Goal: Task Accomplishment & Management: Manage account settings

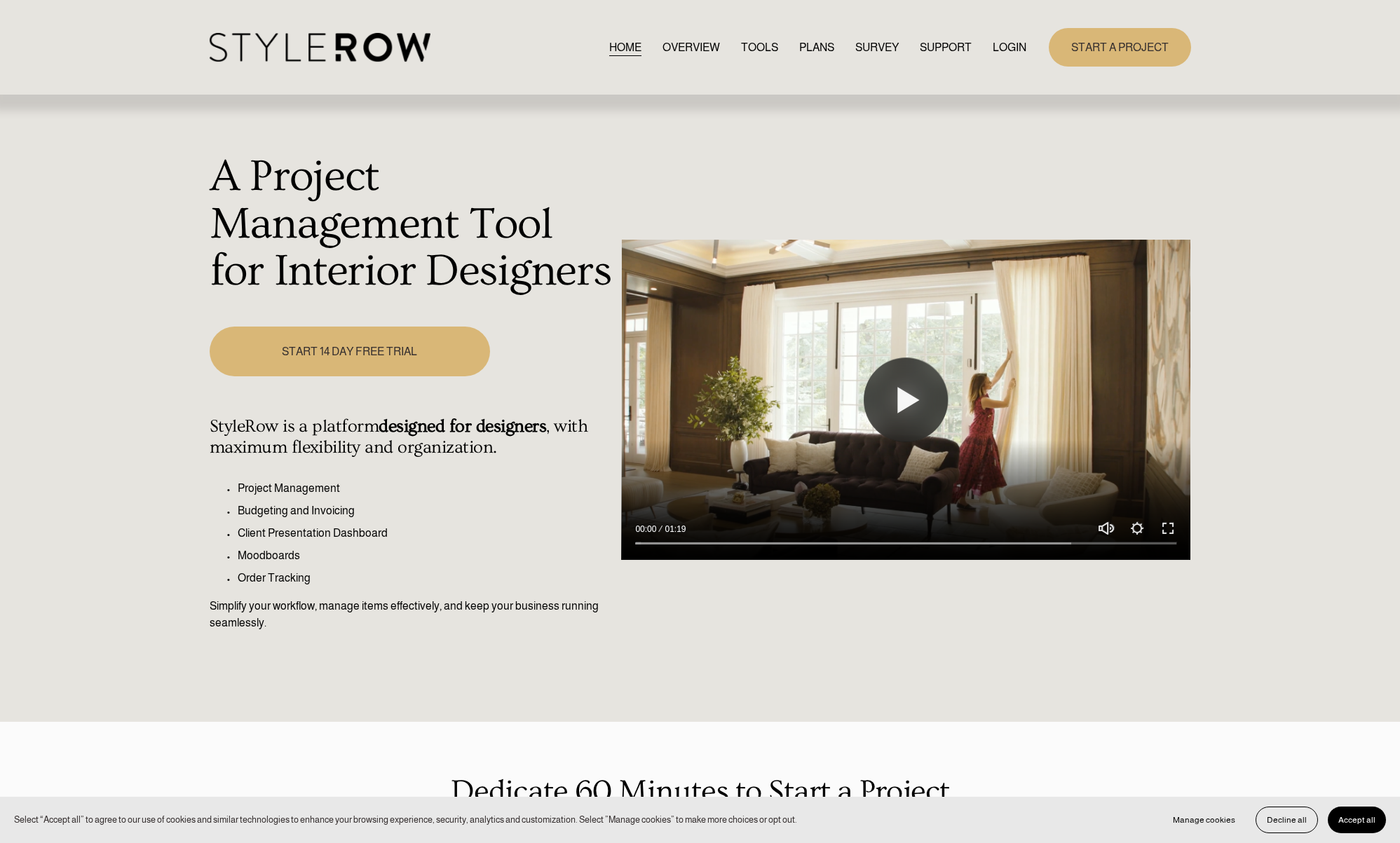
click at [1008, 53] on link "LOGIN" at bounding box center [1009, 47] width 34 height 19
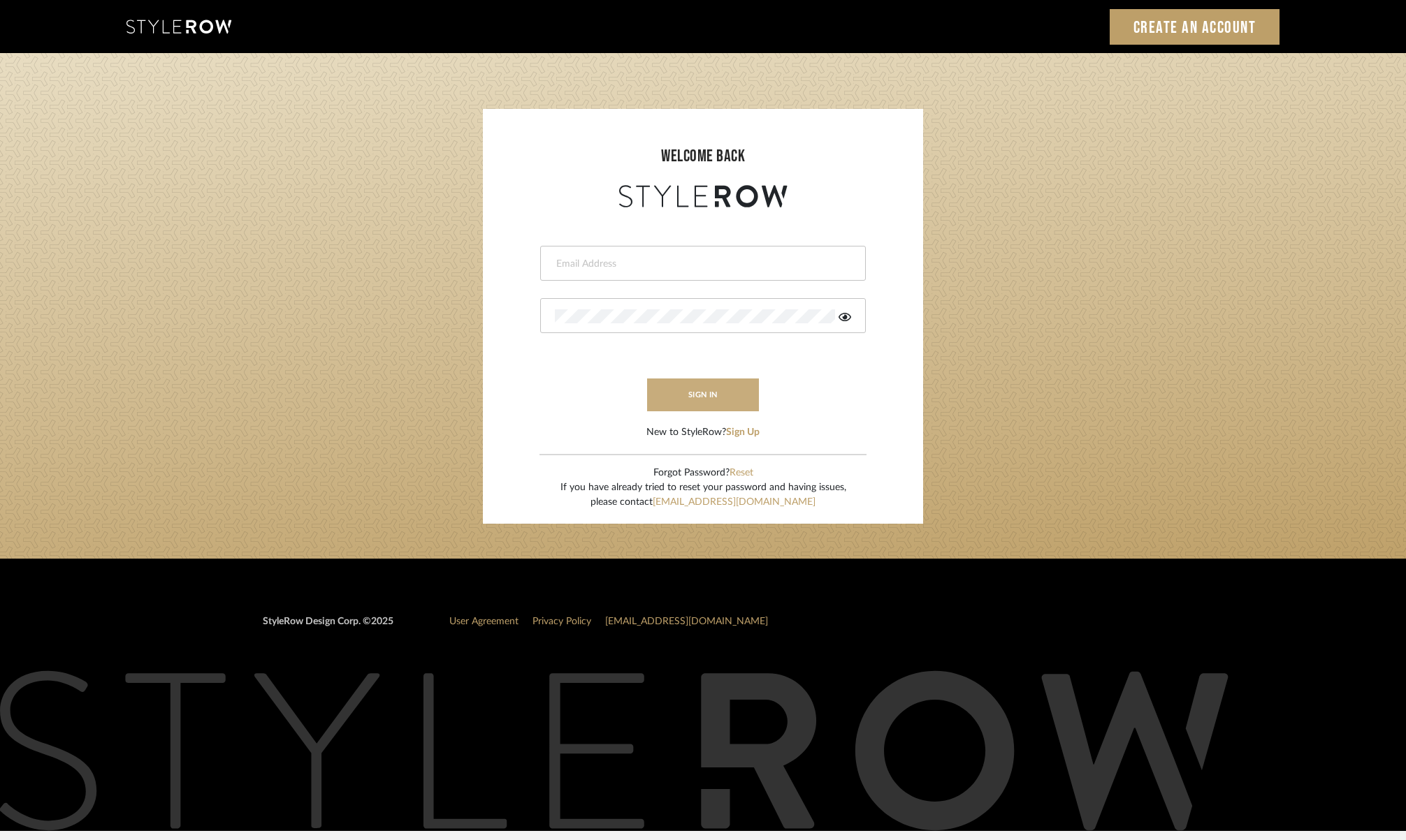
type input "molly@fitchhill.com"
click at [706, 398] on button "sign in" at bounding box center [703, 395] width 111 height 33
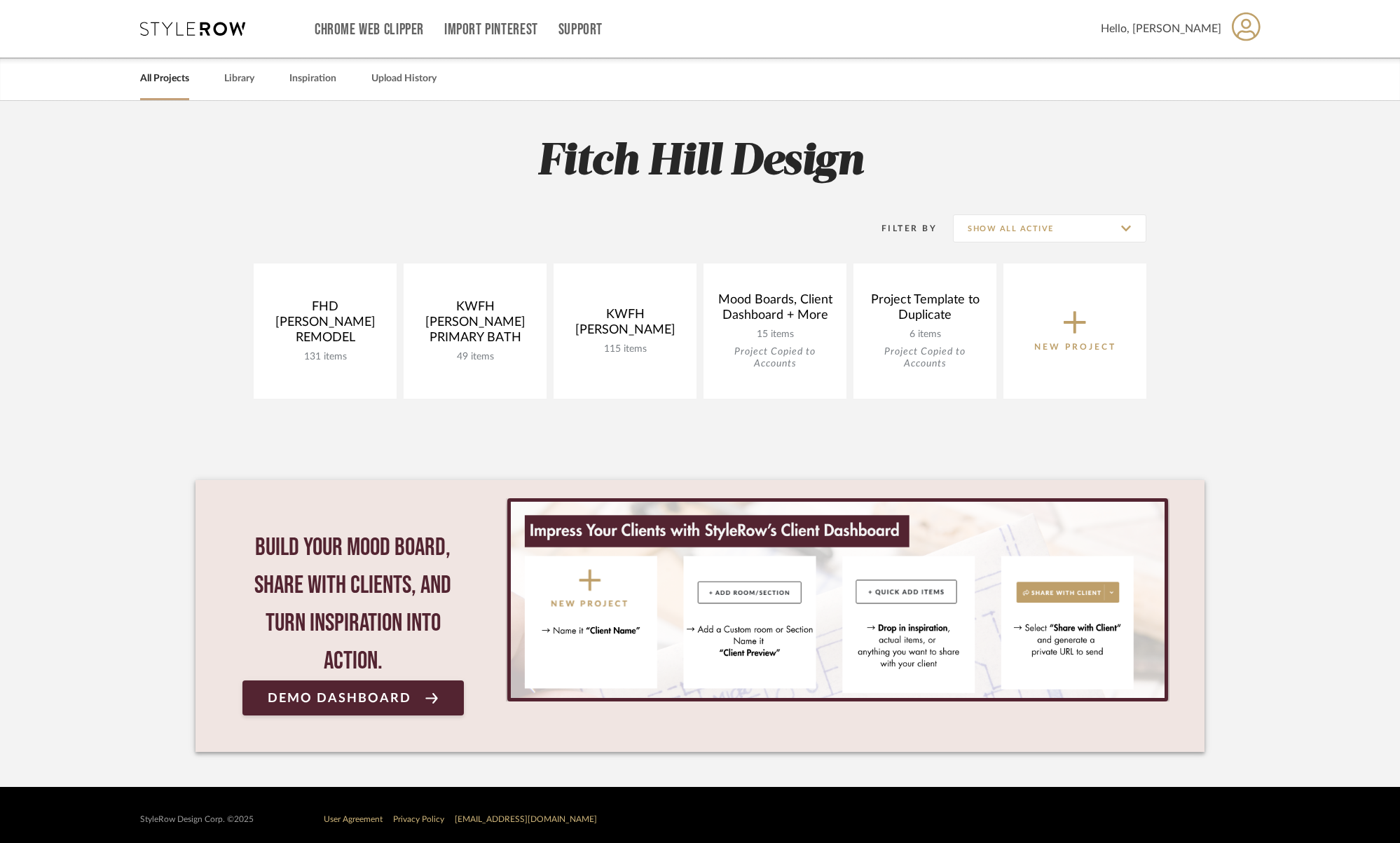
click at [1058, 330] on span "New Project" at bounding box center [1075, 331] width 82 height 46
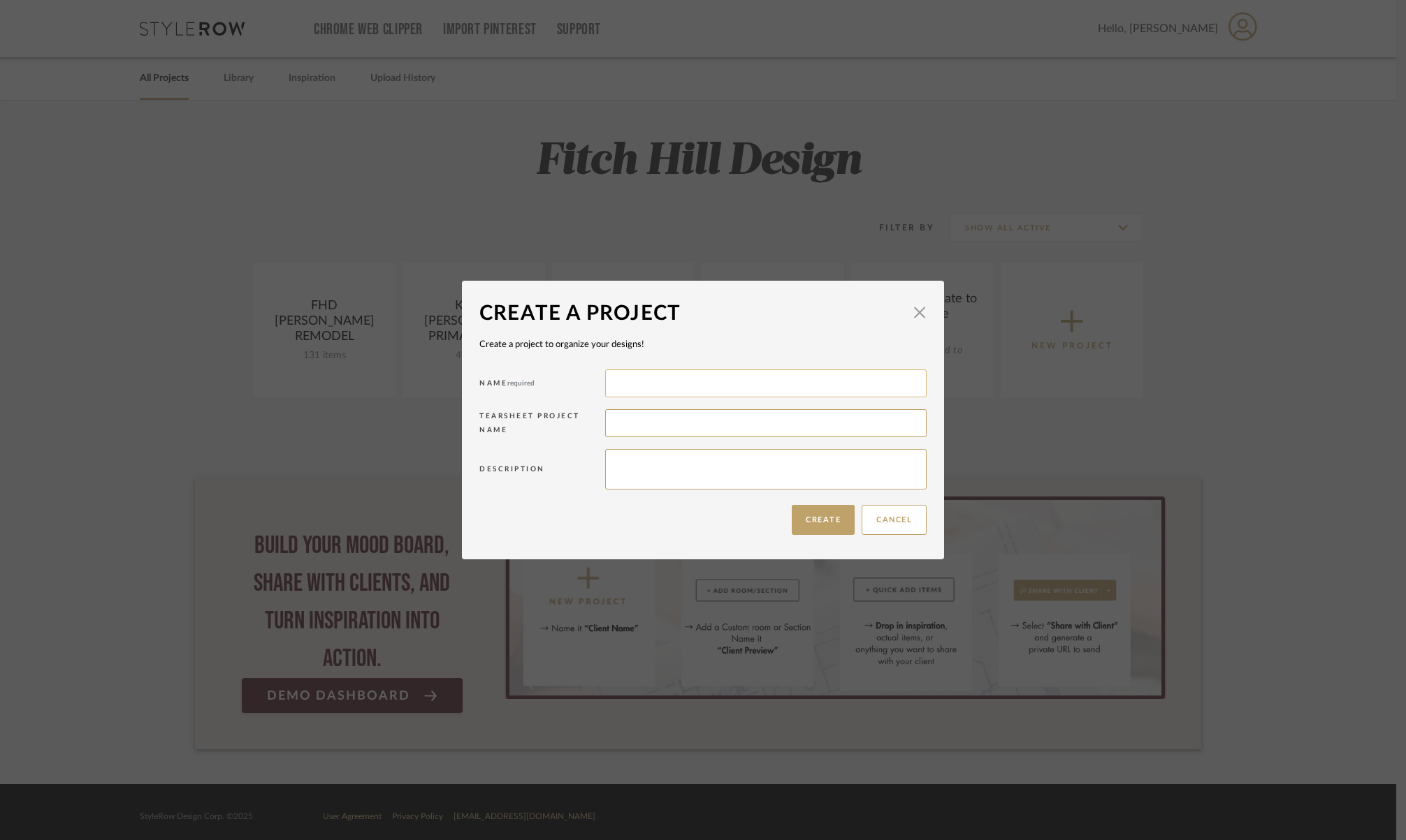
click at [687, 387] on input at bounding box center [765, 383] width 321 height 28
type input "S"
type input "FHD SIMMONS REMODEL"
click at [612, 418] on input at bounding box center [765, 423] width 321 height 28
type input "SIMMONS"
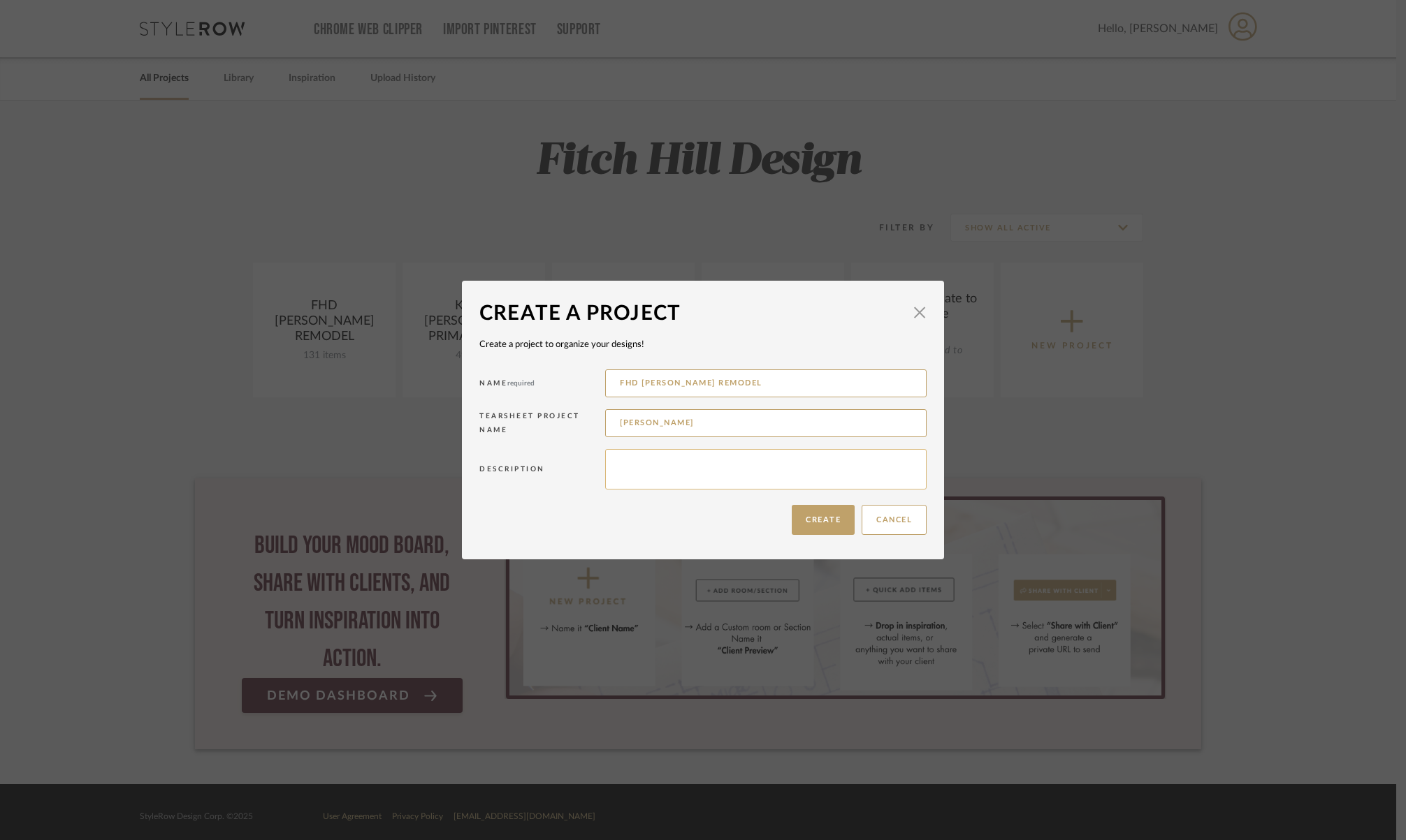
click at [699, 464] on textarea at bounding box center [765, 469] width 321 height 40
type textarea "Kitchen, Upstairs Ensuite Bath, Flooring throughout and staircase railing"
click at [827, 521] on button "Create" at bounding box center [823, 520] width 62 height 30
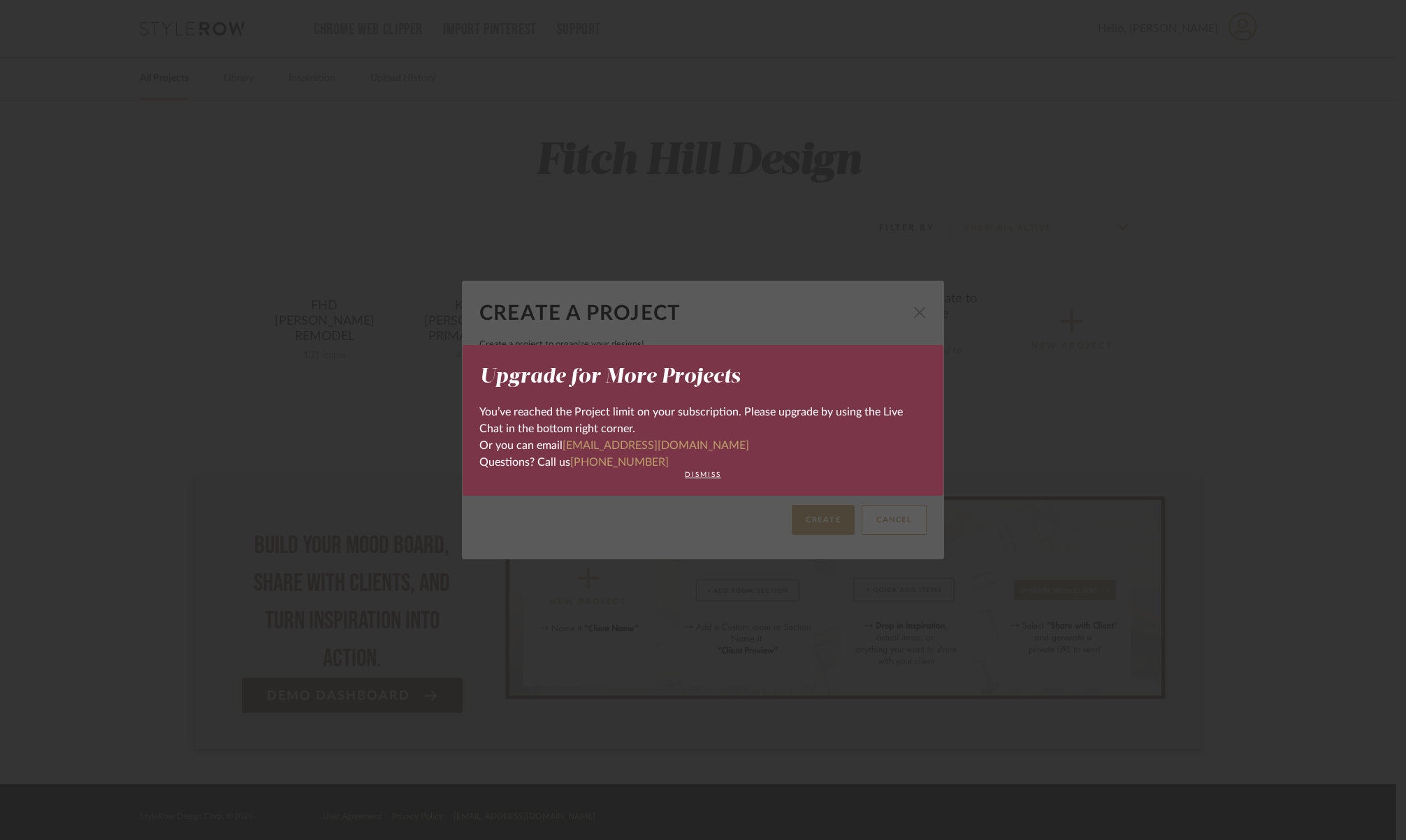
click at [913, 314] on div "Upgrade for More Projects You’ve reached the Project limit on your subscription…" at bounding box center [703, 420] width 1406 height 840
click at [698, 475] on button "dismiss" at bounding box center [703, 475] width 447 height 9
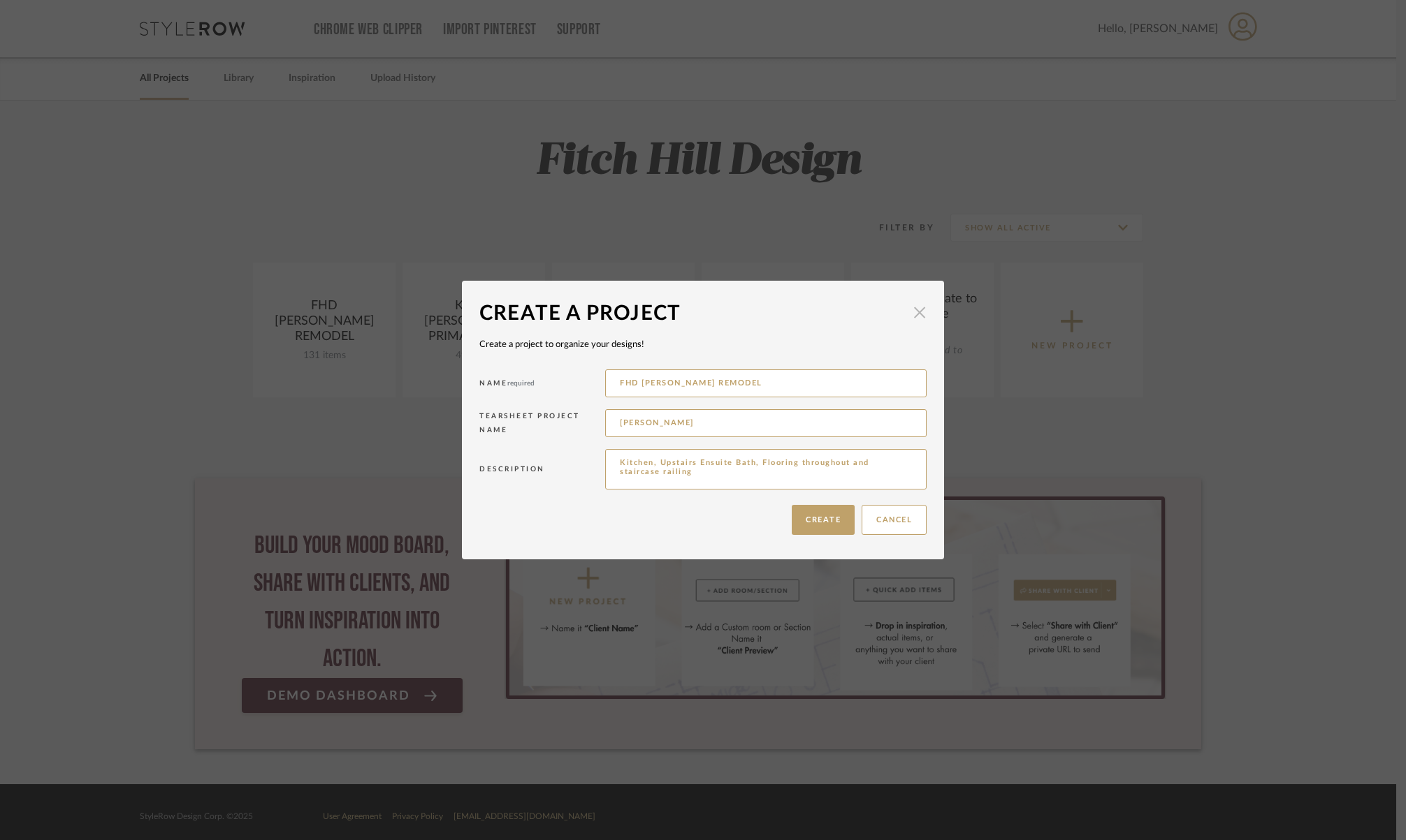
click at [917, 316] on span "button" at bounding box center [919, 311] width 28 height 28
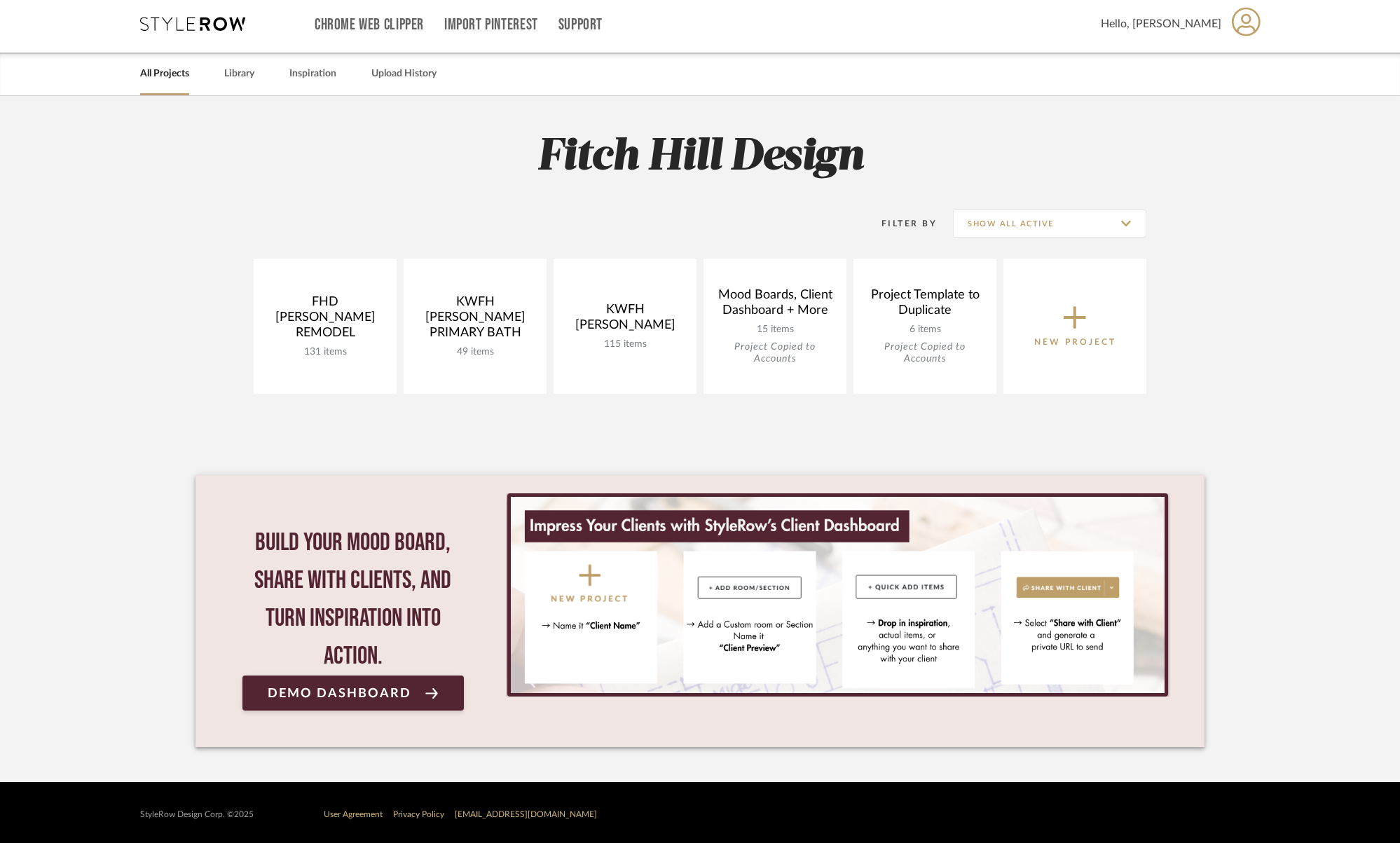
scroll to position [9, 0]
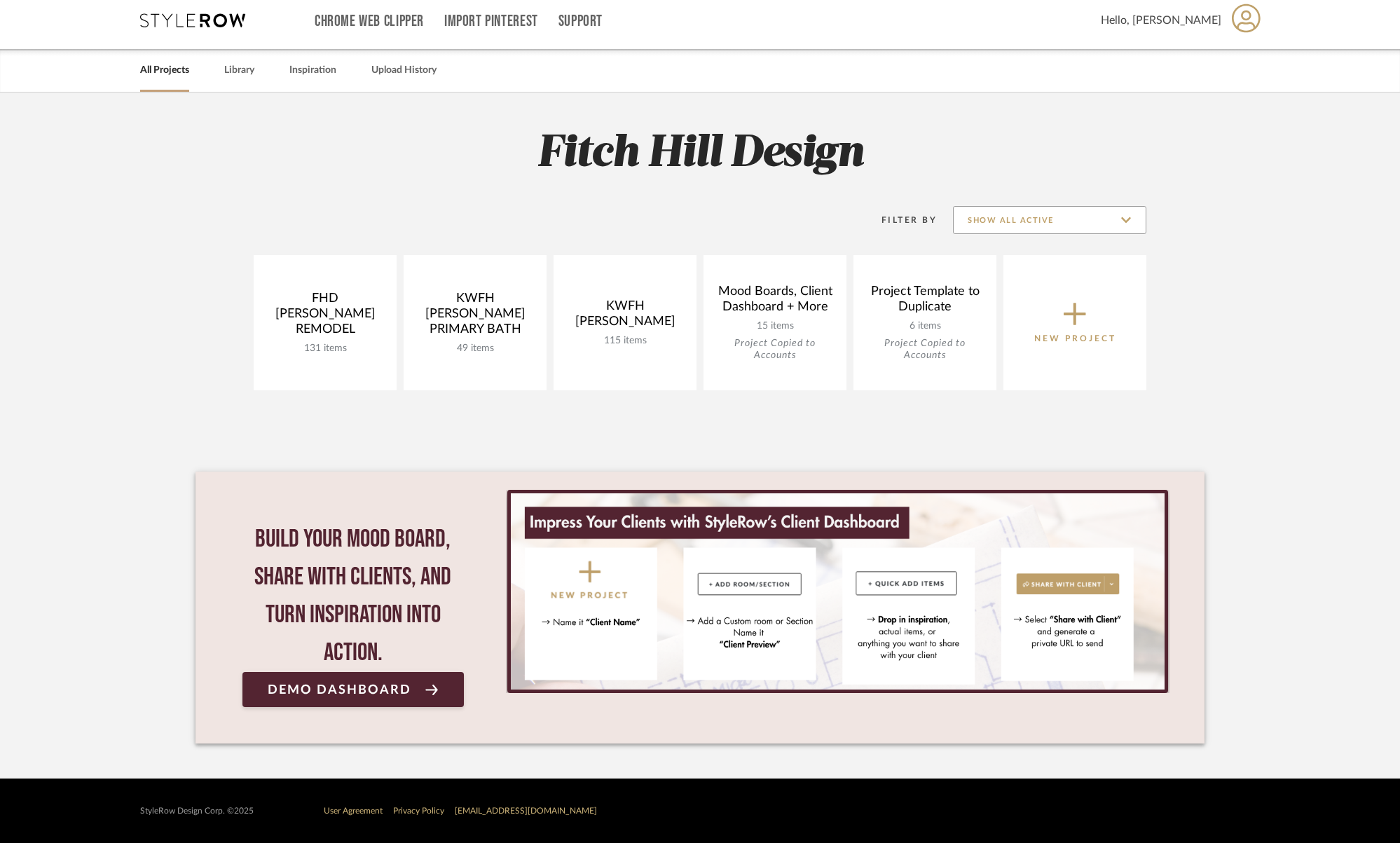
click at [1033, 222] on input "Show All Active" at bounding box center [1050, 220] width 194 height 28
click at [1018, 284] on span "Archived" at bounding box center [1052, 289] width 166 height 12
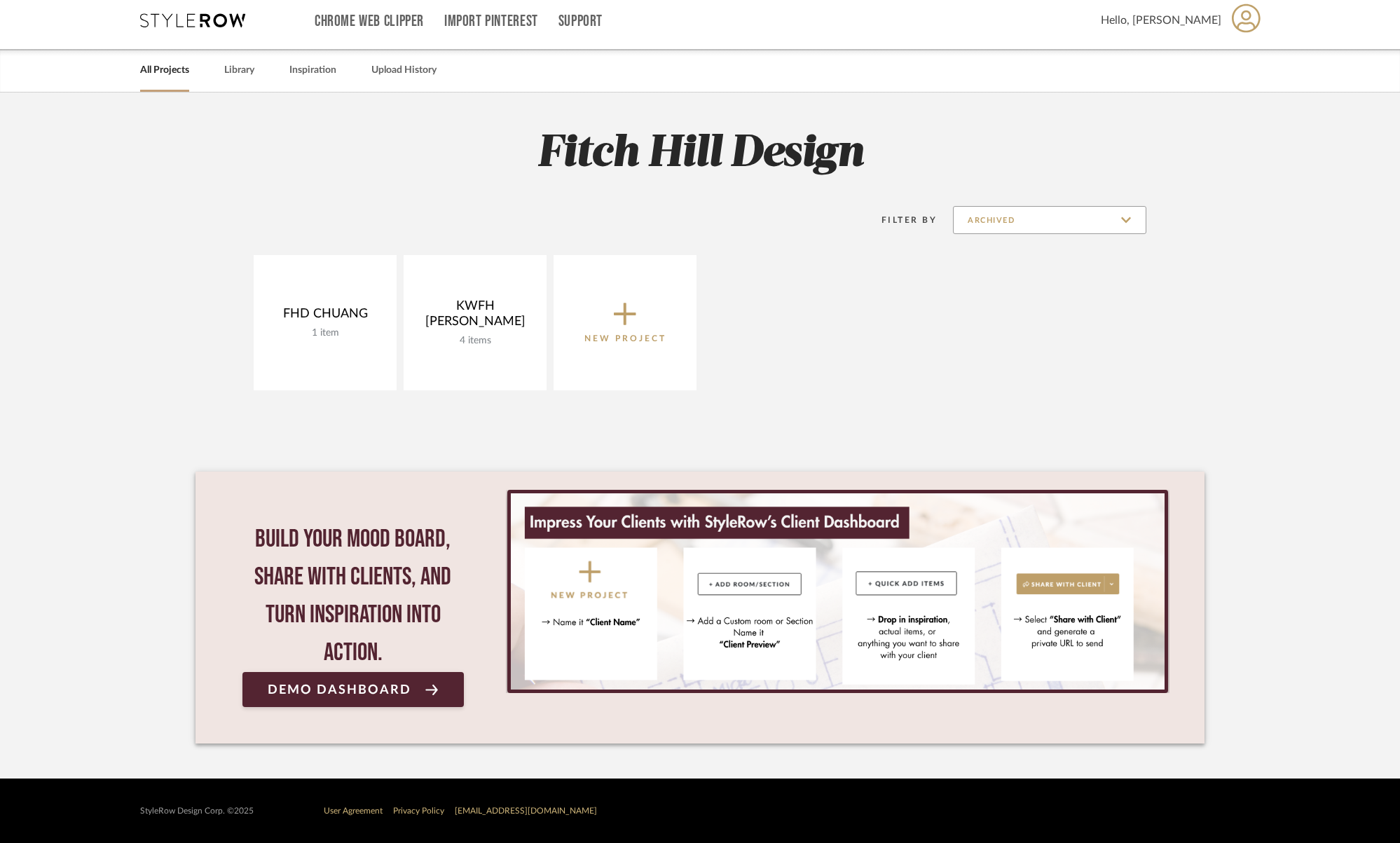
click at [1085, 219] on input "Archived" at bounding box center [1050, 220] width 194 height 28
click at [1065, 260] on span "Show All Active" at bounding box center [1052, 256] width 166 height 12
type input "Show All Active"
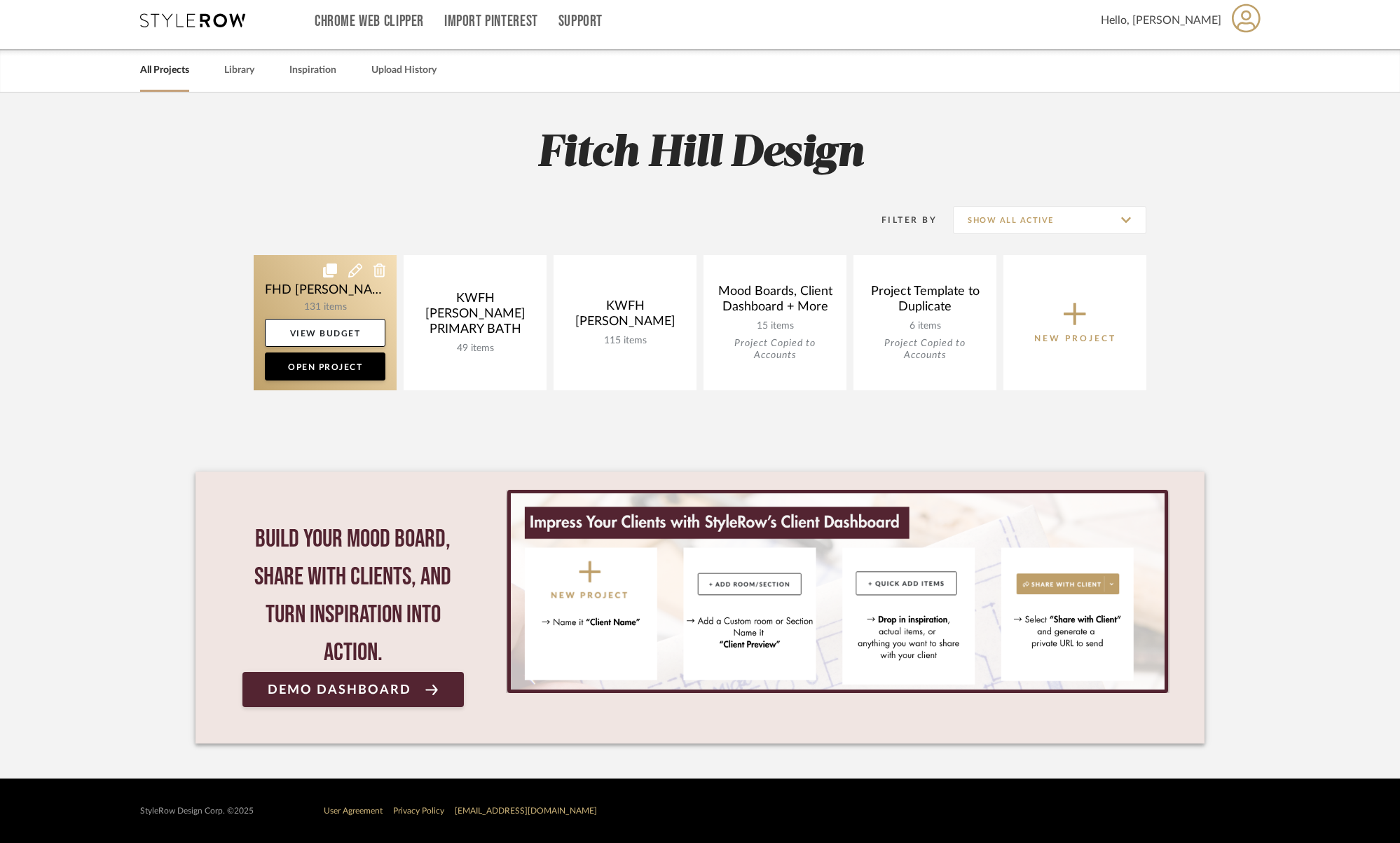
click at [280, 298] on link at bounding box center [325, 323] width 143 height 135
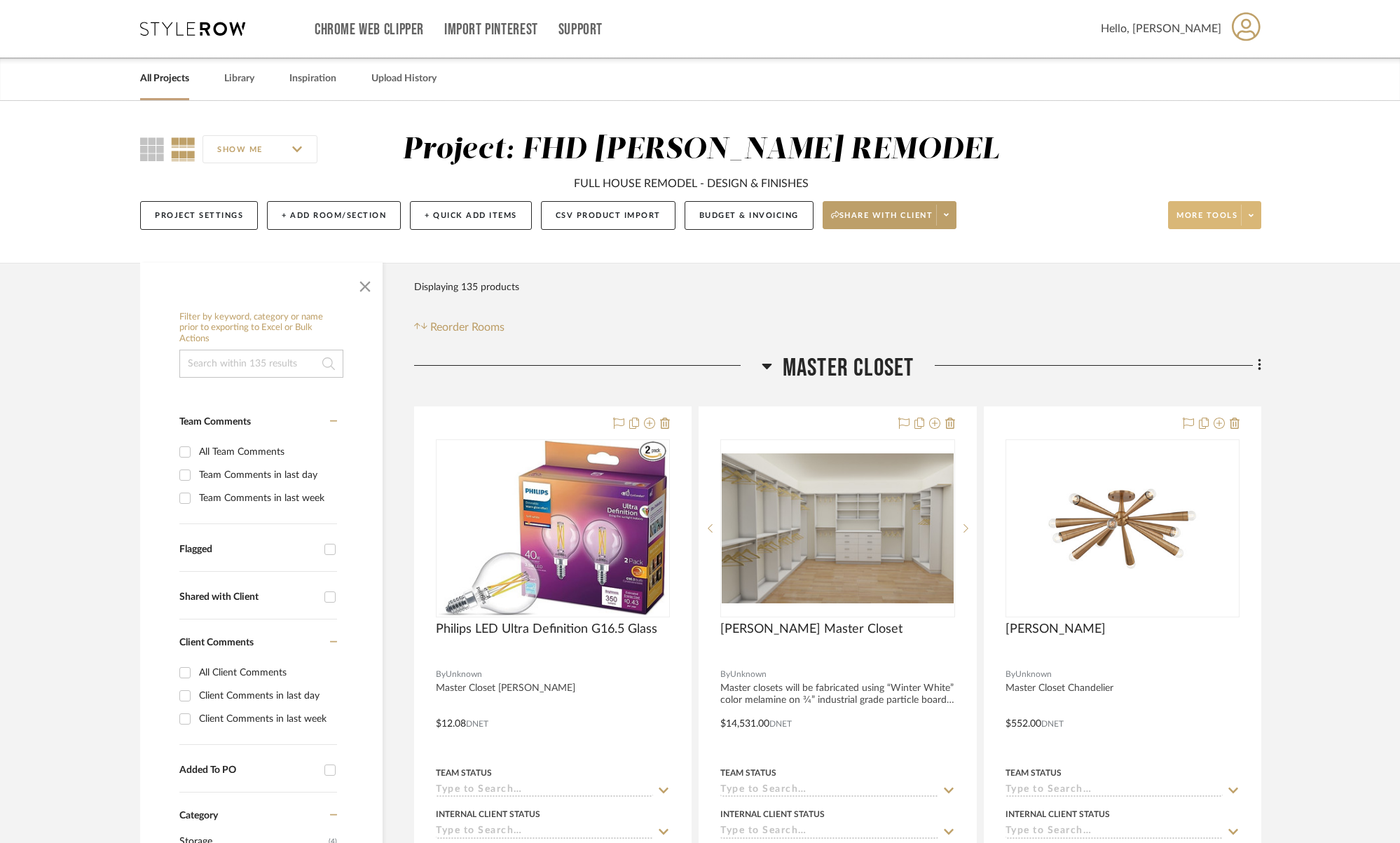
click at [1257, 214] on span at bounding box center [1251, 215] width 19 height 21
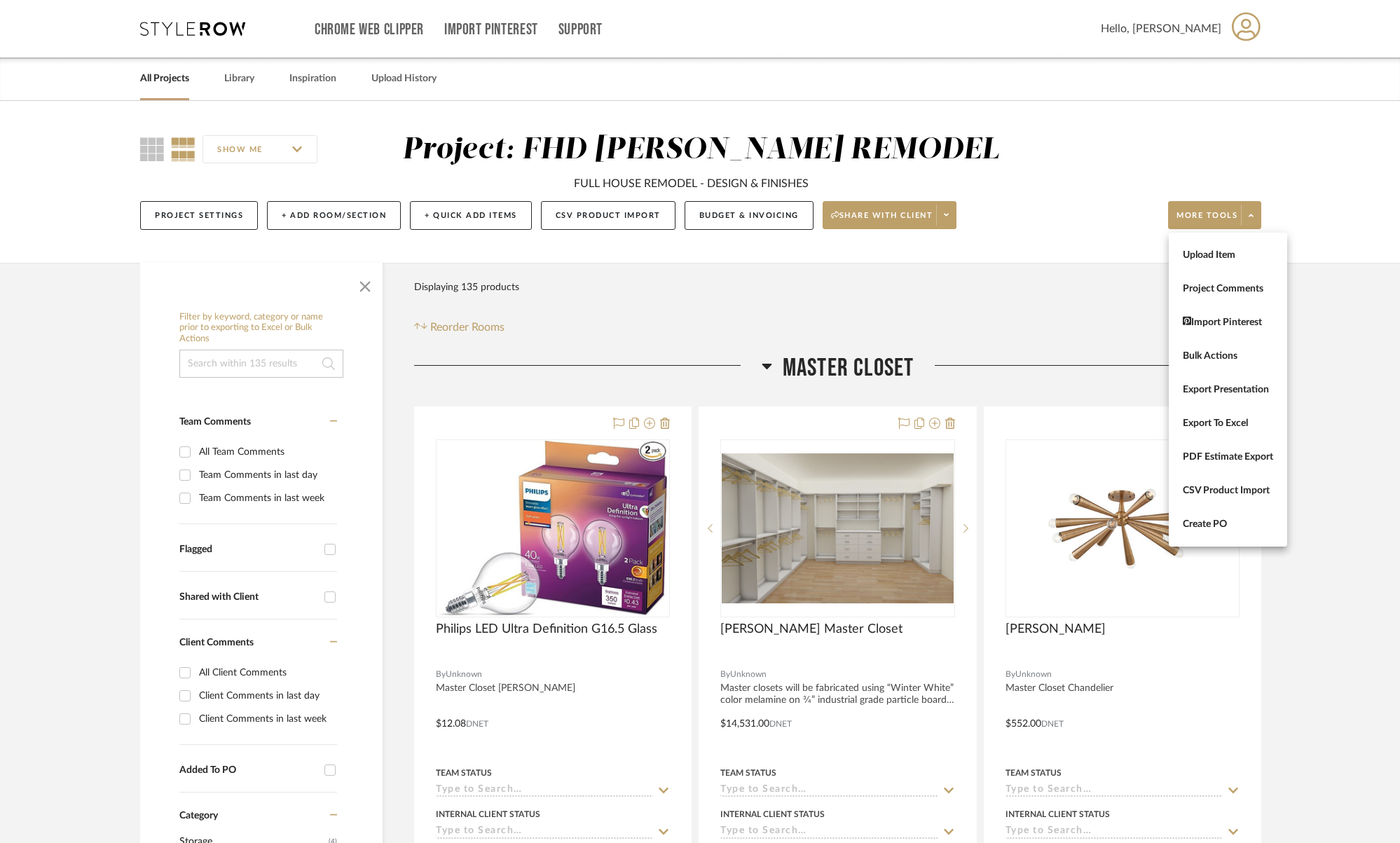
click at [1346, 158] on div at bounding box center [700, 422] width 1400 height 843
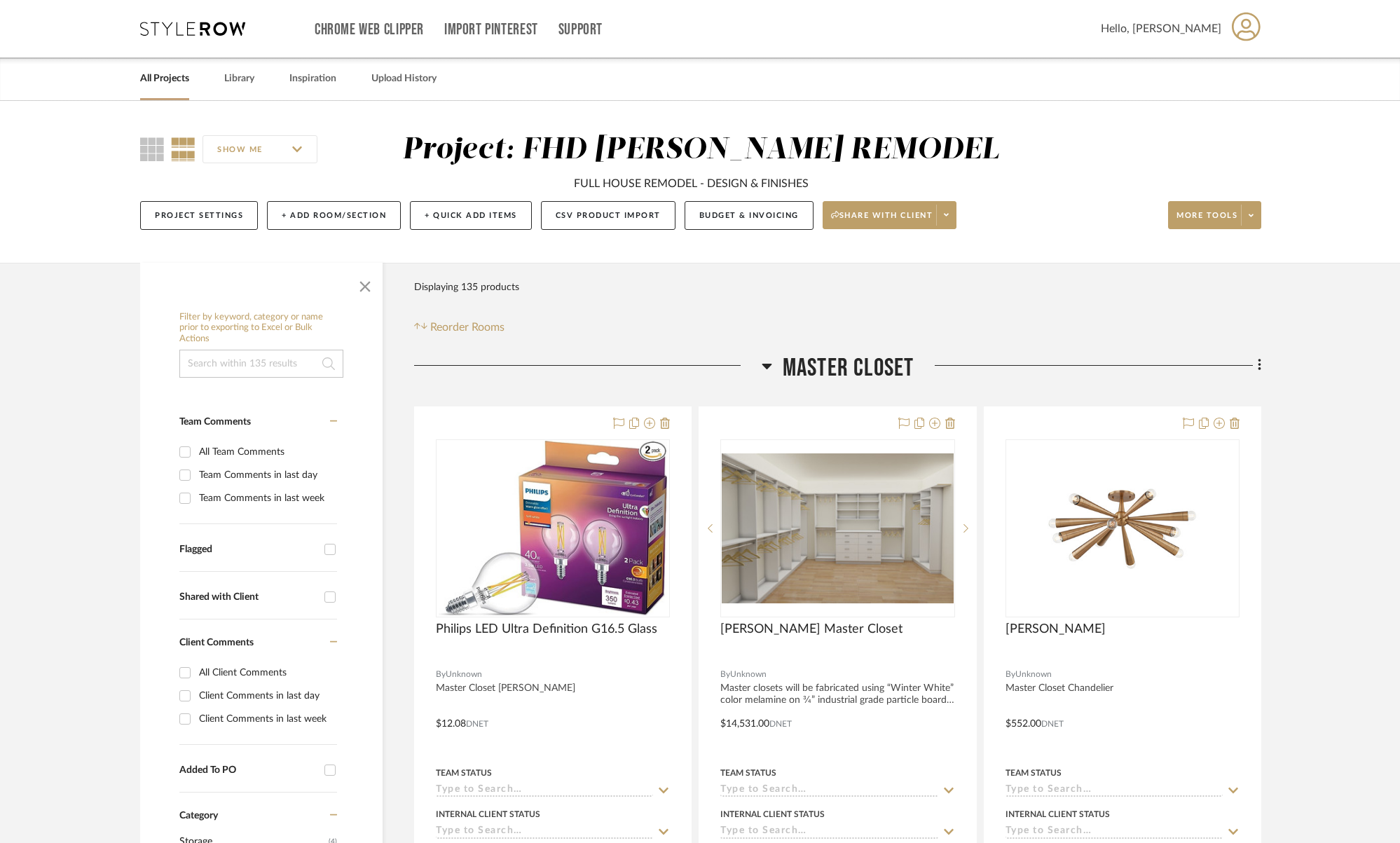
click at [163, 77] on link "All Projects" at bounding box center [164, 79] width 49 height 19
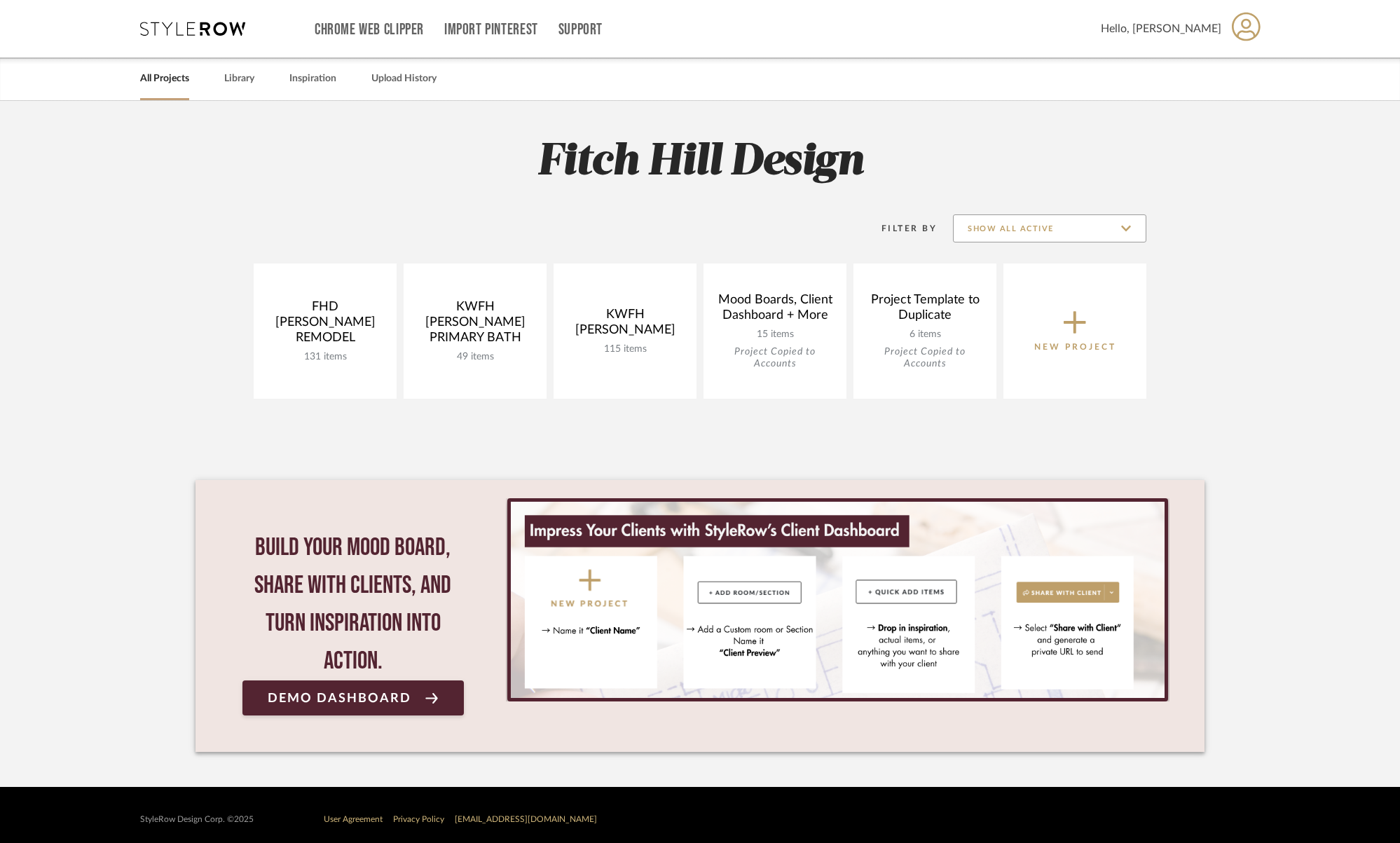
click at [1053, 233] on input "Show All Active" at bounding box center [1050, 228] width 194 height 28
click at [1040, 297] on span "Archived" at bounding box center [1052, 297] width 166 height 12
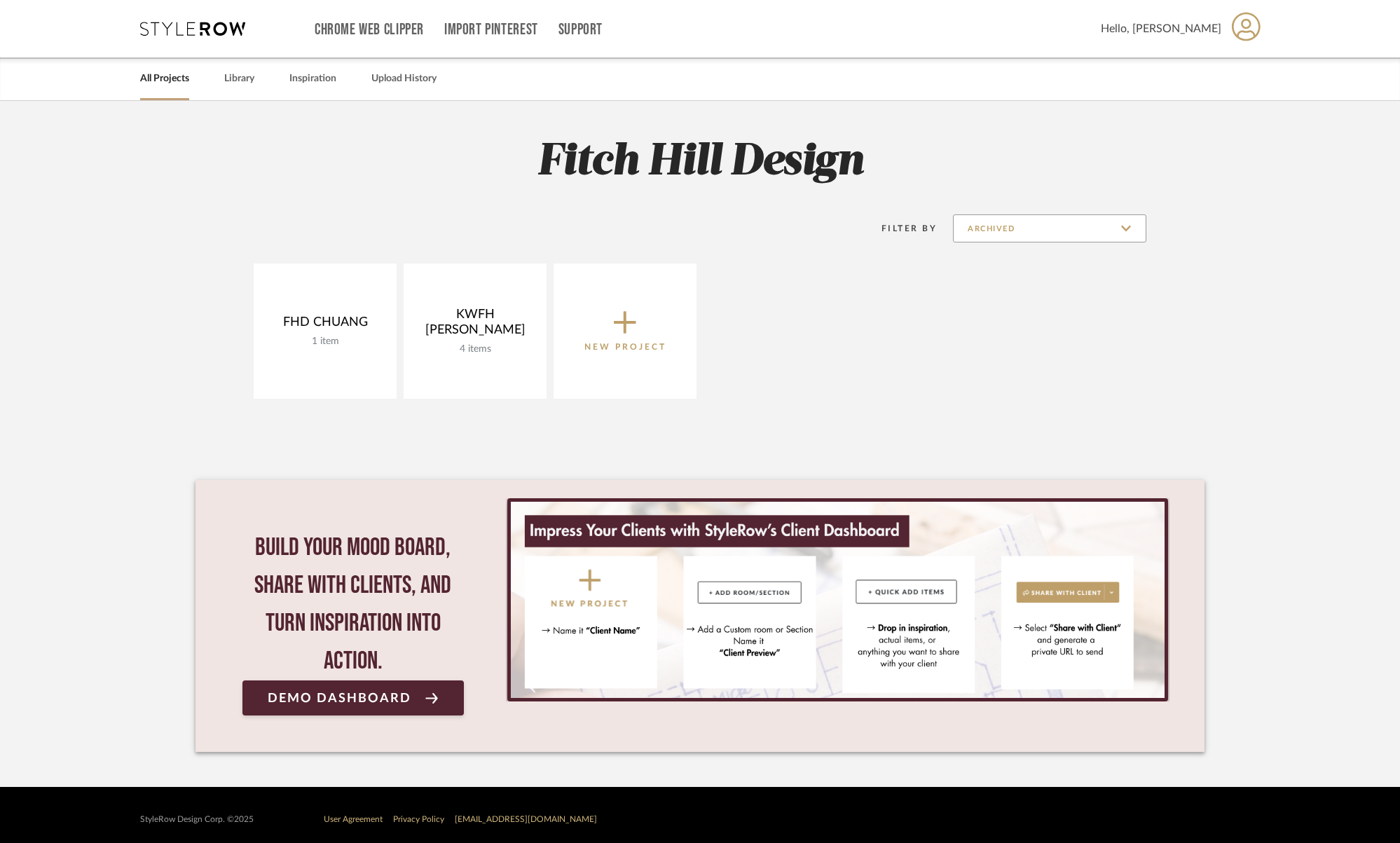
click at [1094, 228] on input "Archived" at bounding box center [1050, 228] width 194 height 28
click at [1074, 259] on span "Show All Active" at bounding box center [1052, 263] width 166 height 12
type input "Show All Active"
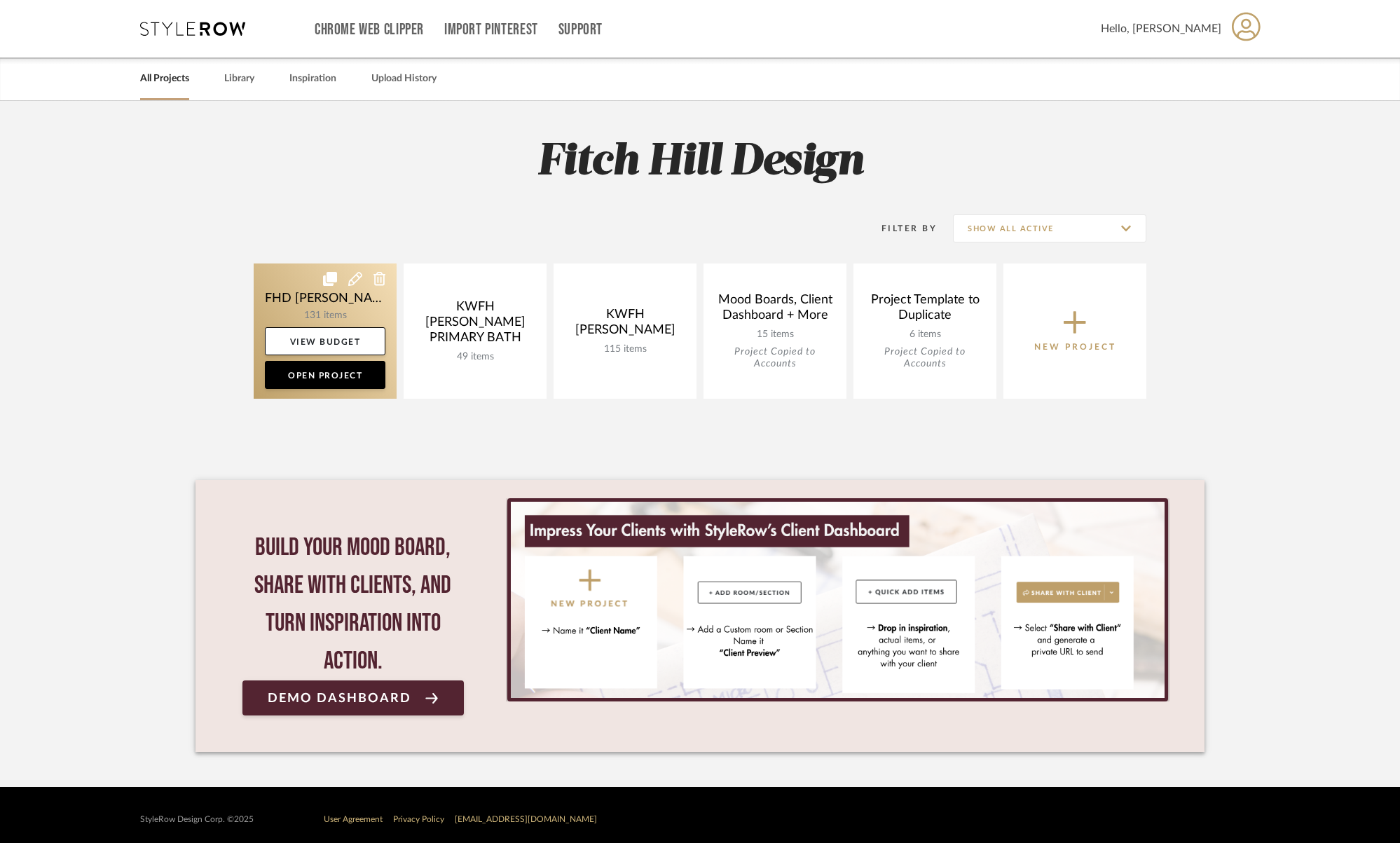
click at [358, 280] on icon at bounding box center [355, 279] width 14 height 14
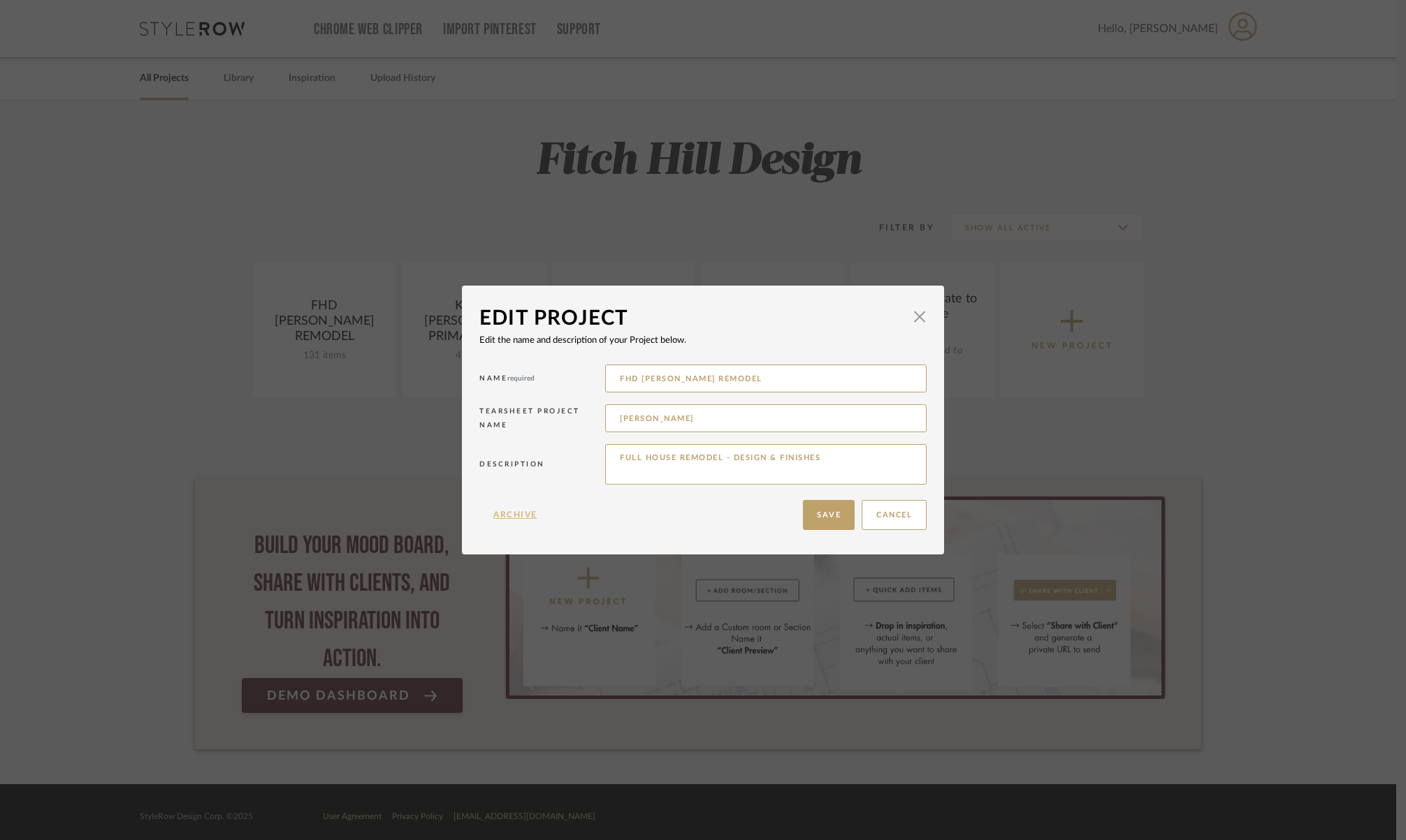
click at [500, 516] on button "Archive" at bounding box center [515, 514] width 72 height 30
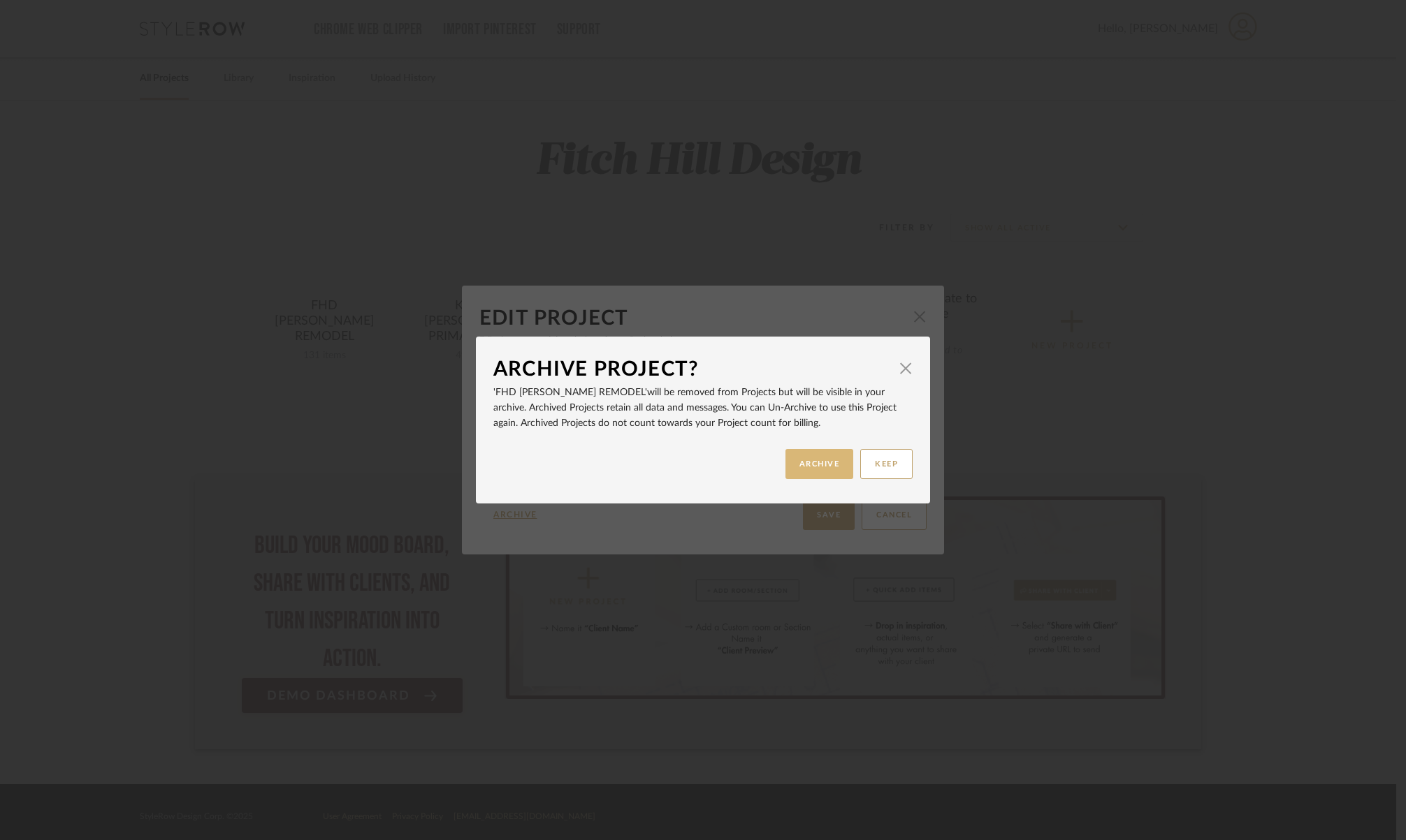
click at [820, 463] on button "ARCHIVE" at bounding box center [819, 463] width 68 height 30
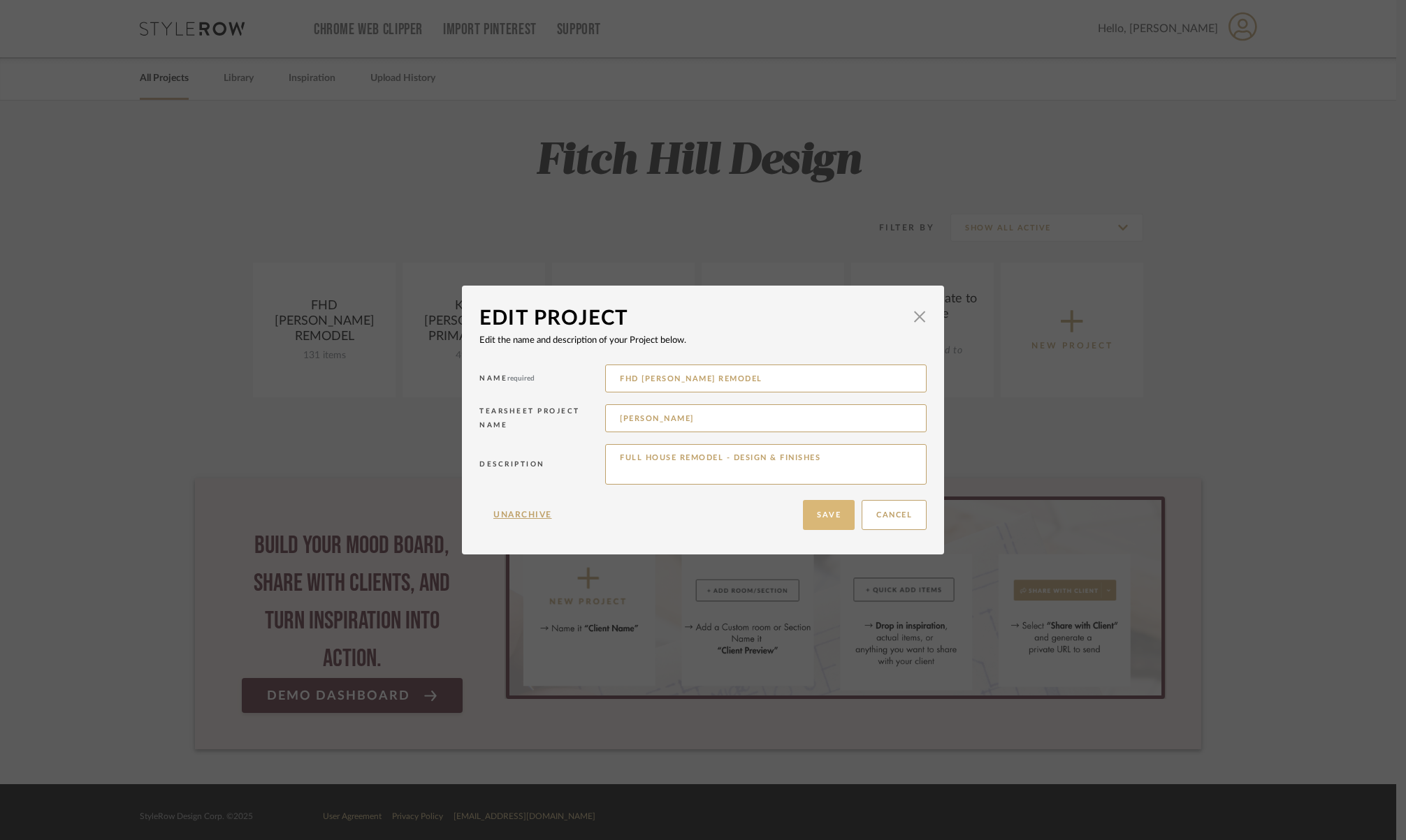
click at [823, 508] on button "Save" at bounding box center [828, 514] width 52 height 30
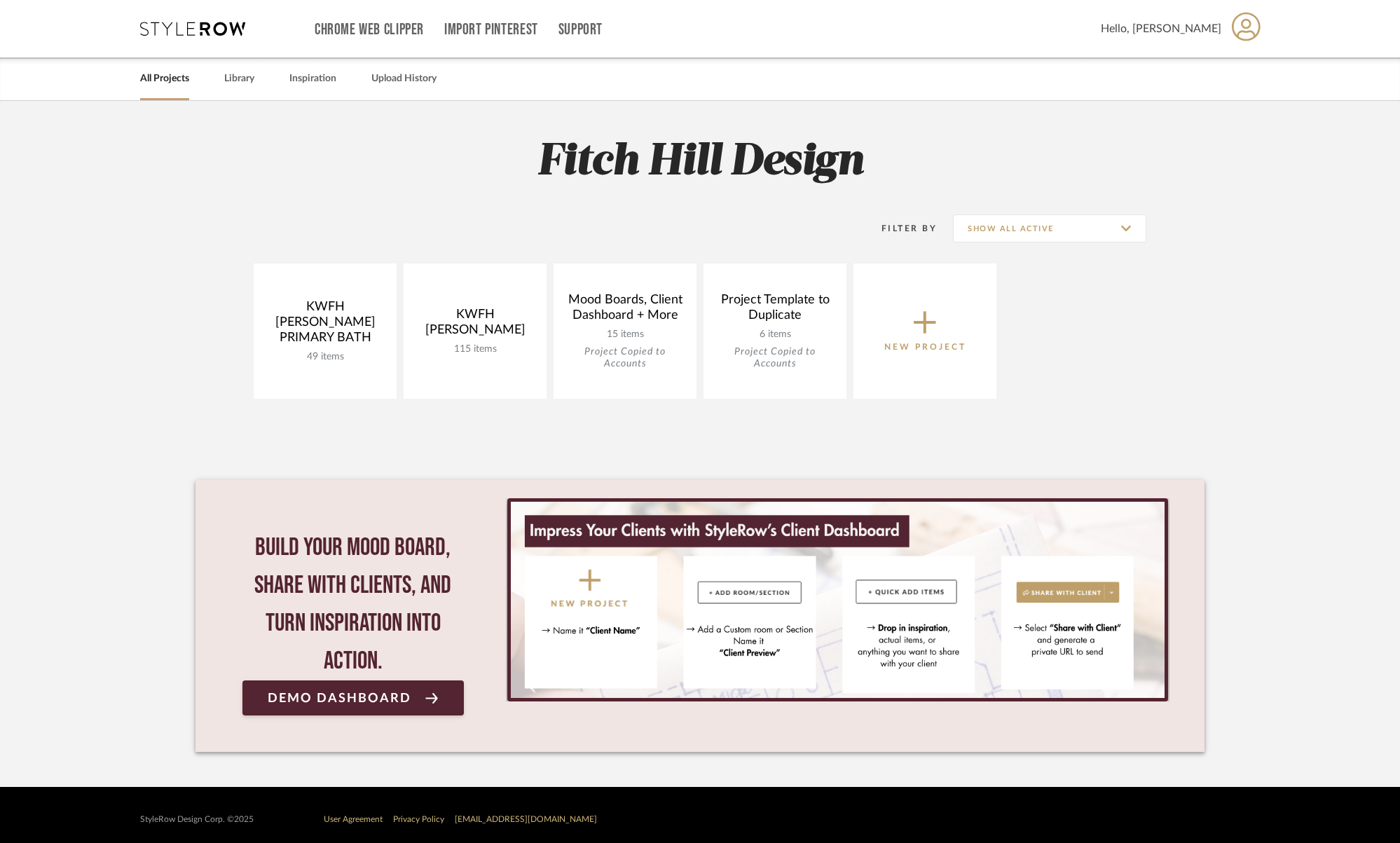
click at [924, 342] on p "New Project" at bounding box center [925, 347] width 82 height 14
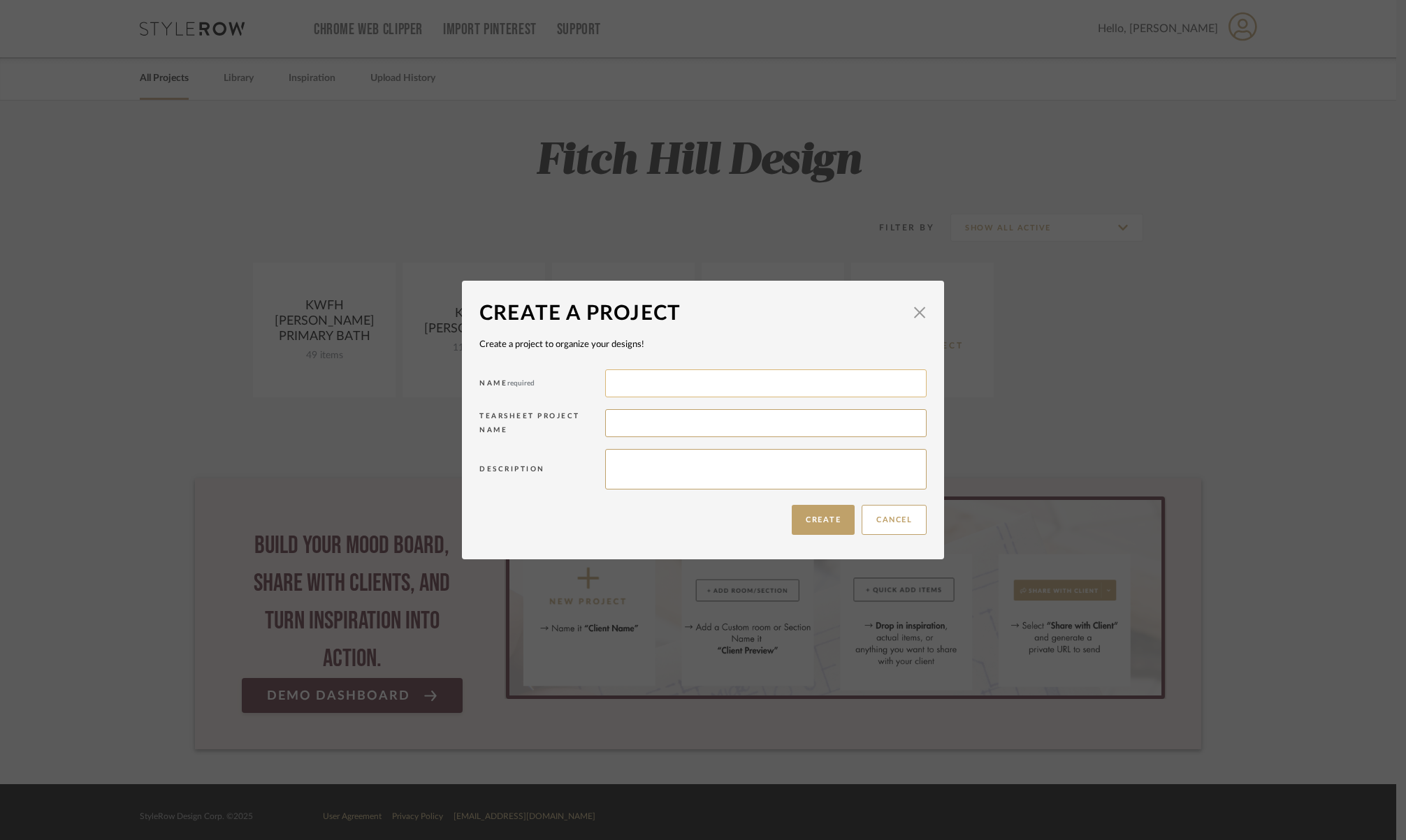
click at [717, 377] on input at bounding box center [765, 383] width 321 height 28
type input "J"
type input "S"
type input "FHD SIMMONS REMODEL"
click at [707, 418] on input at bounding box center [765, 423] width 321 height 28
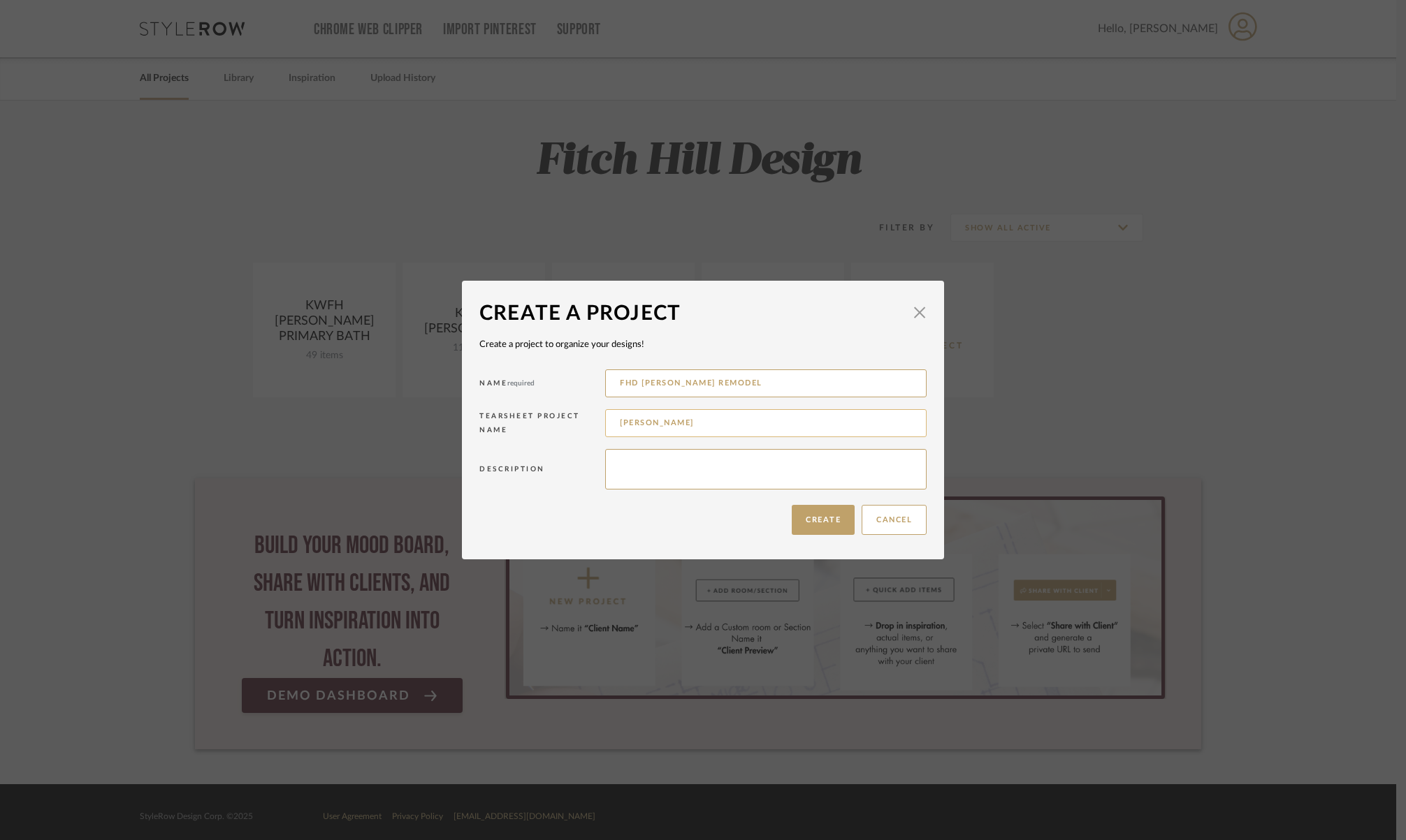
drag, startPoint x: 612, startPoint y: 424, endPoint x: 826, endPoint y: 432, distance: 214.1
click at [826, 432] on input "SIMMONS_" at bounding box center [765, 423] width 321 height 28
paste input "immons_3829 E Rockingham Rd"
type input "Simmons_3829 E Rockingham Rd"
drag, startPoint x: 700, startPoint y: 464, endPoint x: 740, endPoint y: 462, distance: 40.0
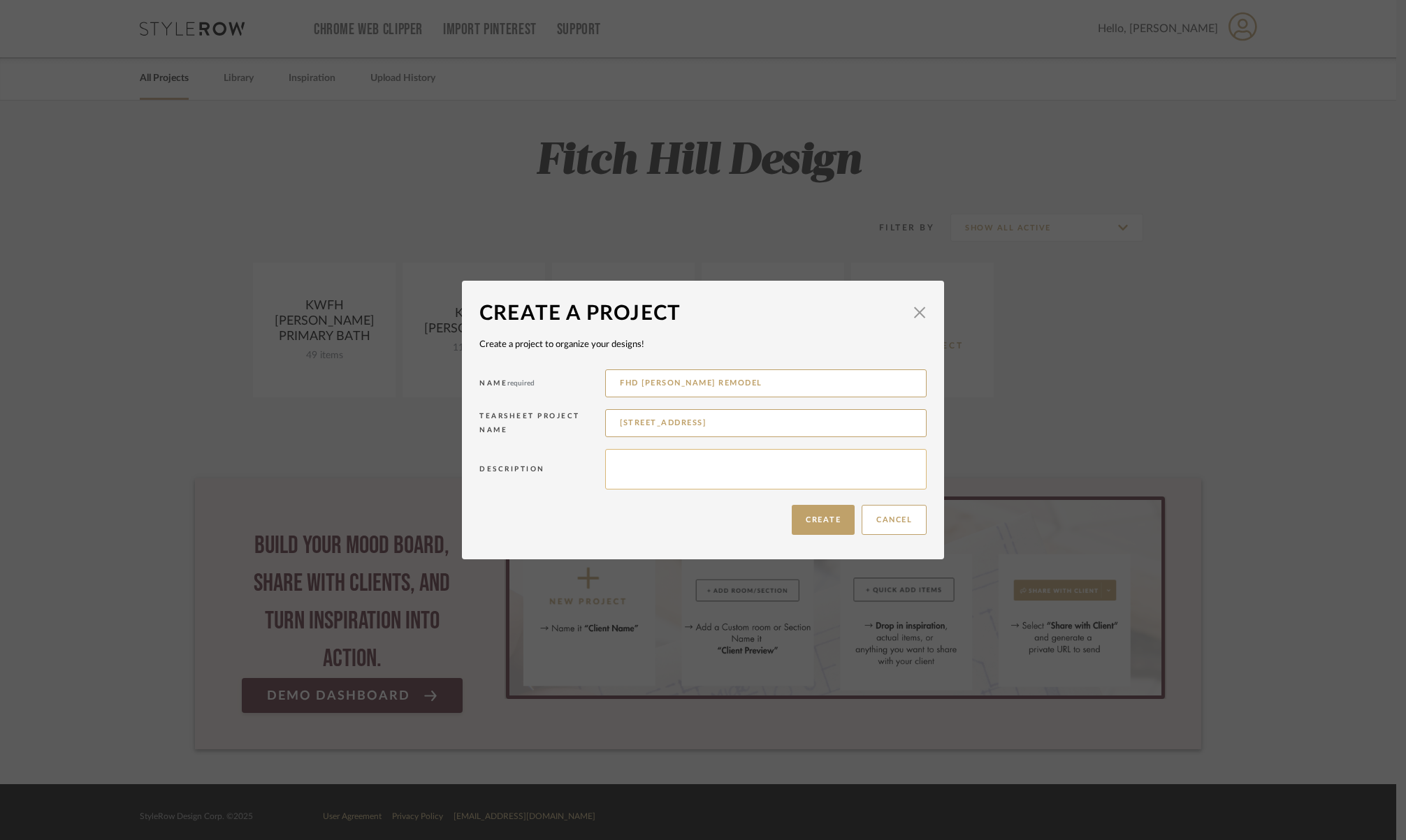
click at [701, 464] on textarea at bounding box center [765, 469] width 321 height 40
type textarea "Kitchen, Upstairs Ensuite Bath, Flooring Throughout, Staircase railing/treads, …"
click at [812, 513] on button "Create" at bounding box center [823, 520] width 62 height 30
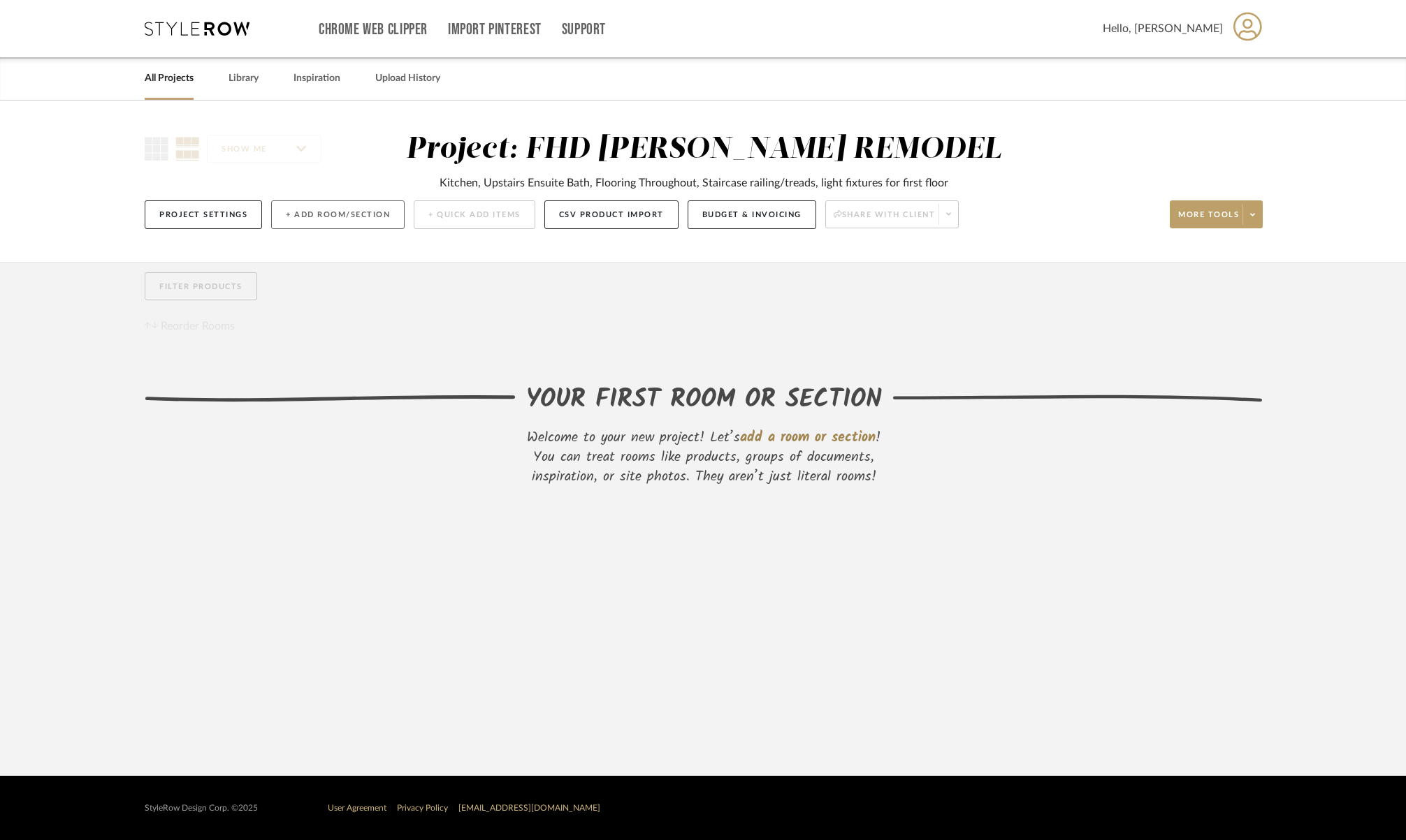
click at [301, 219] on button "+ Add Room/Section" at bounding box center [337, 215] width 134 height 29
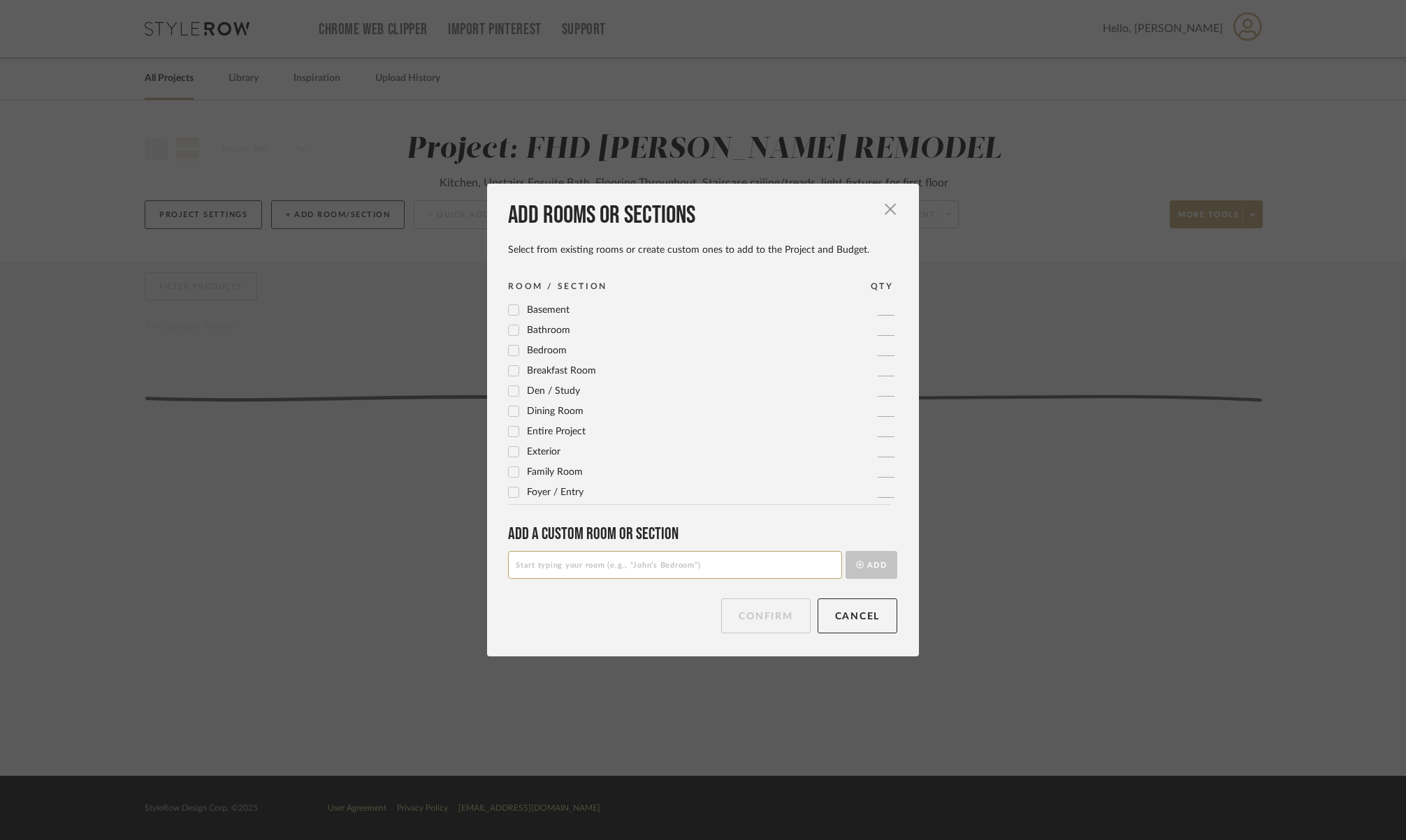
drag, startPoint x: 506, startPoint y: 333, endPoint x: 652, endPoint y: 331, distance: 146.0
click at [509, 332] on icon at bounding box center [513, 330] width 9 height 7
click at [510, 329] on icon at bounding box center [513, 330] width 9 height 7
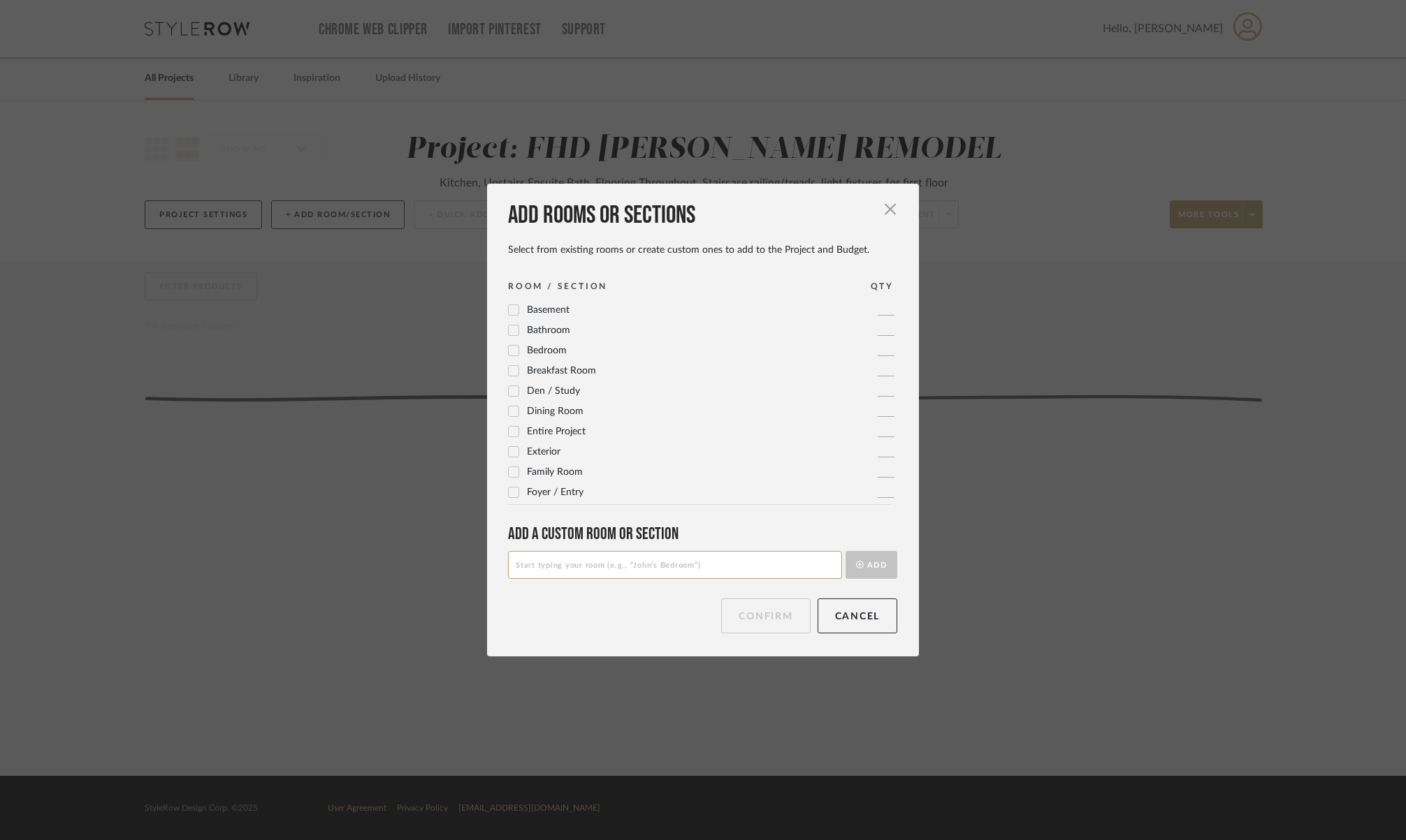
scroll to position [173, 0]
click at [508, 378] on icon at bounding box center [513, 381] width 10 height 10
click at [510, 371] on icon at bounding box center [513, 372] width 10 height 10
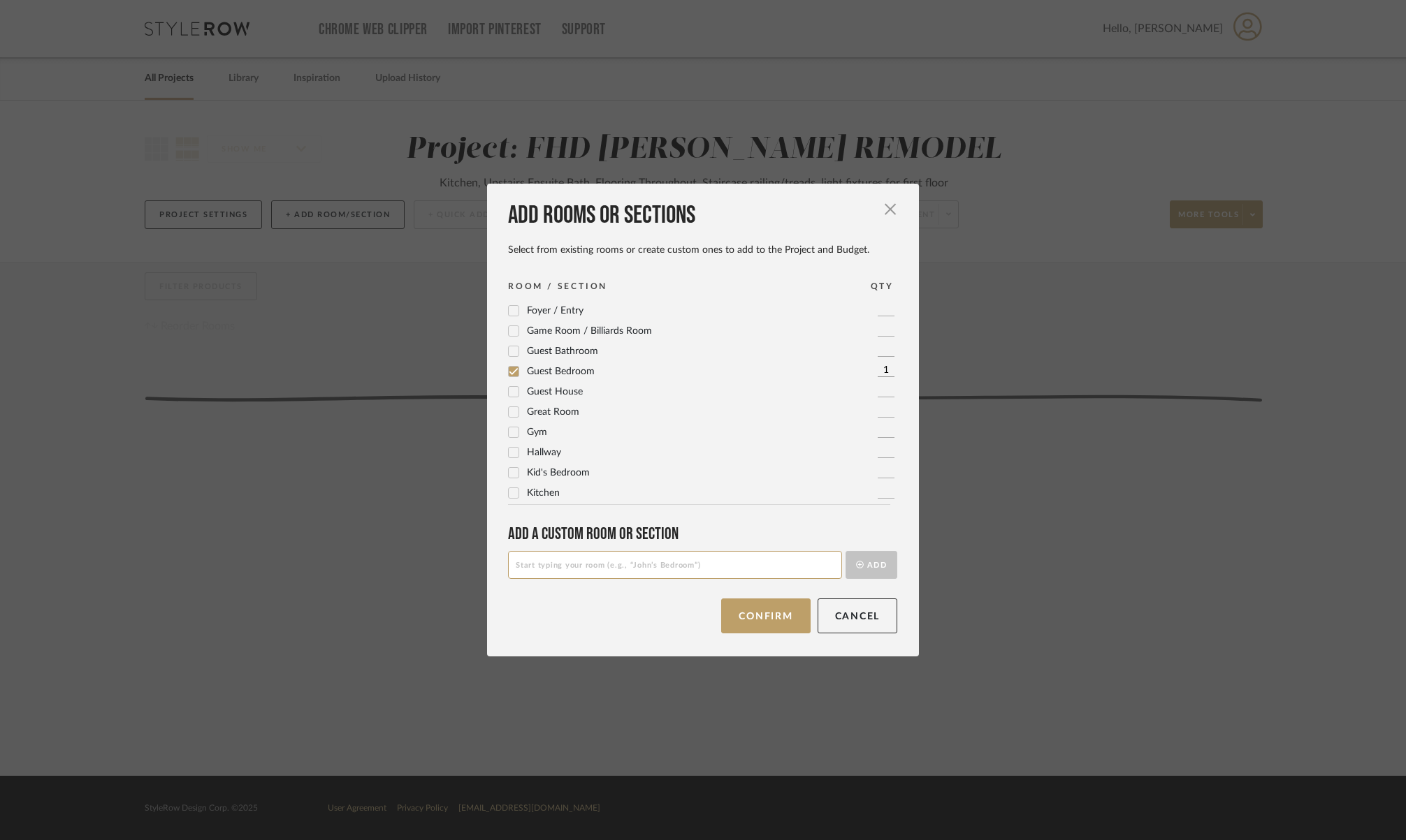
click at [509, 495] on icon at bounding box center [513, 493] width 9 height 7
click at [553, 561] on input at bounding box center [674, 565] width 333 height 28
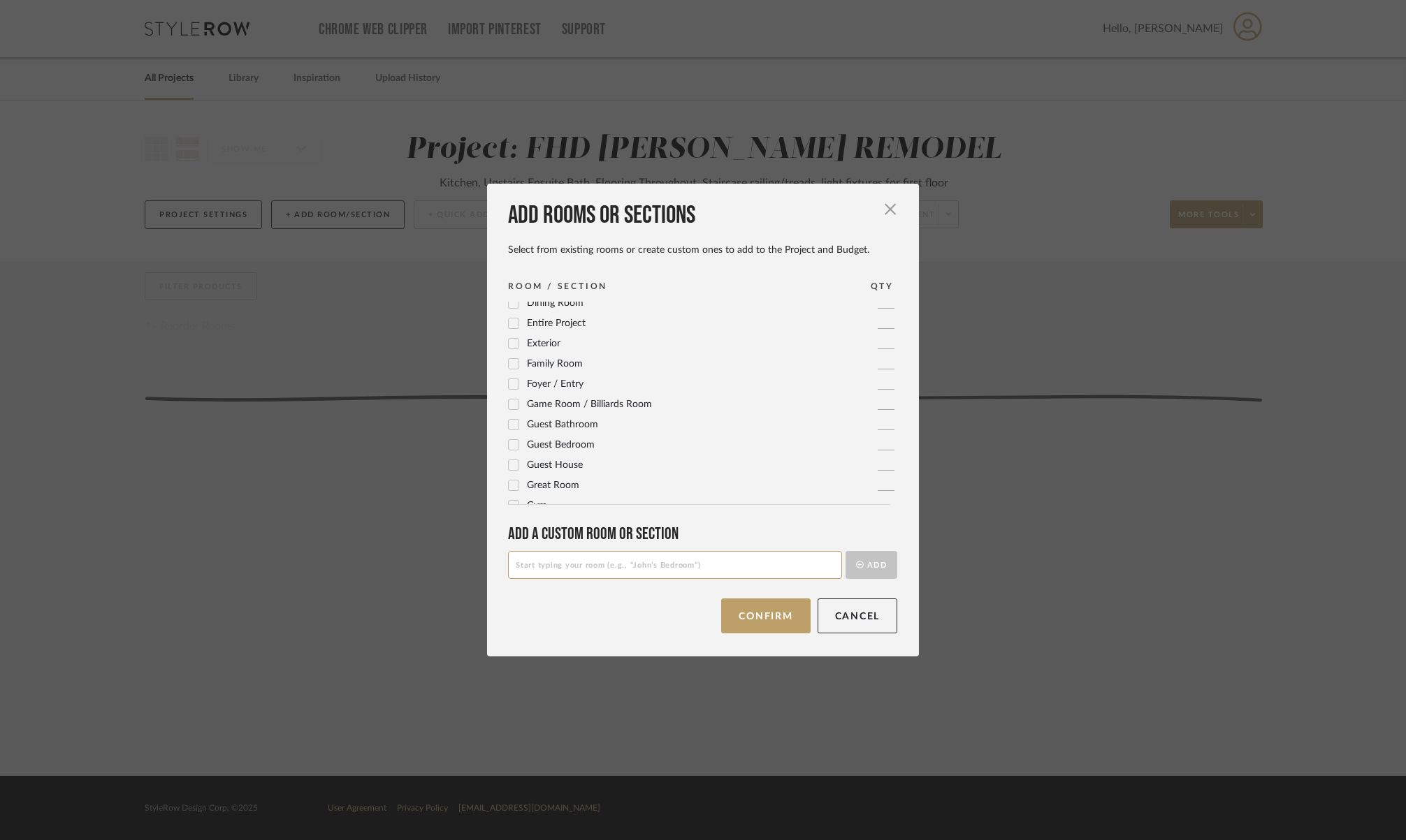
click at [556, 565] on input at bounding box center [674, 565] width 333 height 28
type input "Ensuite Bath"
click at [861, 567] on button "Add" at bounding box center [872, 565] width 52 height 28
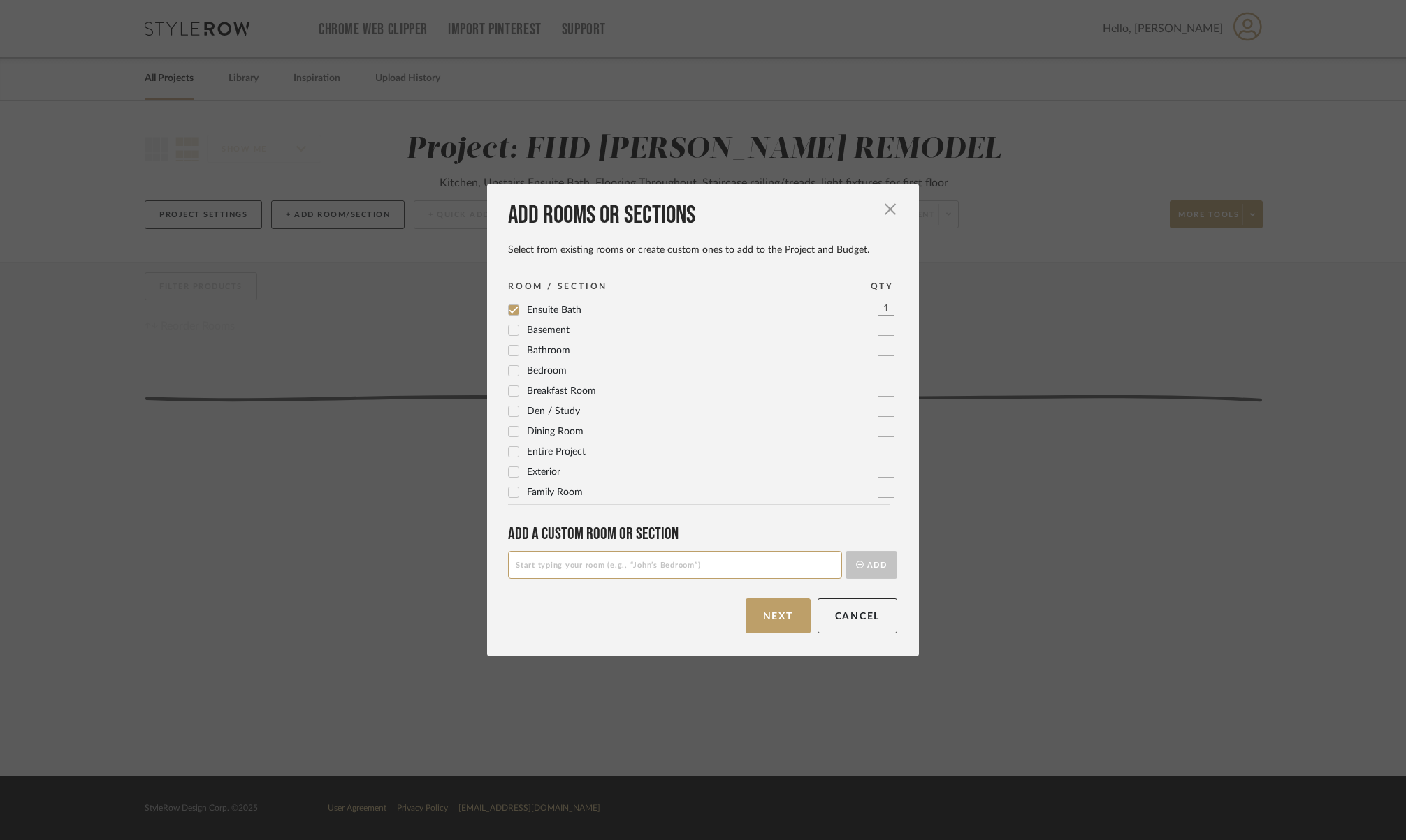
drag, startPoint x: 580, startPoint y: 562, endPoint x: 590, endPoint y: 561, distance: 10.0
click at [580, 561] on input at bounding box center [674, 565] width 333 height 28
type input "Additional Materials"
click at [870, 572] on button "Add" at bounding box center [872, 565] width 52 height 28
click at [766, 627] on button "Next" at bounding box center [778, 616] width 65 height 35
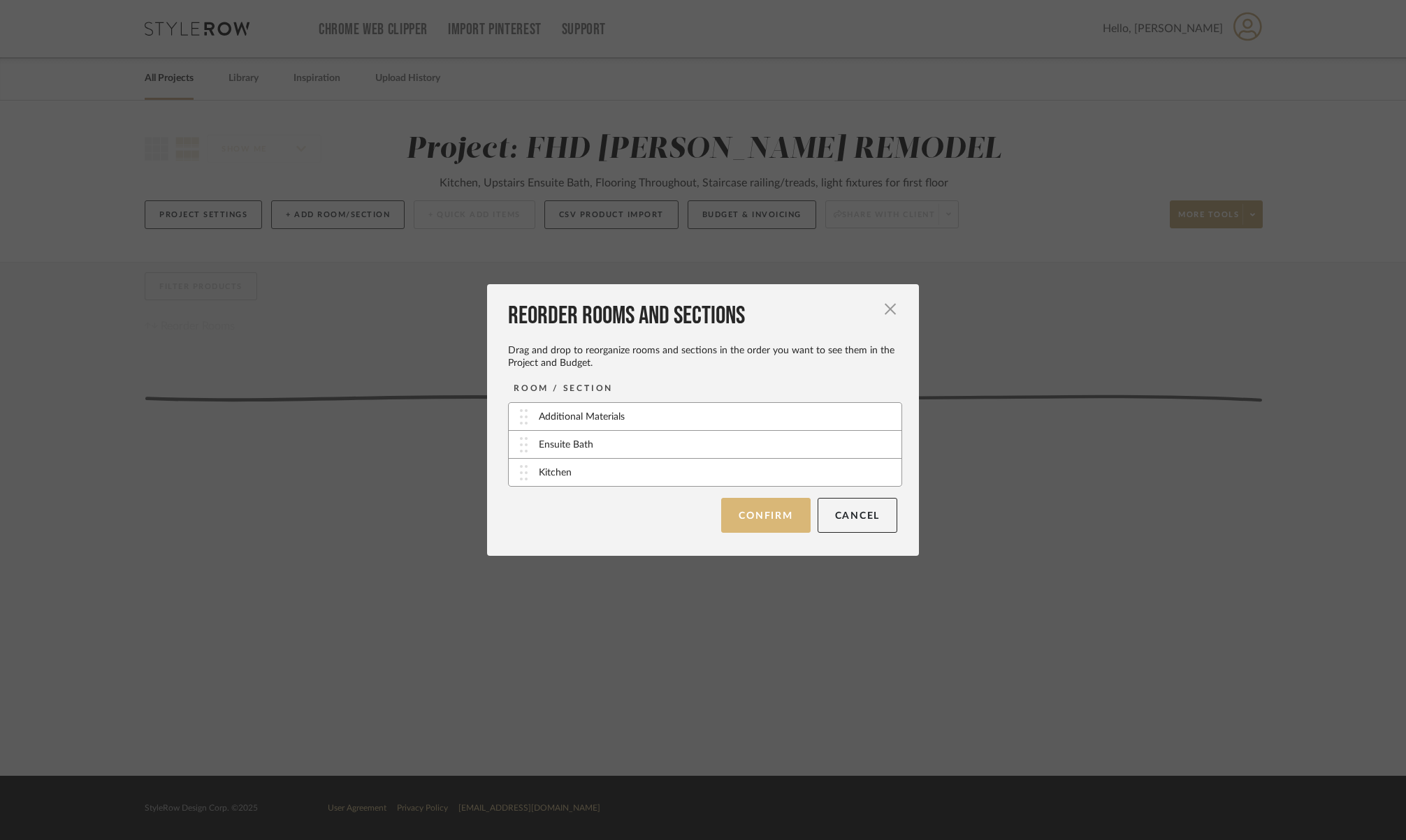
click at [771, 511] on button "Confirm" at bounding box center [765, 515] width 88 height 35
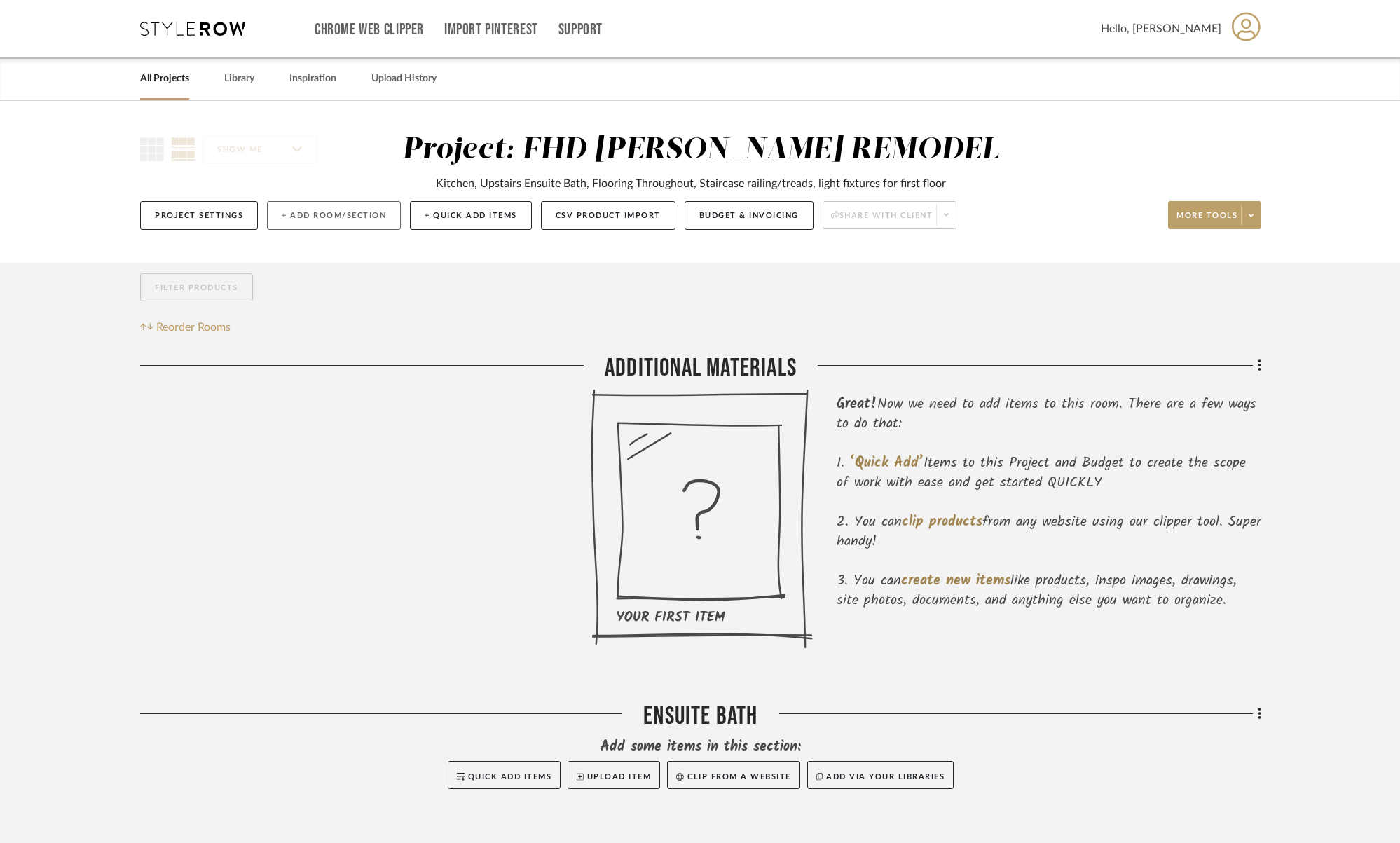
click at [299, 212] on button "+ Add Room/Section" at bounding box center [334, 216] width 134 height 29
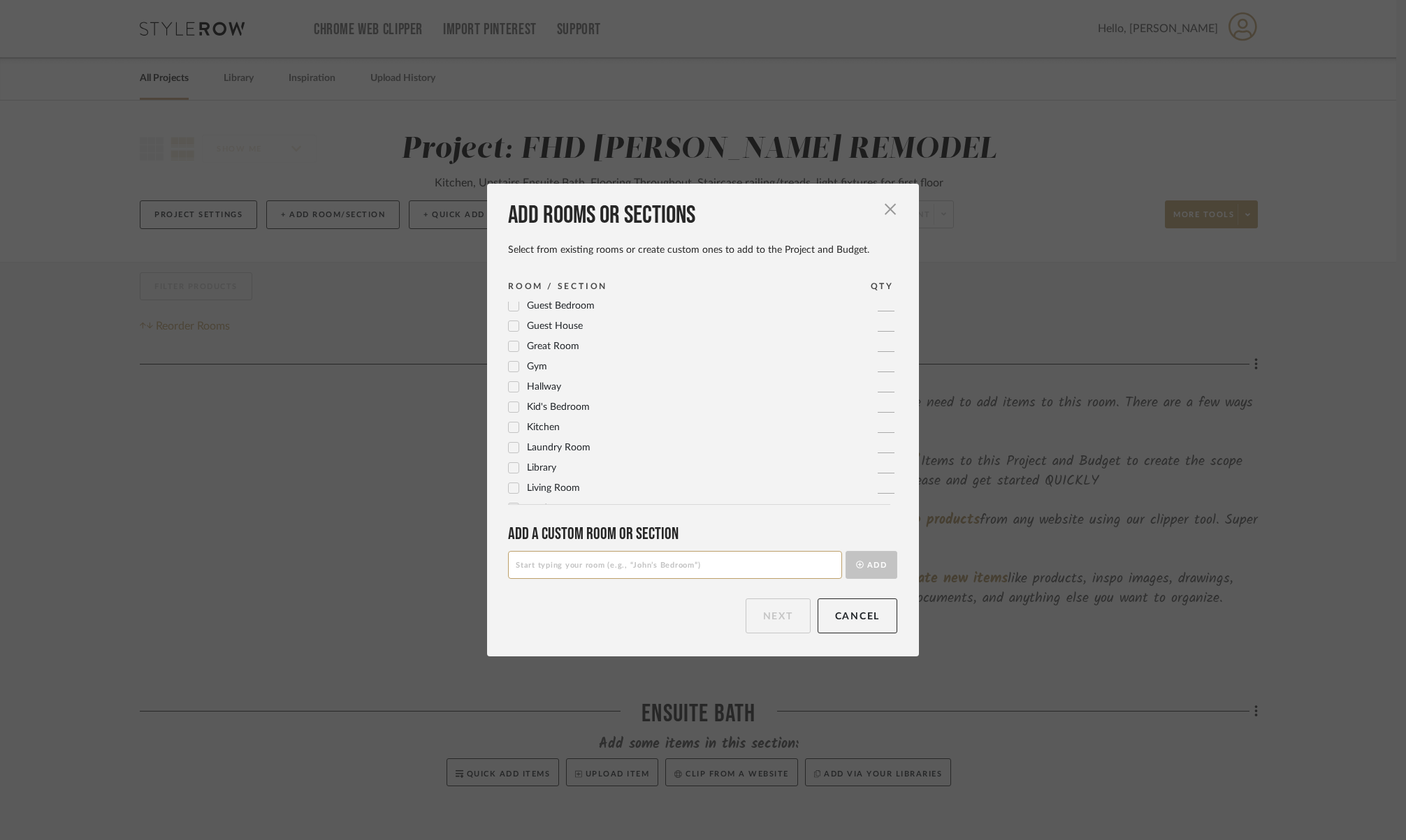
scroll to position [466, 0]
click at [554, 566] on input at bounding box center [674, 565] width 333 height 28
type input "Floorplans"
click at [859, 569] on button "Add" at bounding box center [872, 565] width 52 height 28
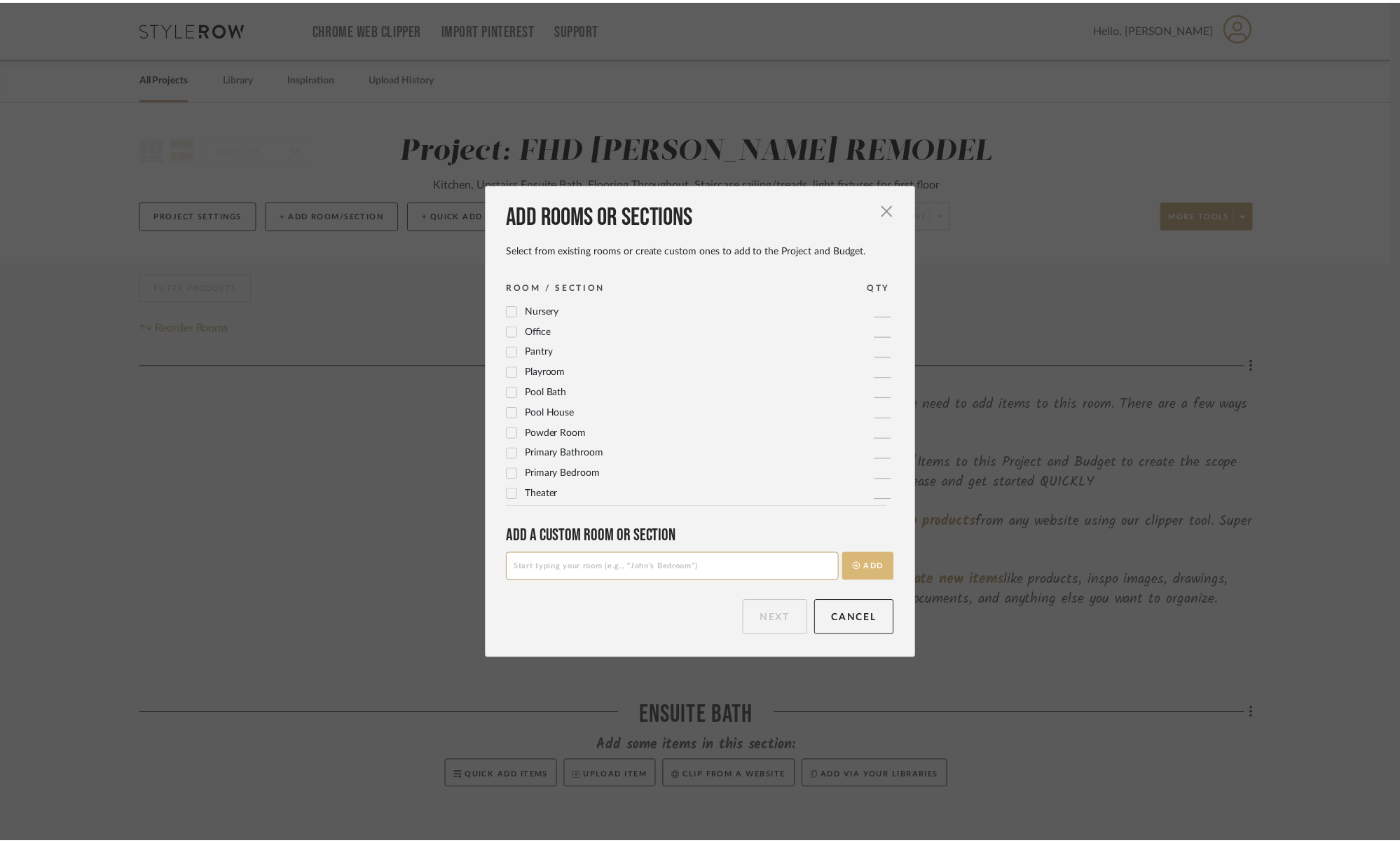
scroll to position [0, 0]
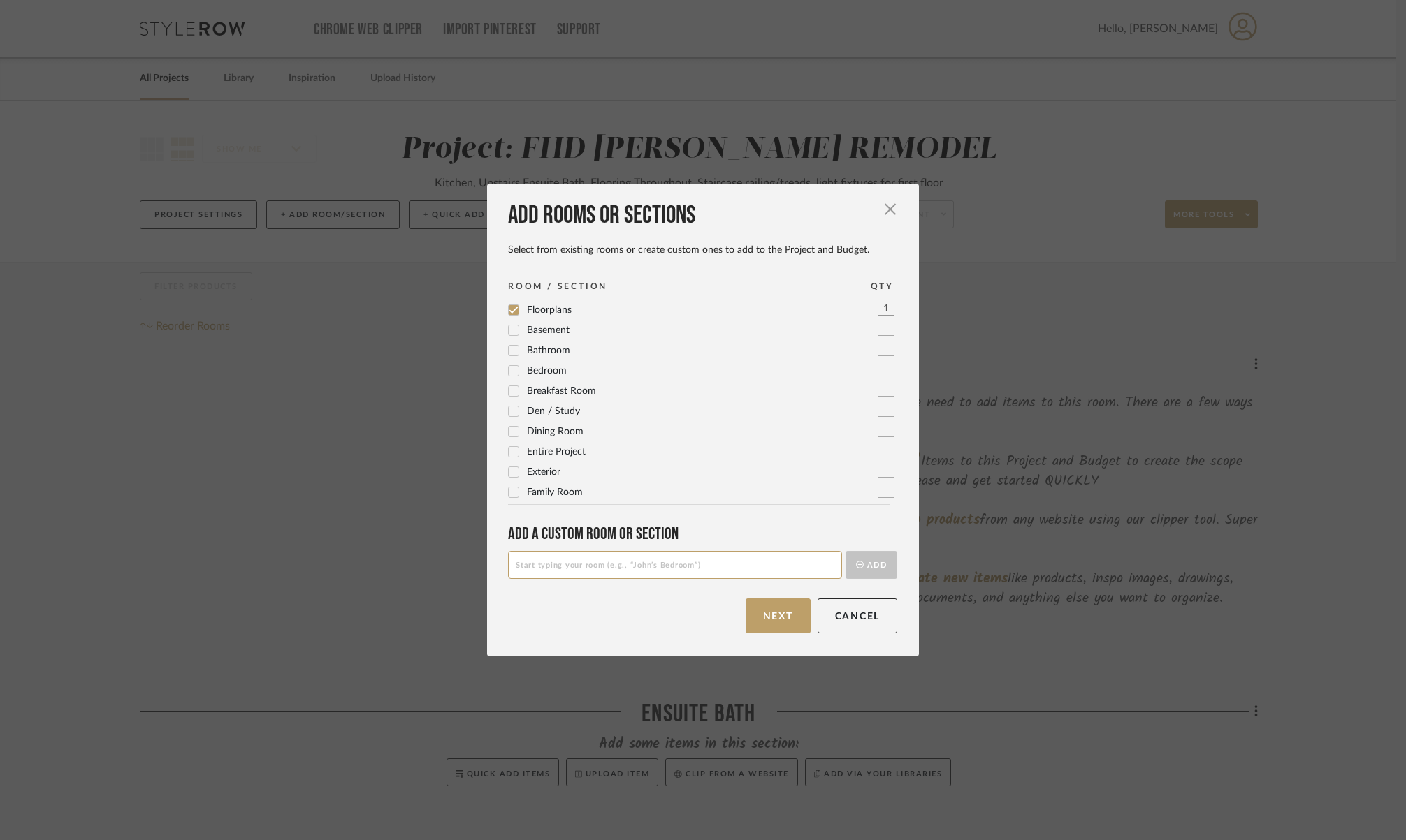
click at [782, 618] on button "Next" at bounding box center [778, 616] width 65 height 35
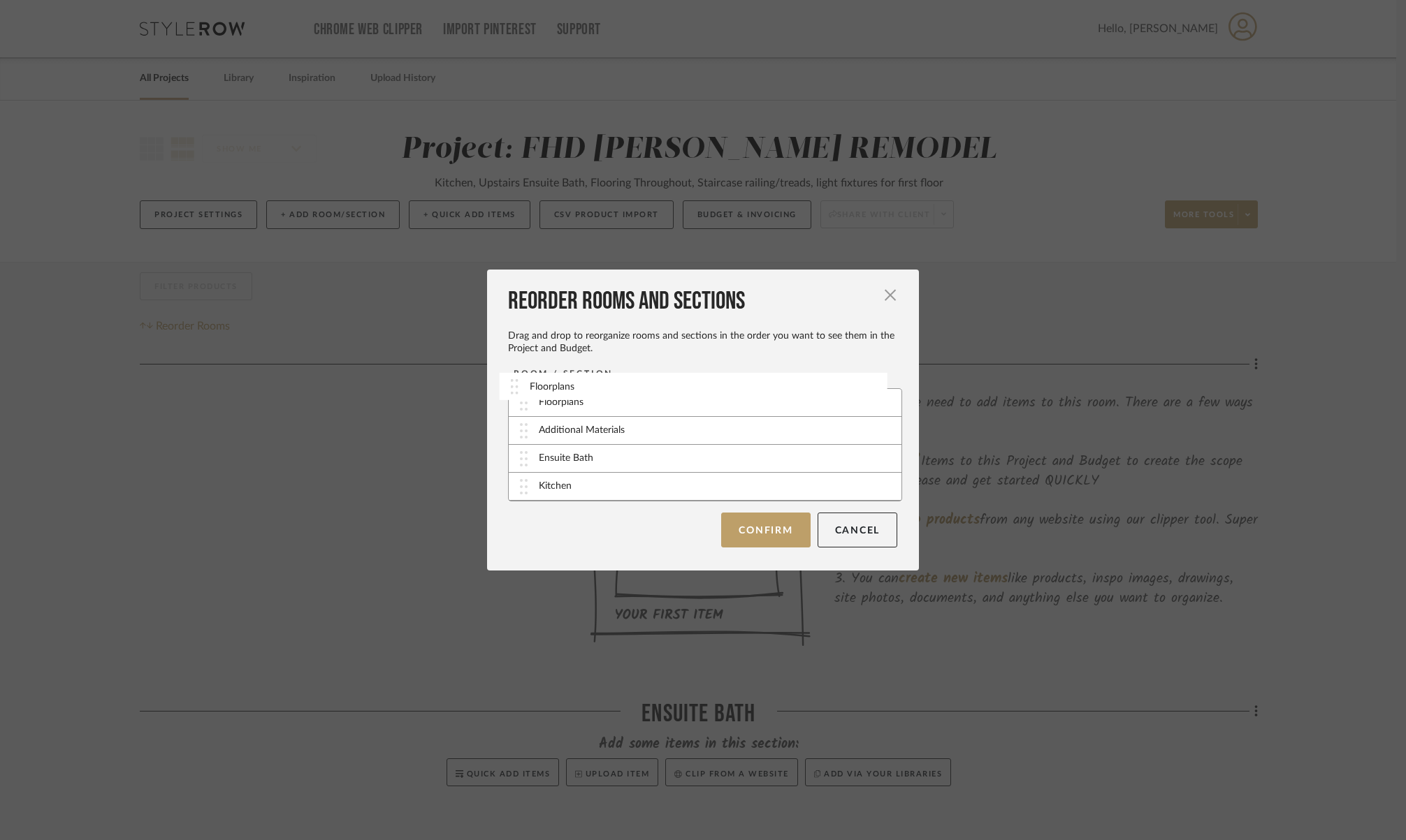
drag, startPoint x: 585, startPoint y: 493, endPoint x: 581, endPoint y: 393, distance: 100.1
click at [779, 531] on button "Confirm" at bounding box center [765, 530] width 88 height 35
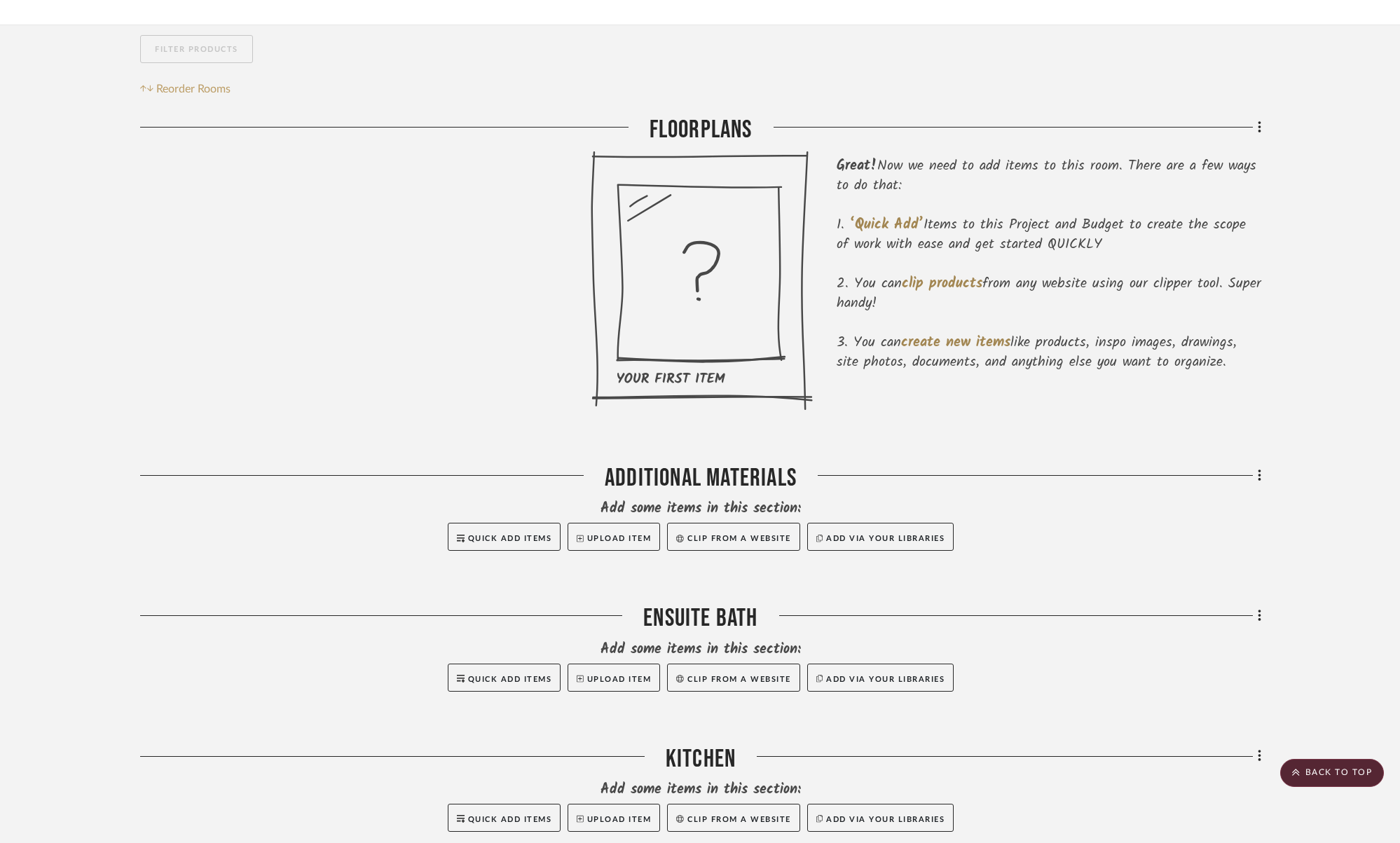
scroll to position [26, 0]
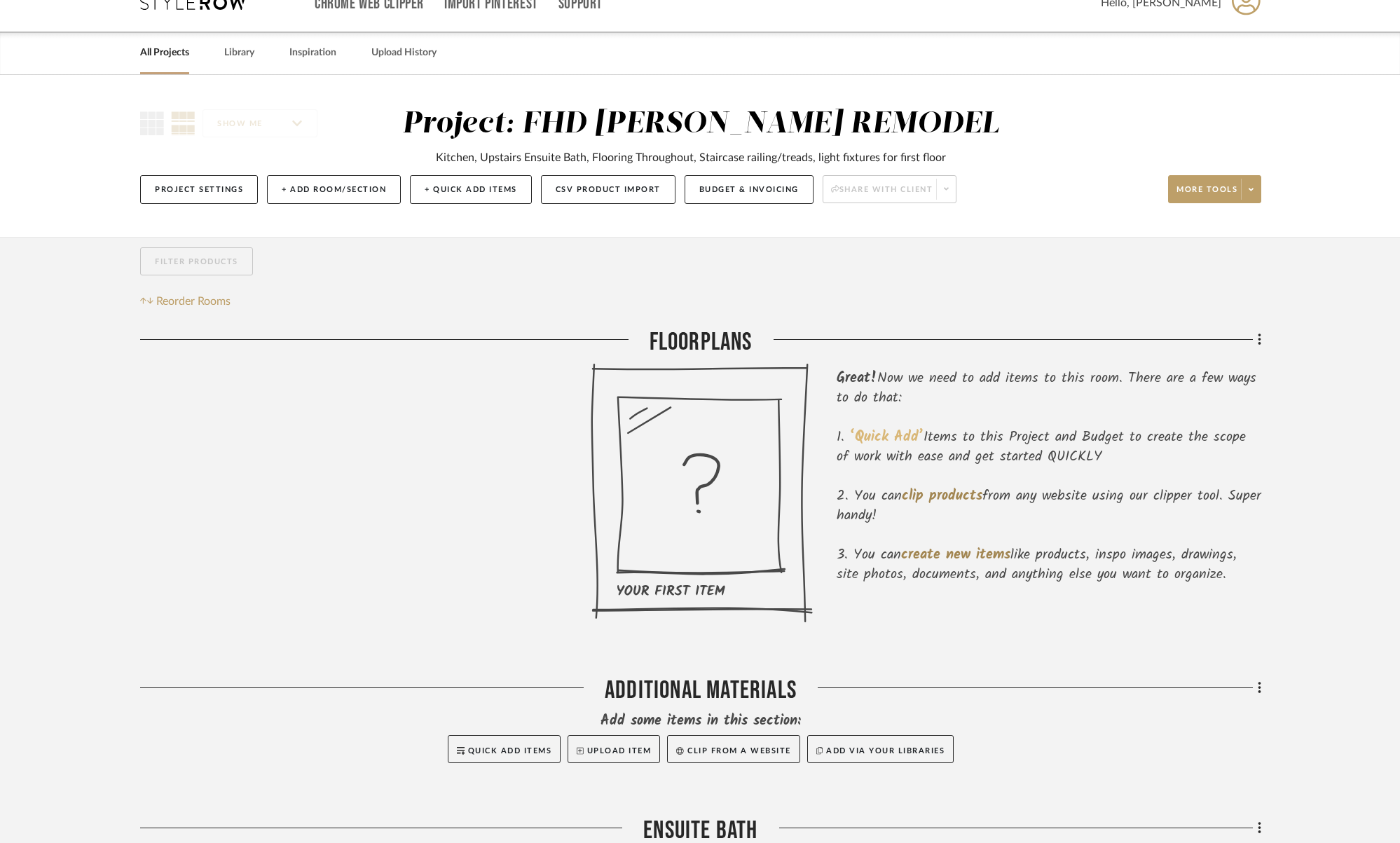
click at [882, 445] on span "‘Quick Add’" at bounding box center [887, 437] width 73 height 22
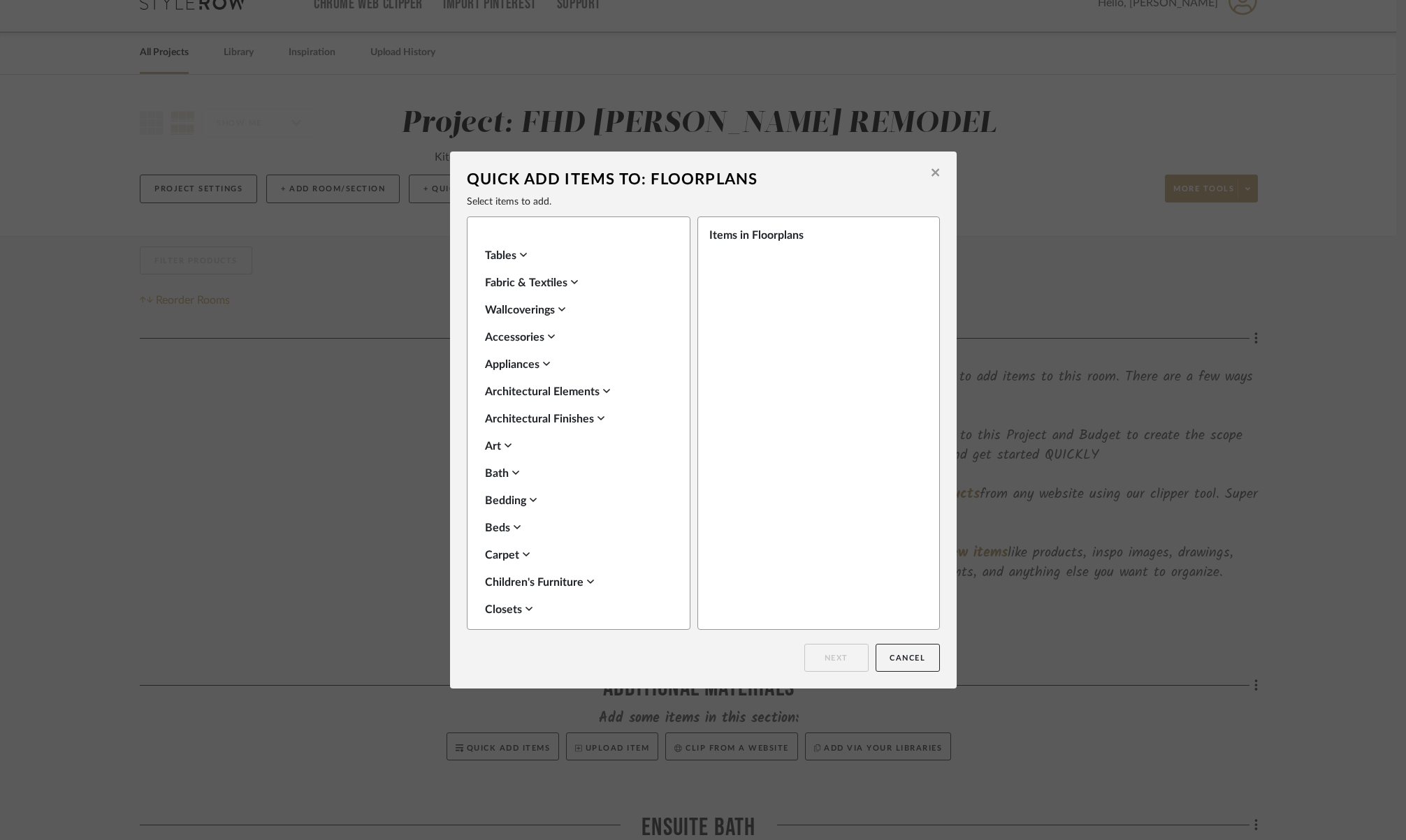
scroll to position [0, 0]
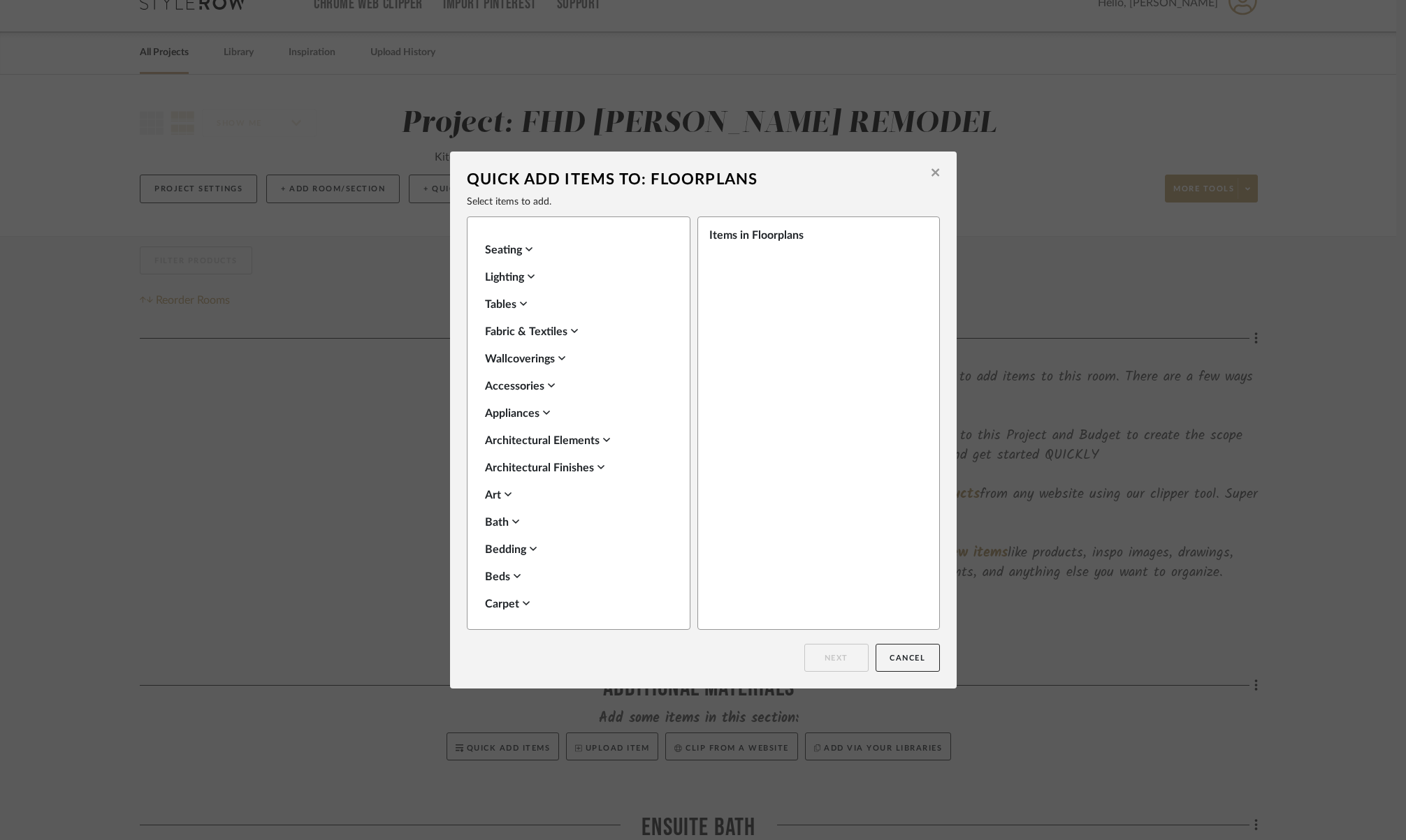
drag, startPoint x: 900, startPoint y: 661, endPoint x: 905, endPoint y: 645, distance: 16.8
click at [900, 660] on button "Cancel" at bounding box center [907, 657] width 64 height 28
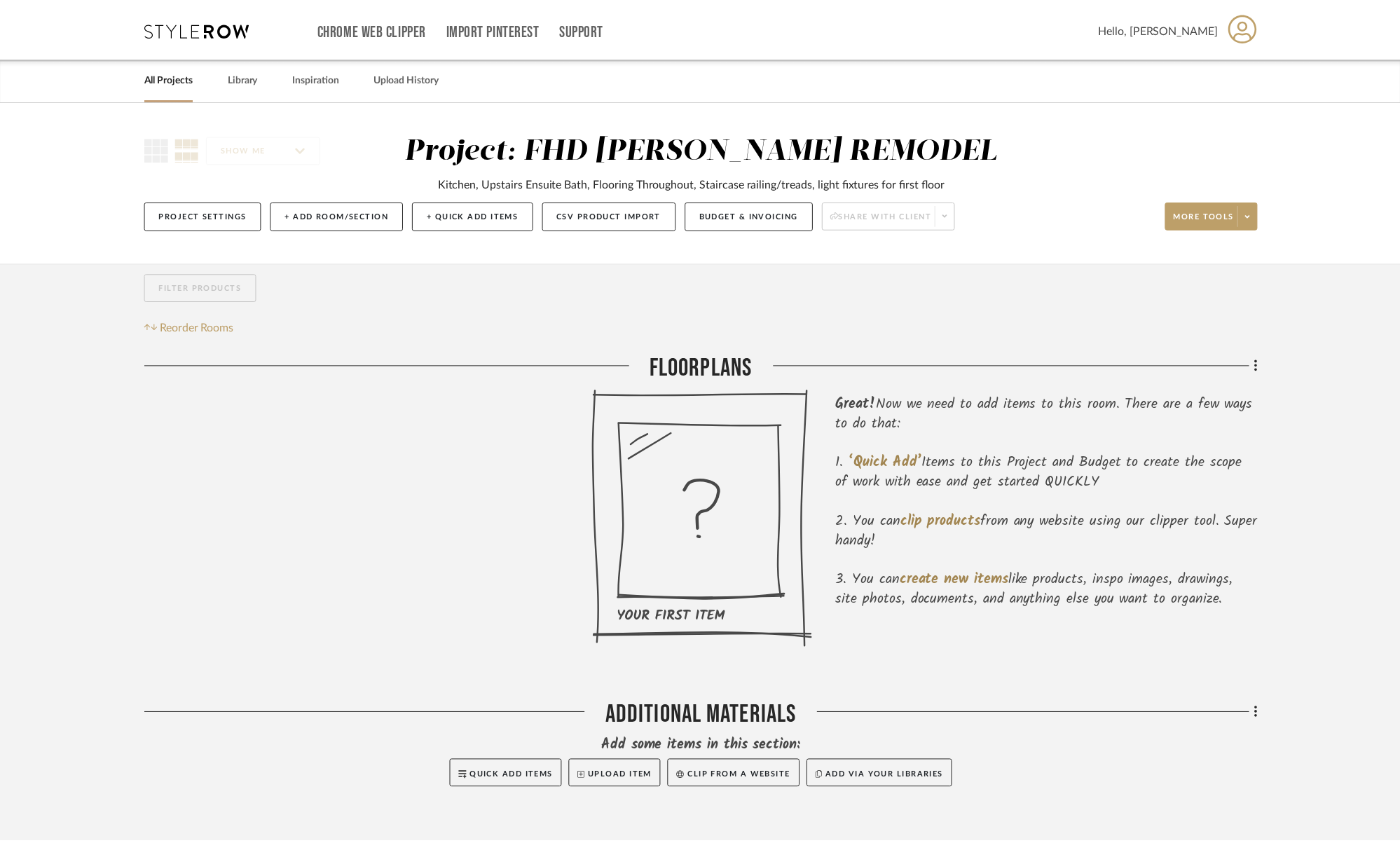
scroll to position [26, 0]
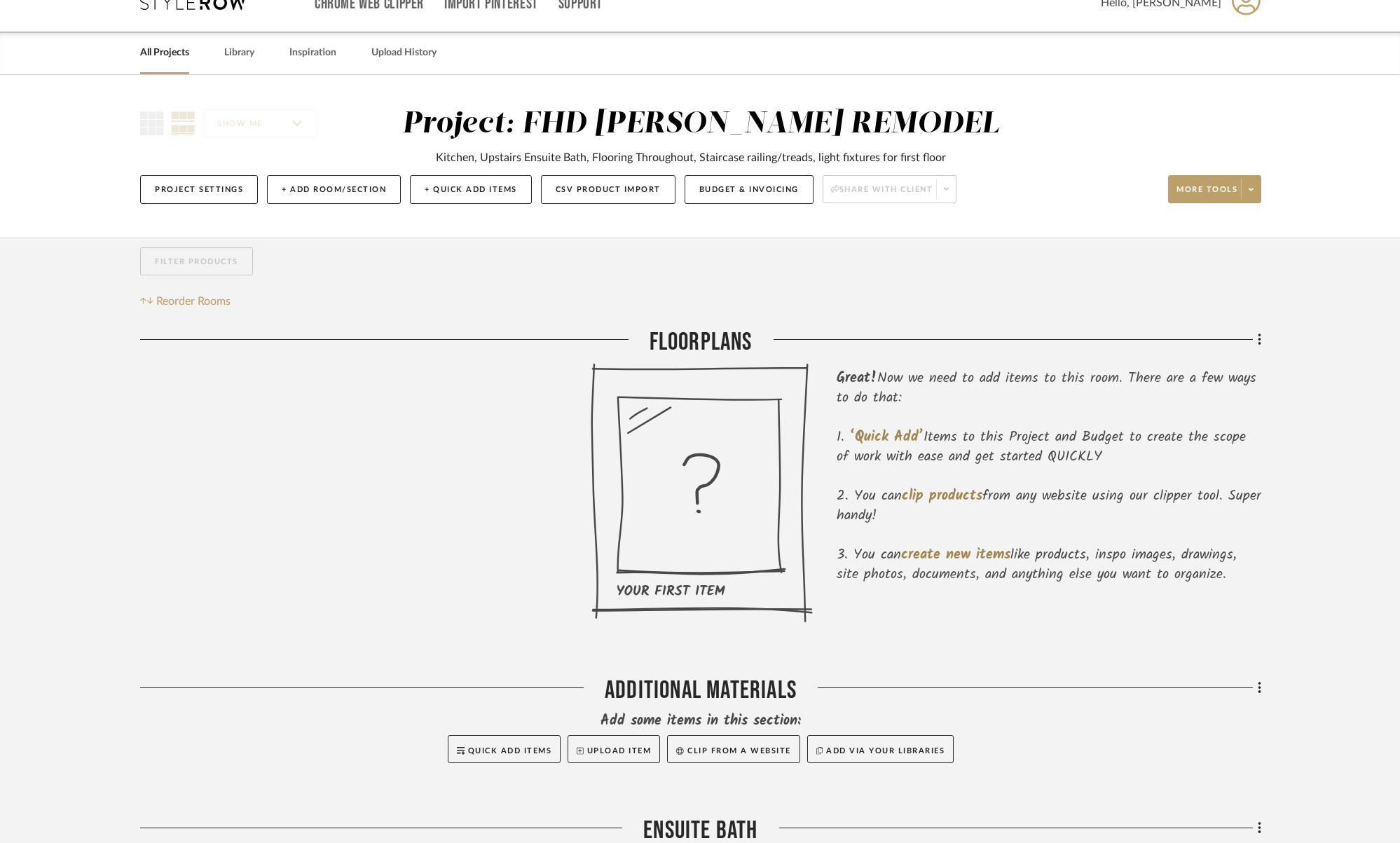
click at [993, 540] on ol "‘Quick Add’ Items to this Project and Budget to create the scope of work with e…" at bounding box center [1049, 505] width 424 height 157
click at [963, 551] on span "create new items" at bounding box center [956, 555] width 109 height 22
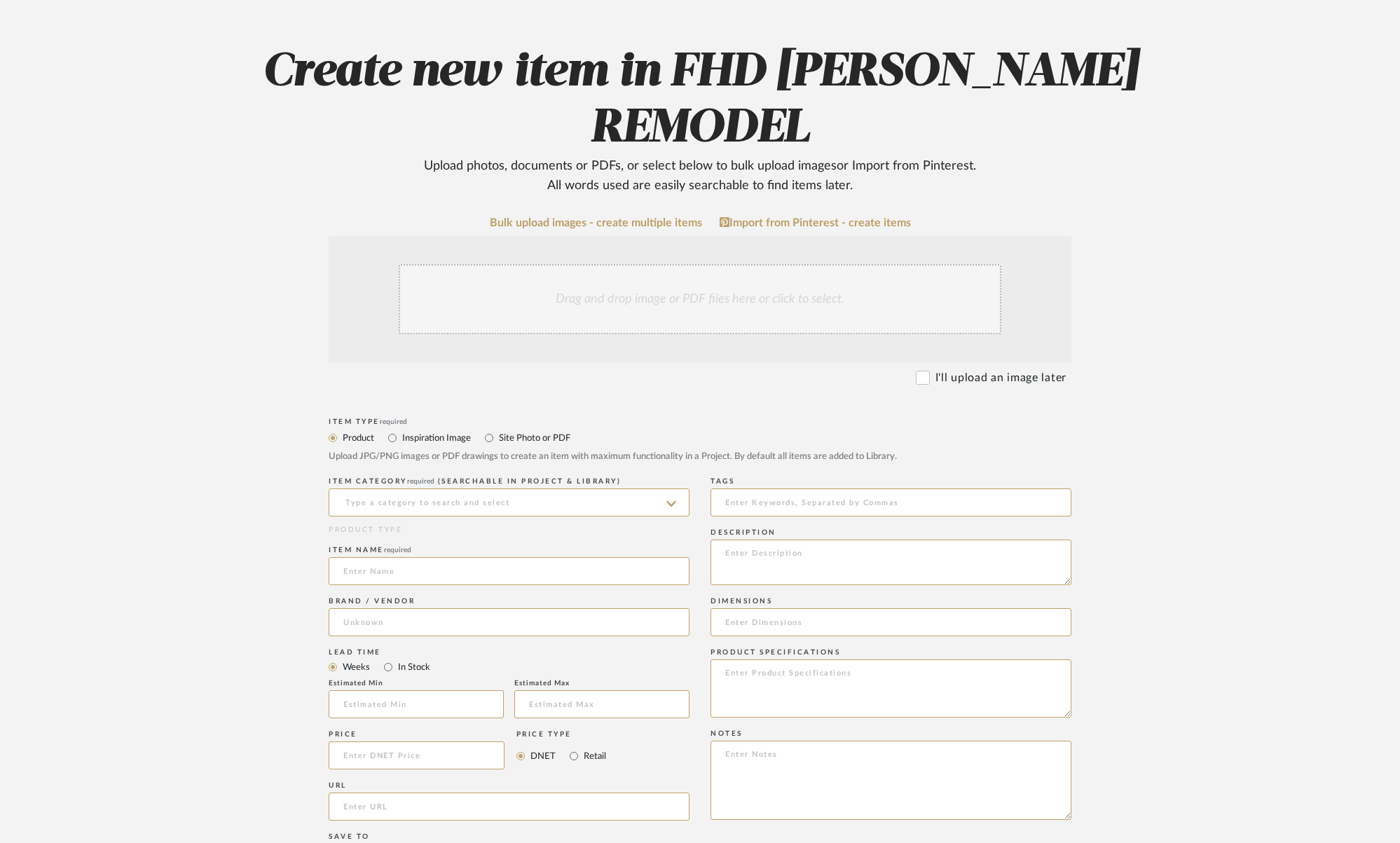
scroll to position [169, 0]
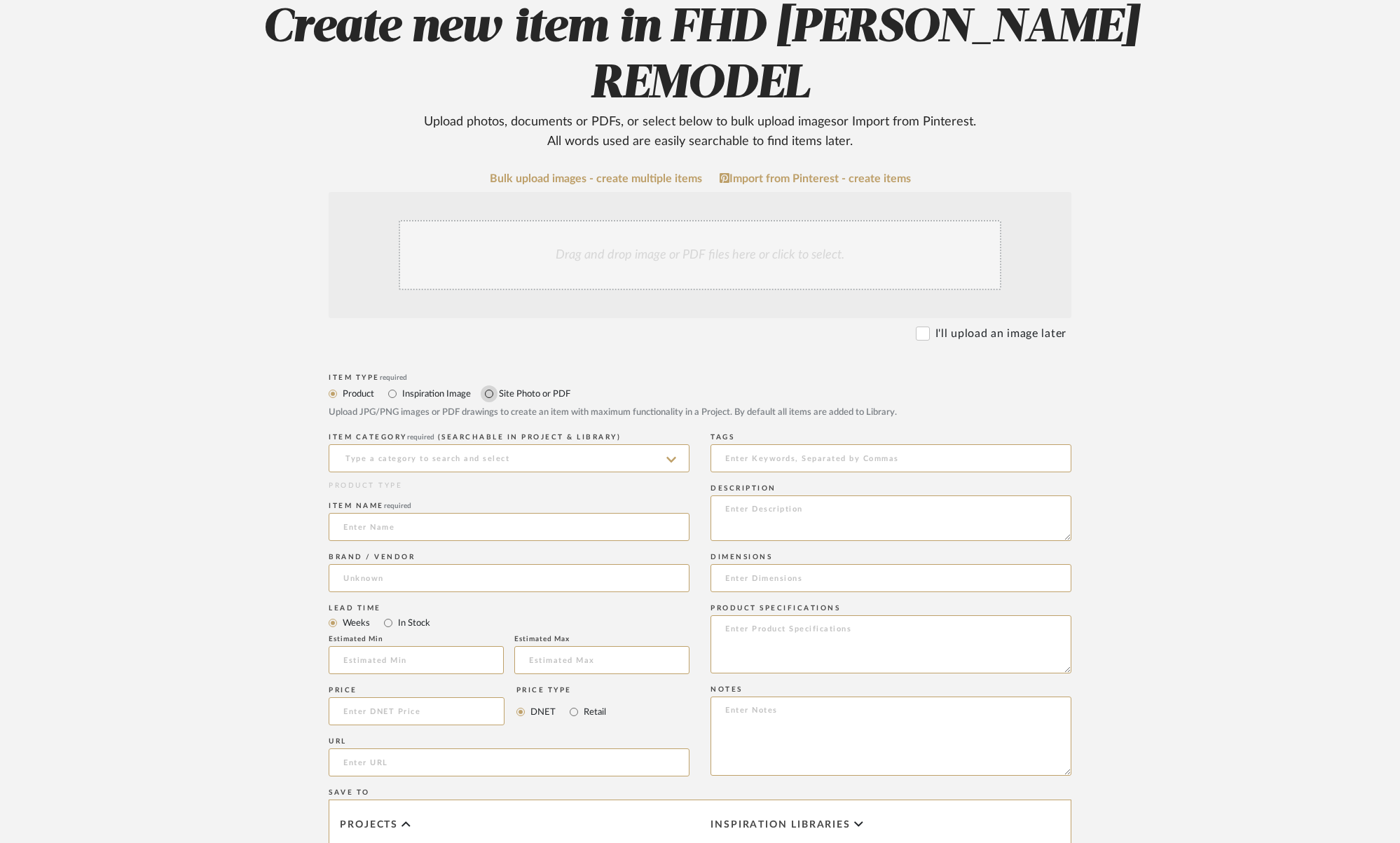
click at [492, 394] on input "Site Photo or PDF" at bounding box center [489, 394] width 16 height 16
radio input "true"
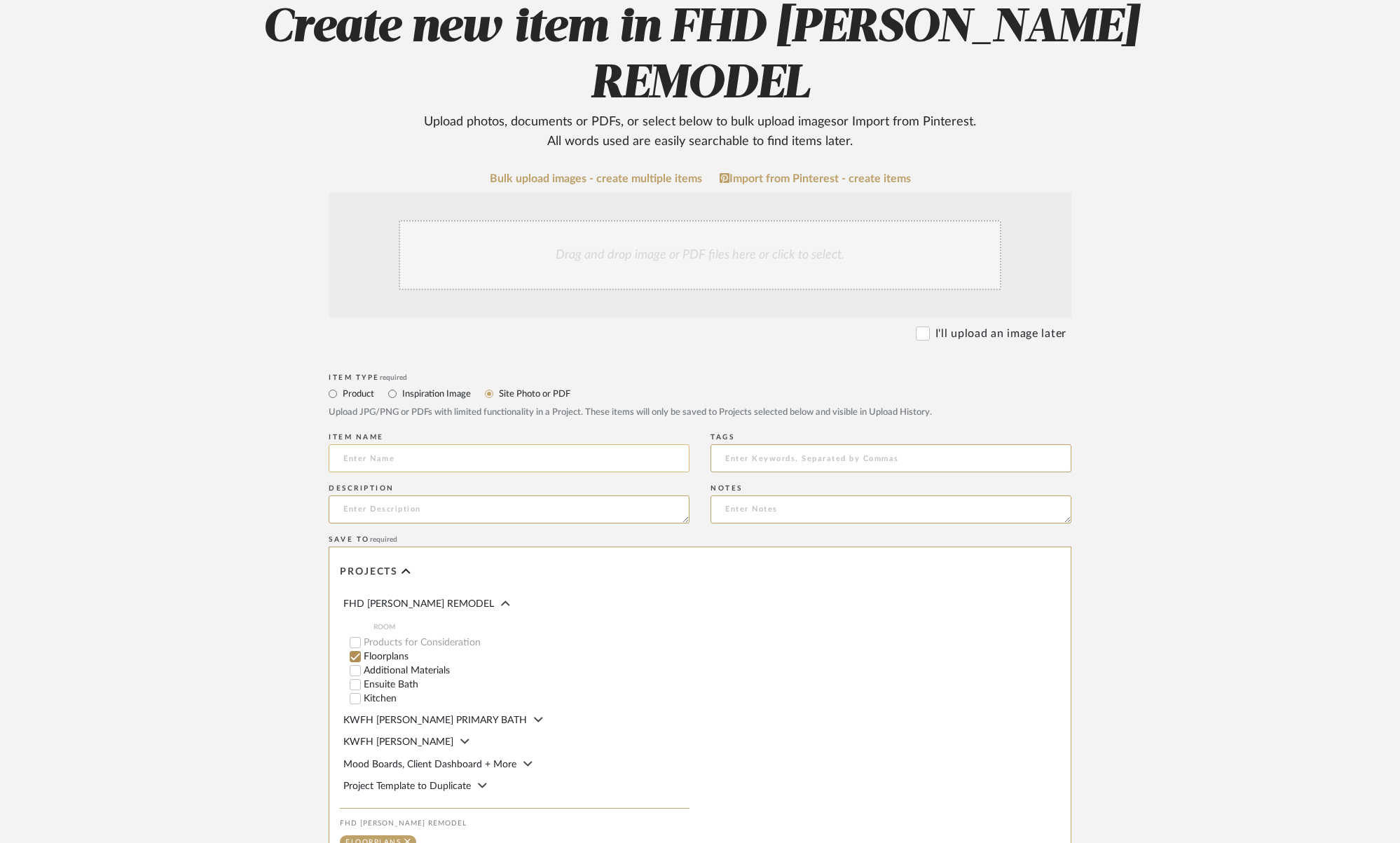
click at [427, 458] on input at bounding box center [509, 458] width 361 height 28
type input "Kitchen Floorplan"
click at [374, 504] on textarea at bounding box center [509, 509] width 361 height 28
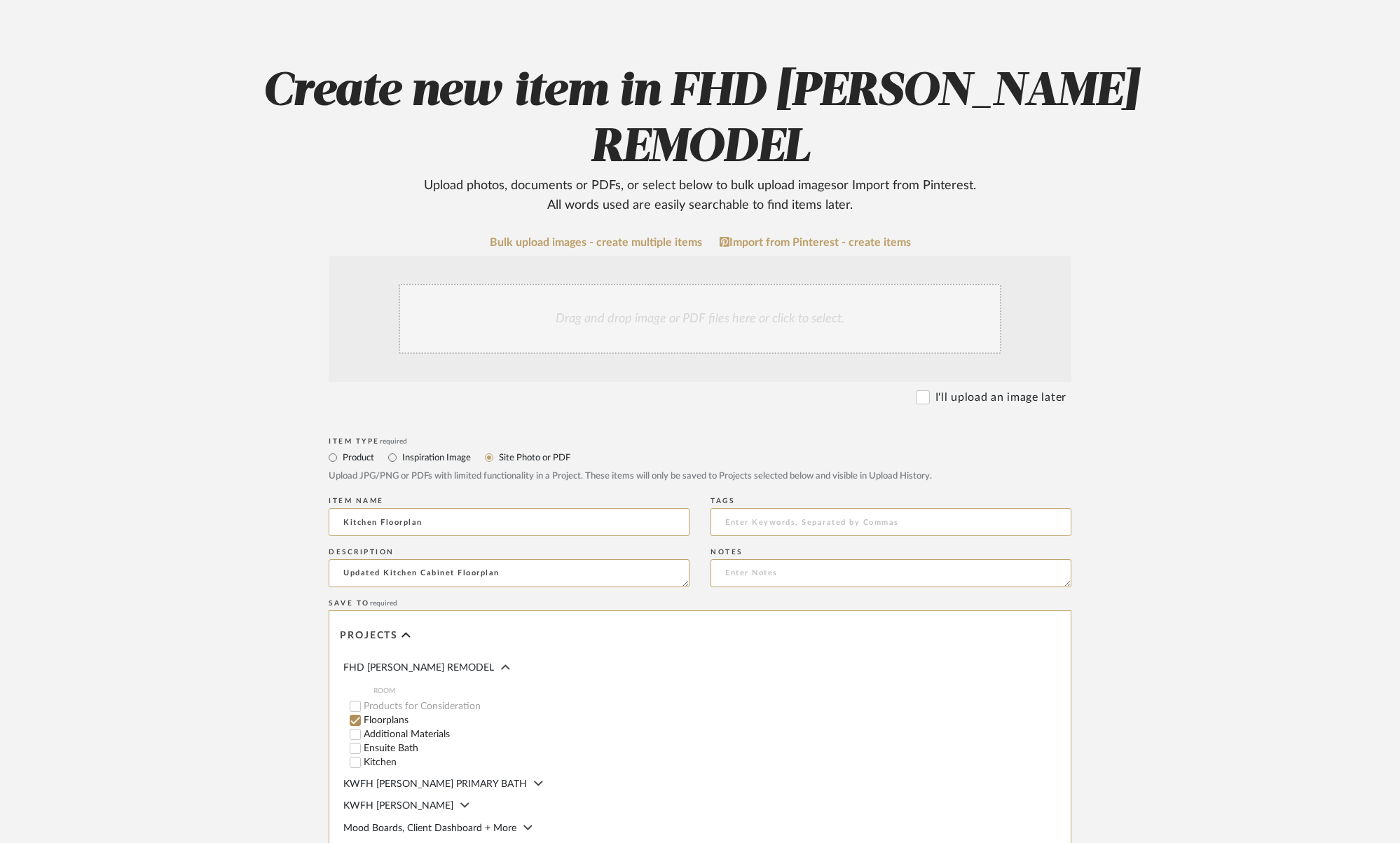
scroll to position [0, 0]
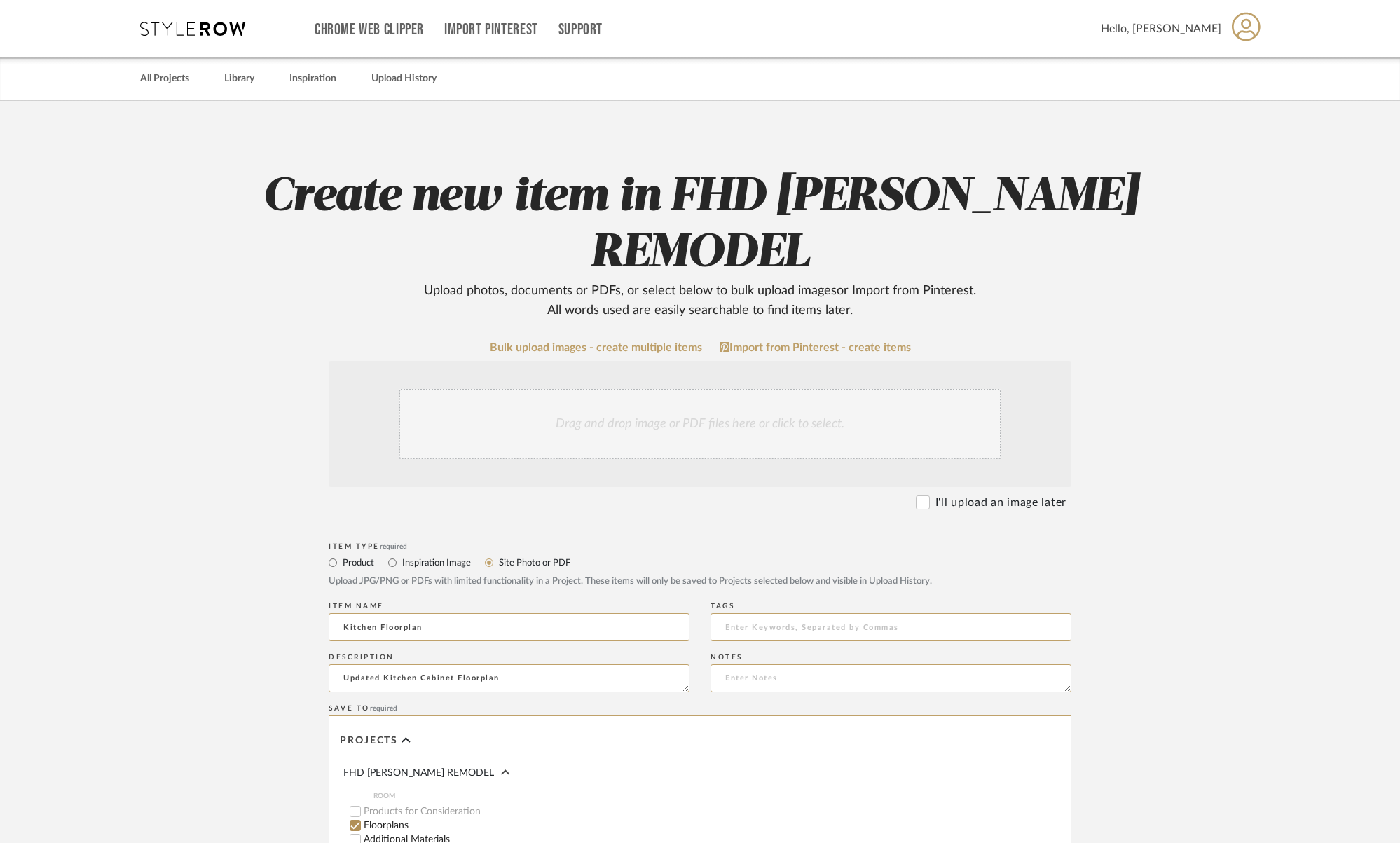
click at [710, 432] on div "Drag and drop image or PDF files here or click to select." at bounding box center [700, 423] width 603 height 70
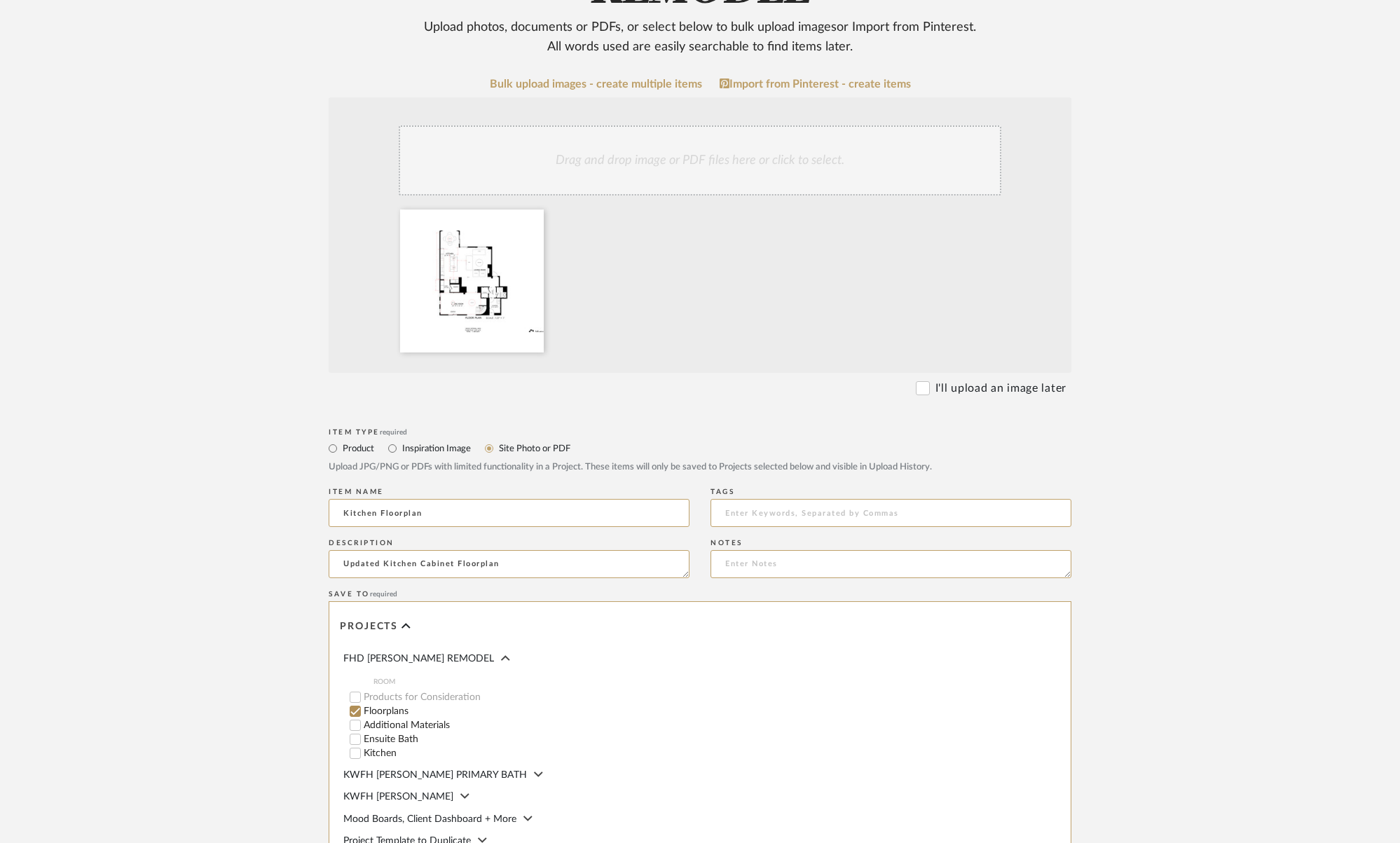
scroll to position [266, 0]
drag, startPoint x: 504, startPoint y: 564, endPoint x: 384, endPoint y: 560, distance: 120.1
click at [384, 560] on textarea "Updated Kitchen Cabinet Floorplan" at bounding box center [509, 561] width 361 height 28
type textarea "Updated Floorplans & Cabinet Elevations"
drag, startPoint x: 430, startPoint y: 512, endPoint x: 291, endPoint y: 504, distance: 139.2
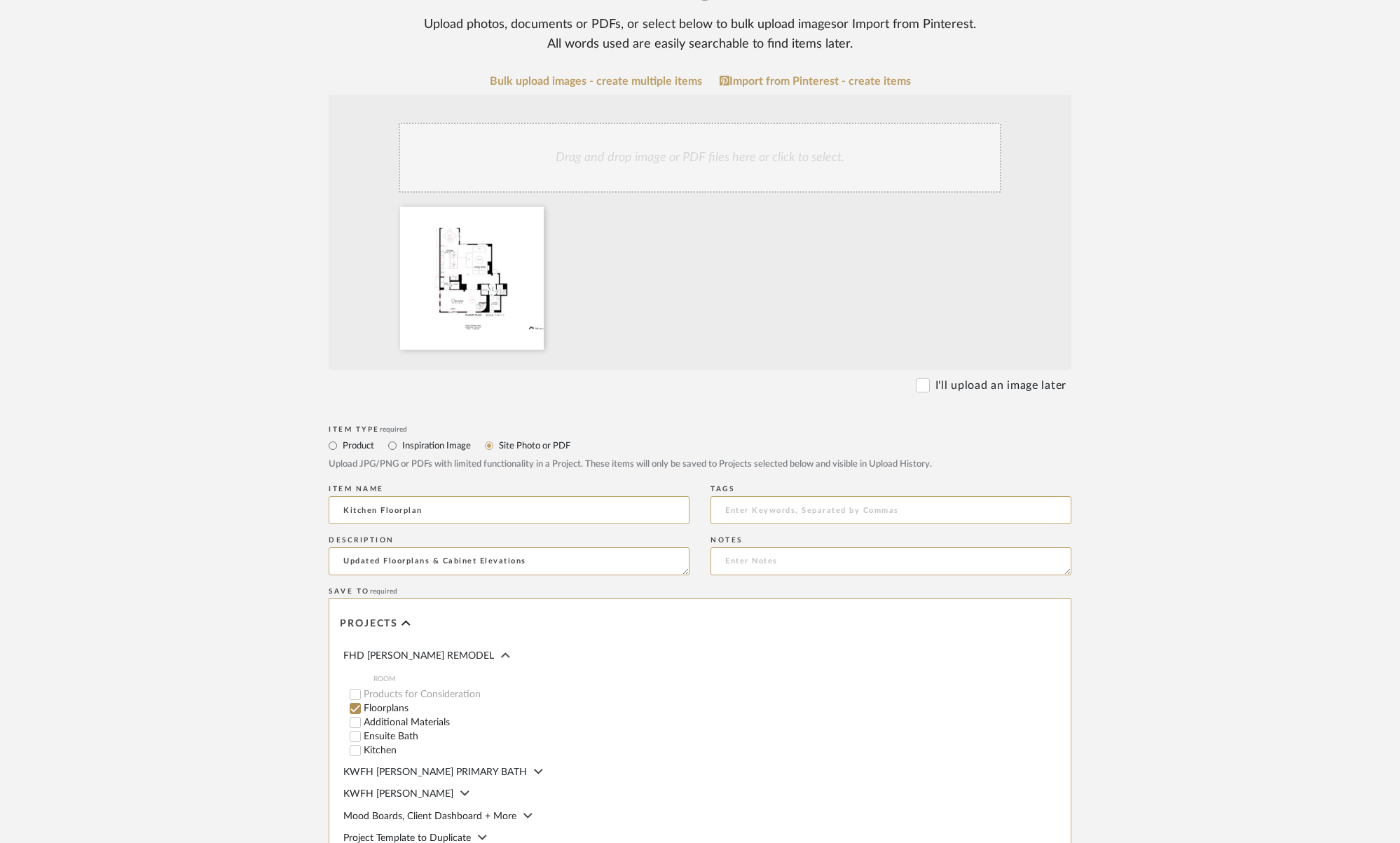
click at [291, 504] on form "Bulk upload images - create multiple items Import from Pinterest - create items…" at bounding box center [700, 530] width 893 height 911
click at [715, 159] on div "Drag and drop image or PDF files here or click to select." at bounding box center [700, 157] width 603 height 70
click at [342, 507] on input "Floorplans" at bounding box center [509, 510] width 361 height 28
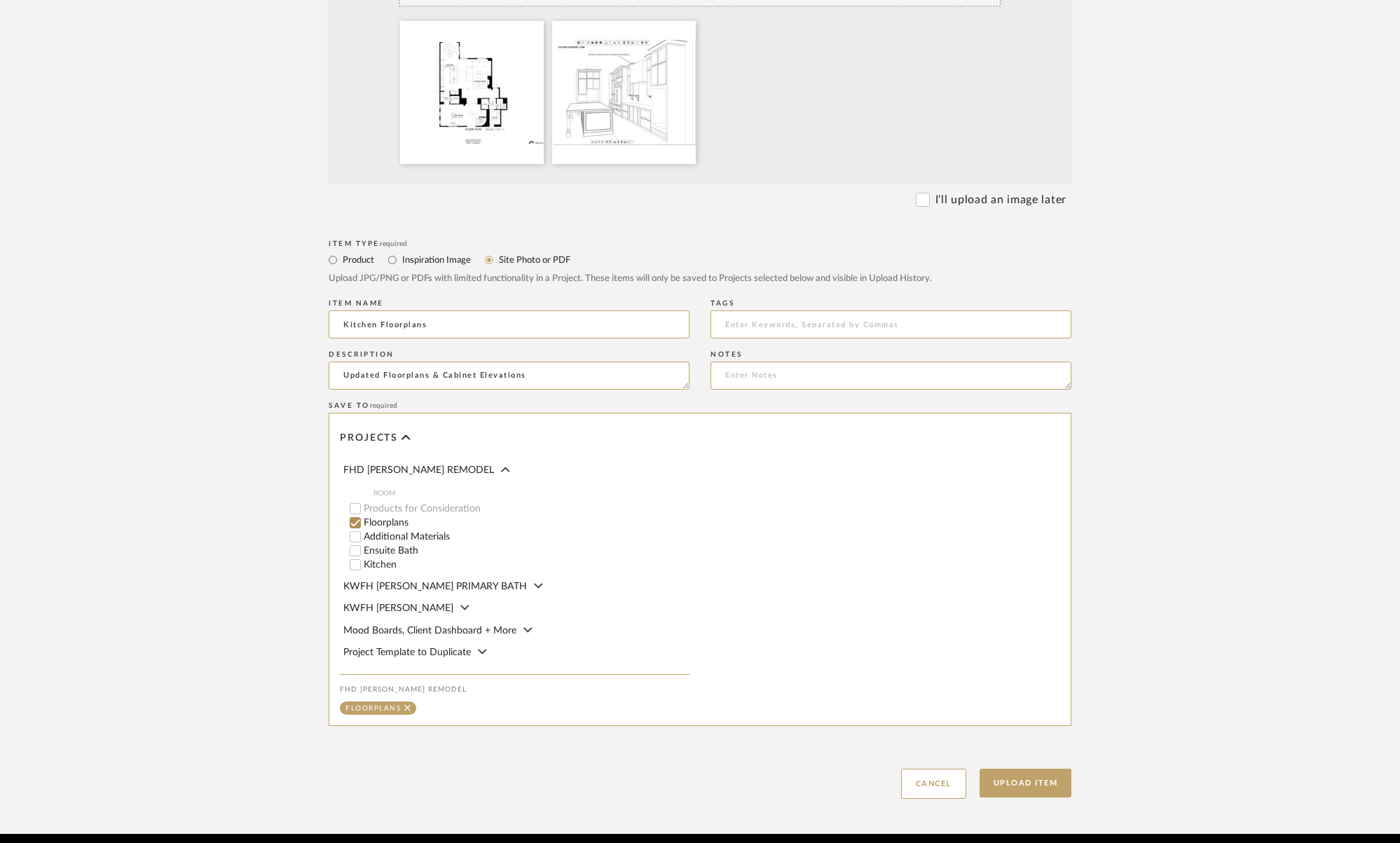
scroll to position [502, 0]
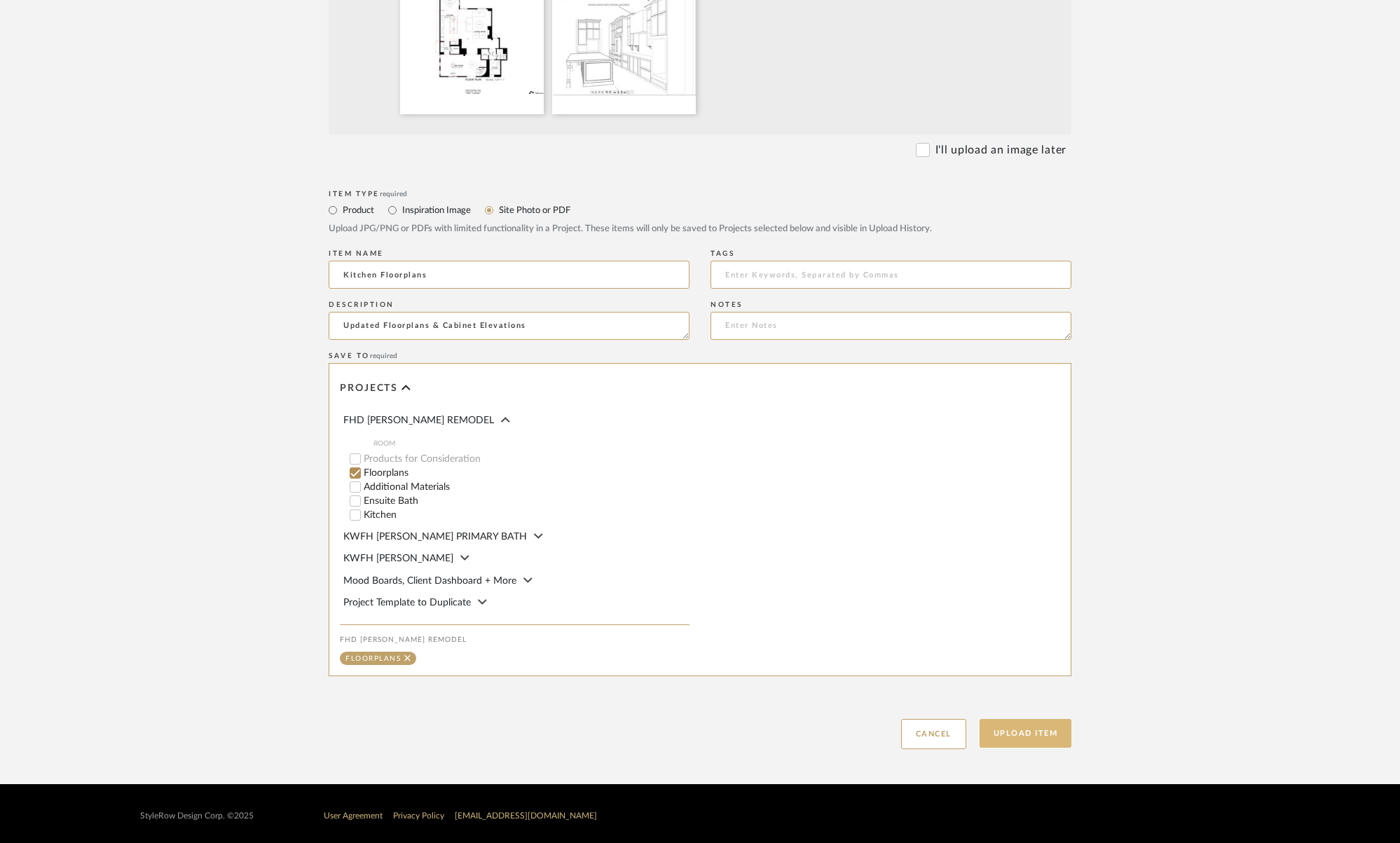
type input "Kitchen Floorplans"
click at [1043, 721] on button "Upload Item" at bounding box center [1026, 734] width 93 height 29
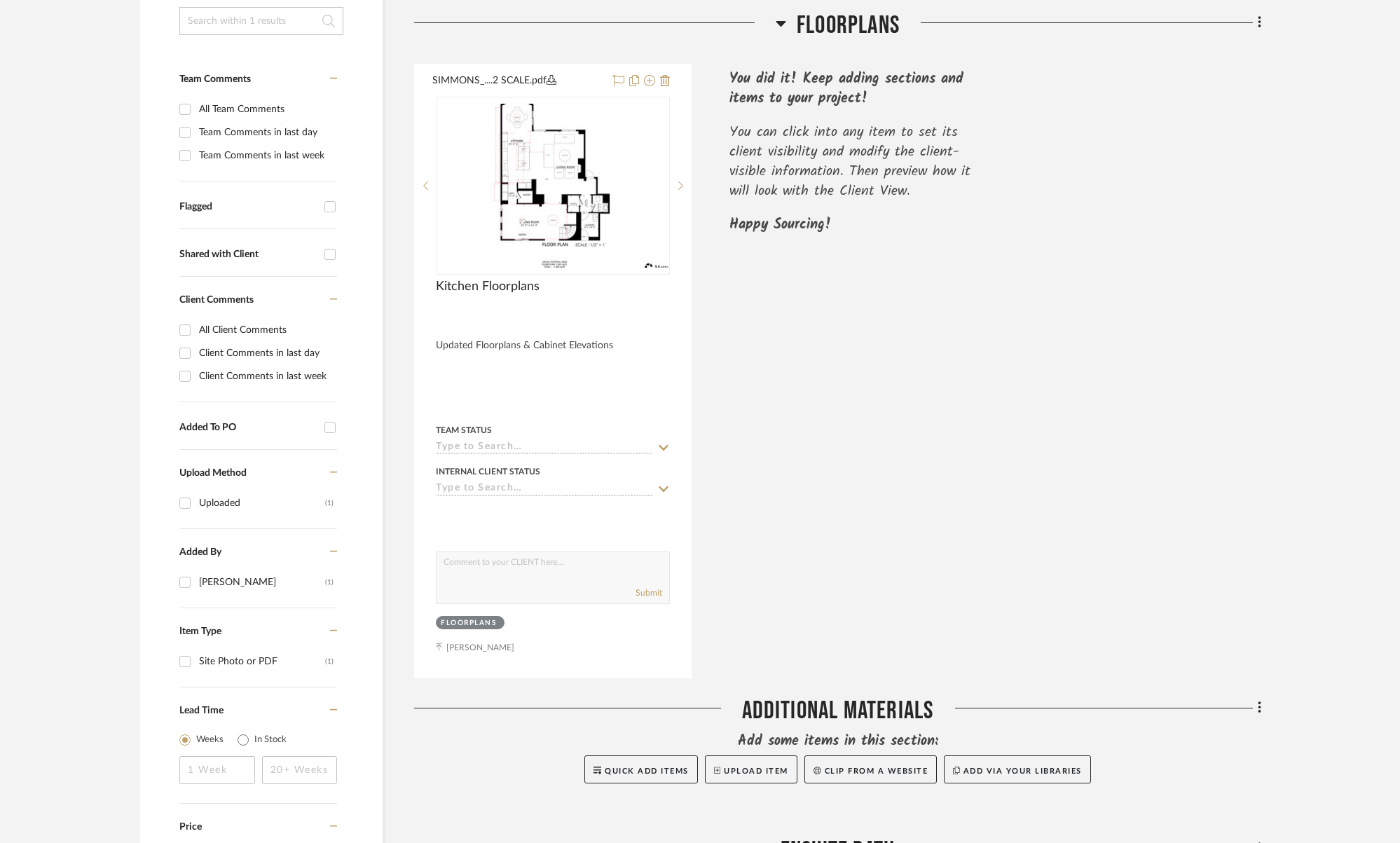
scroll to position [353, 0]
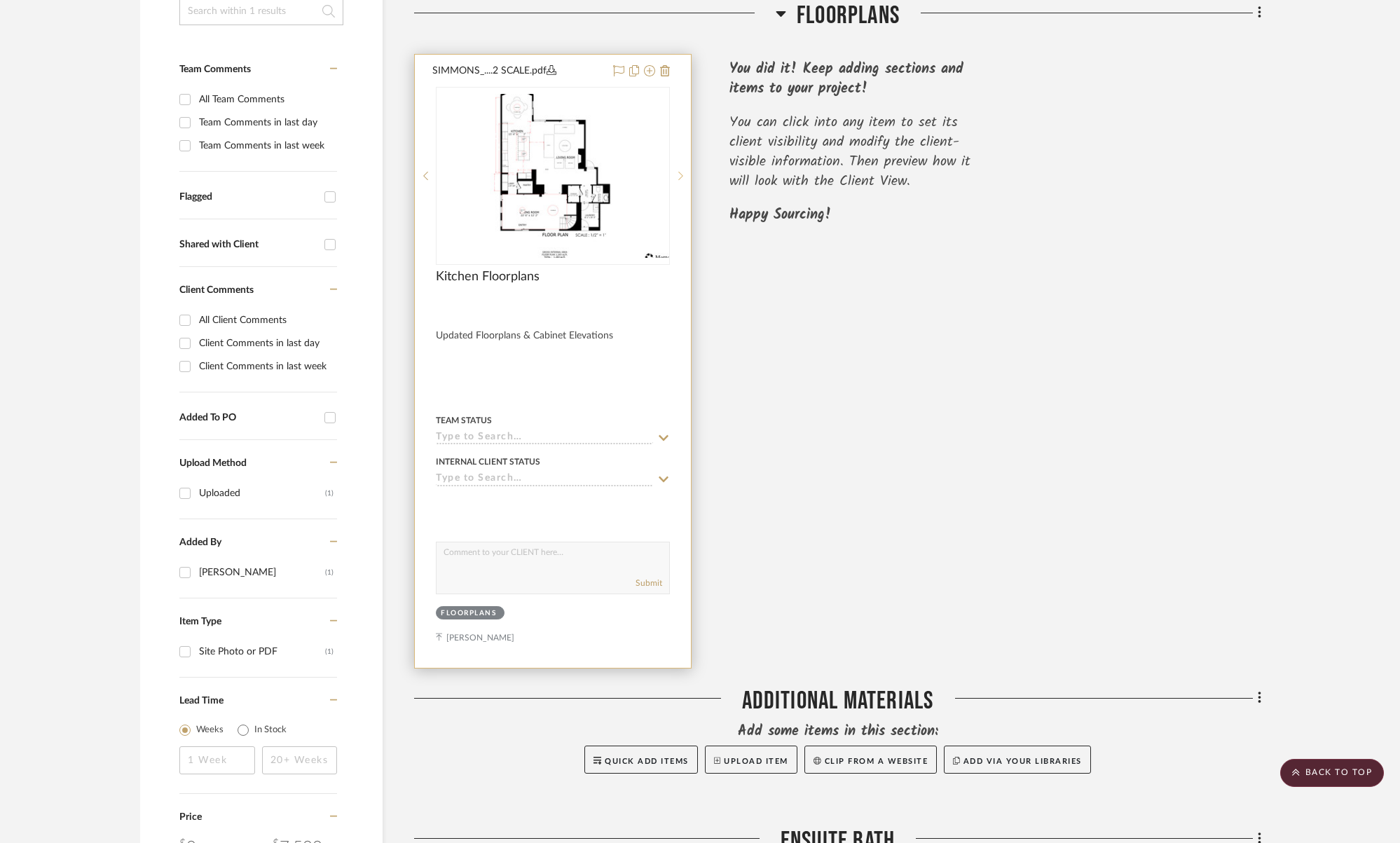
click at [683, 174] on icon at bounding box center [681, 176] width 5 height 10
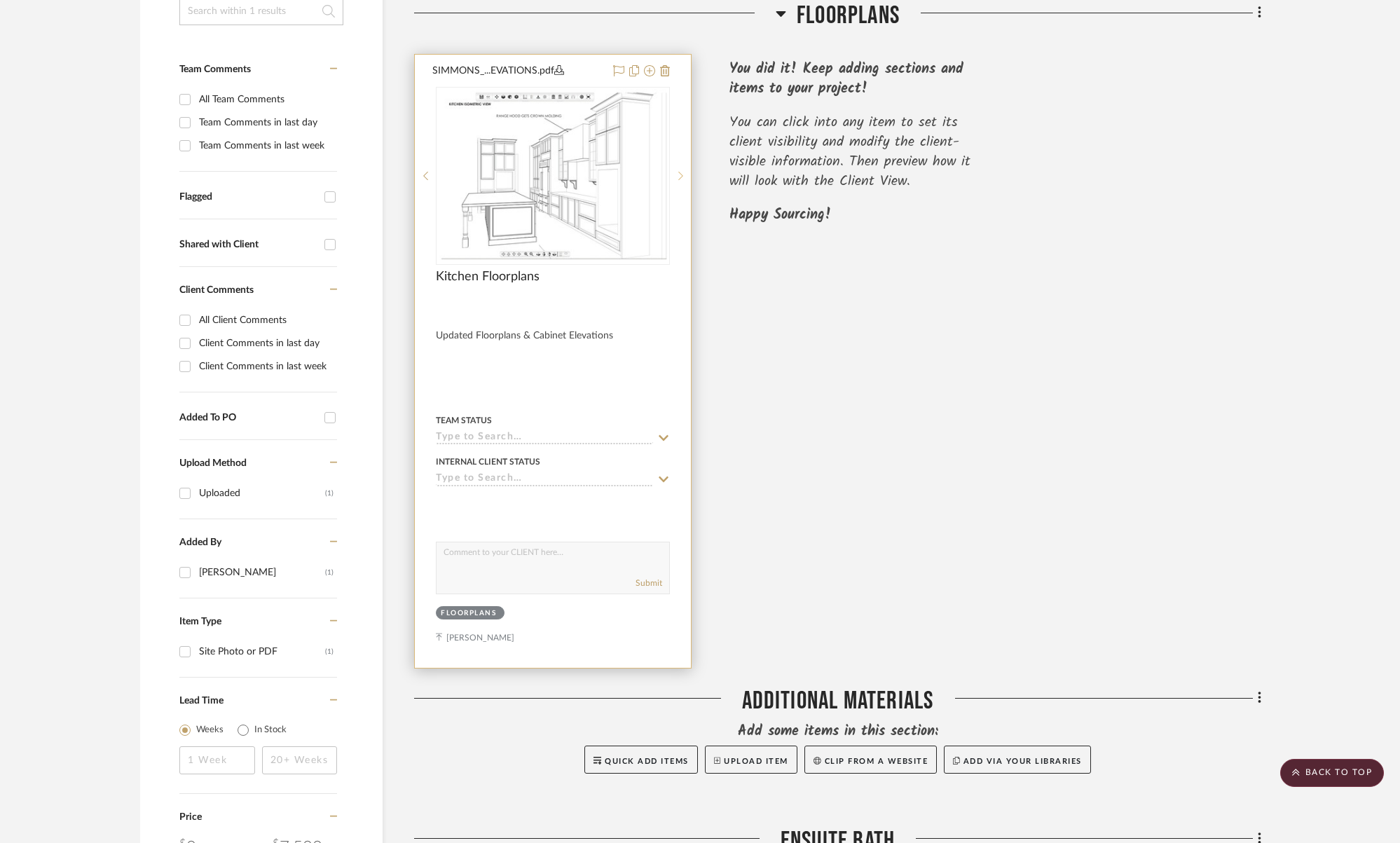
click at [683, 174] on icon at bounding box center [681, 176] width 5 height 10
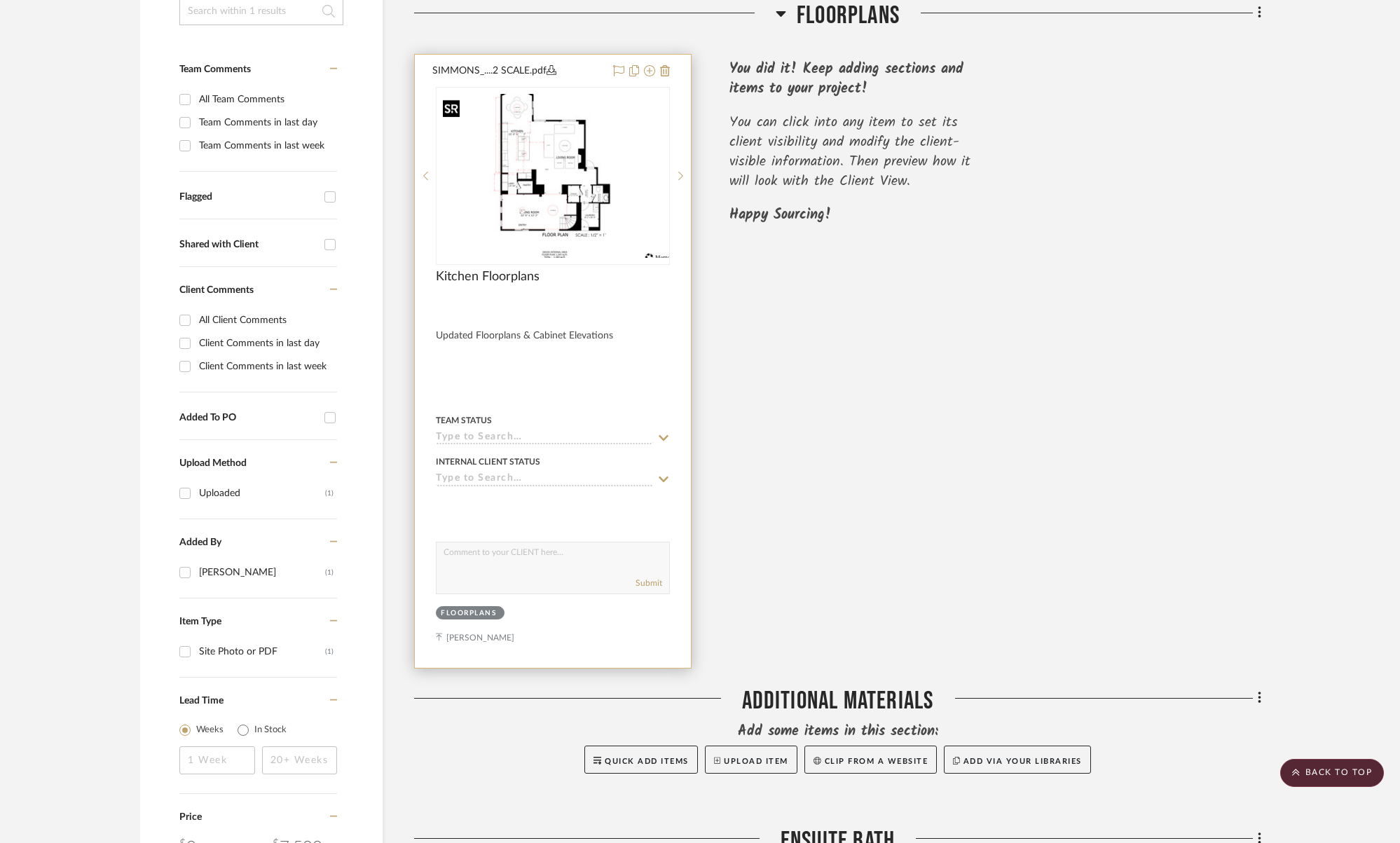
click at [581, 199] on img "0" at bounding box center [553, 176] width 231 height 164
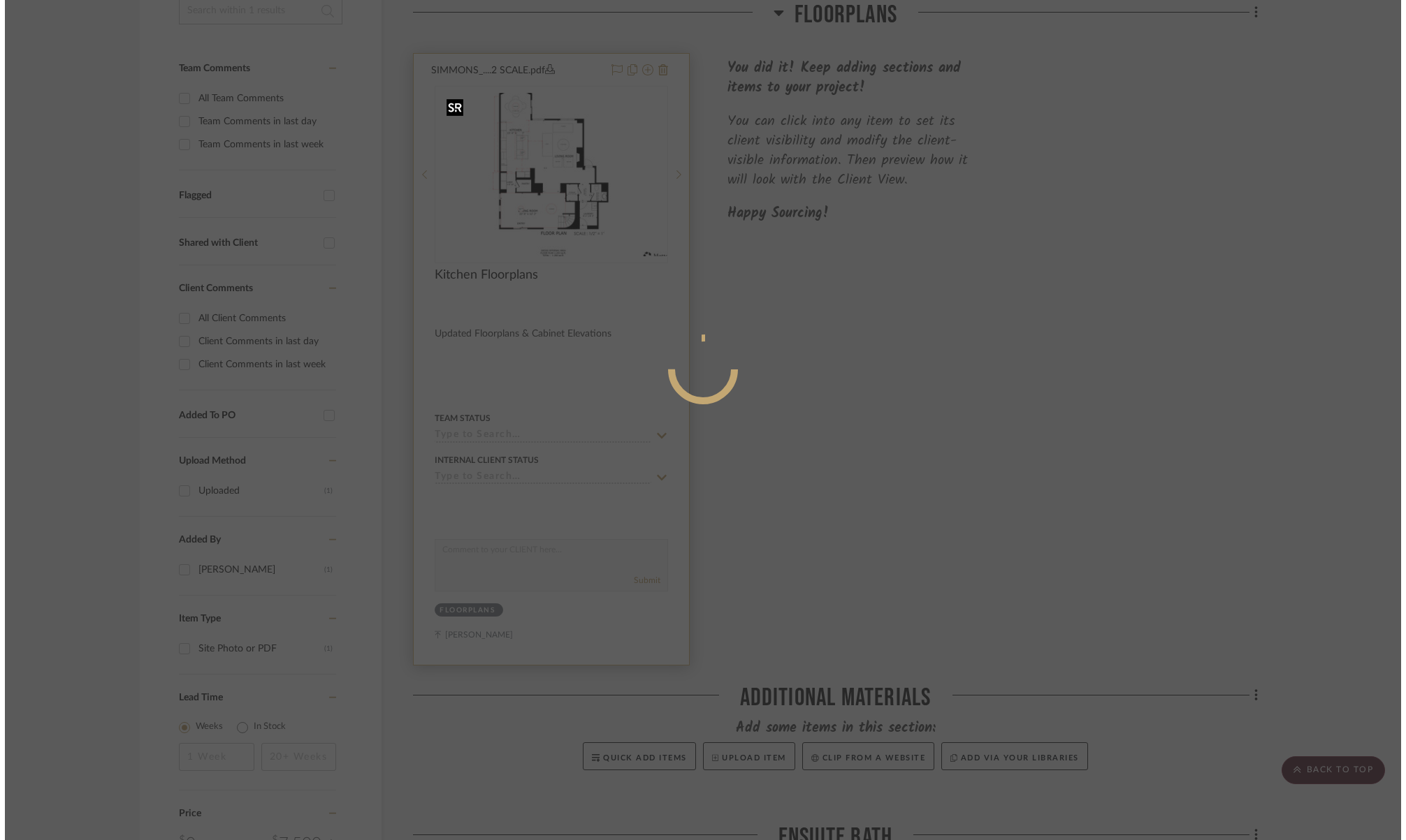
scroll to position [0, 0]
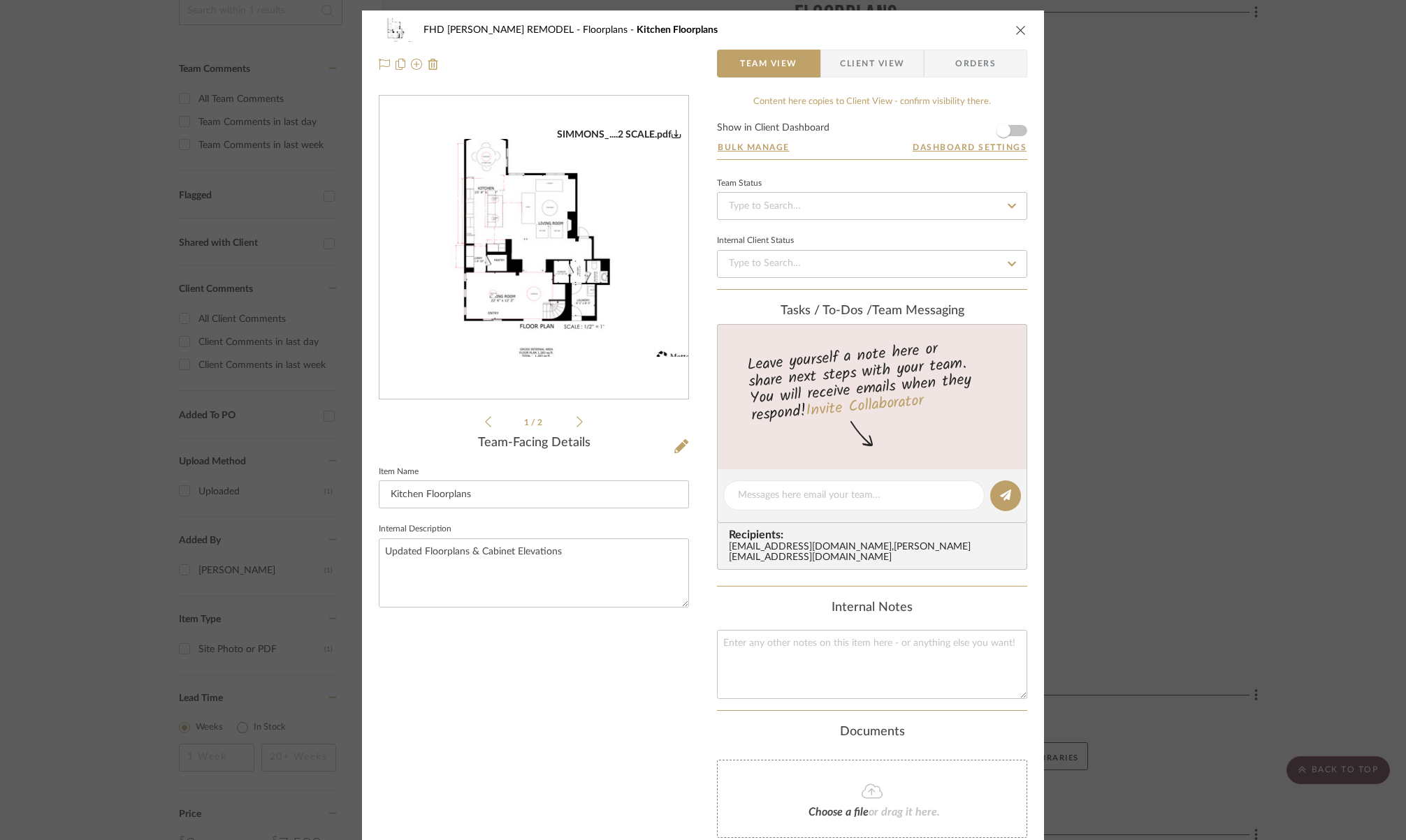
click at [577, 423] on icon at bounding box center [580, 421] width 7 height 12
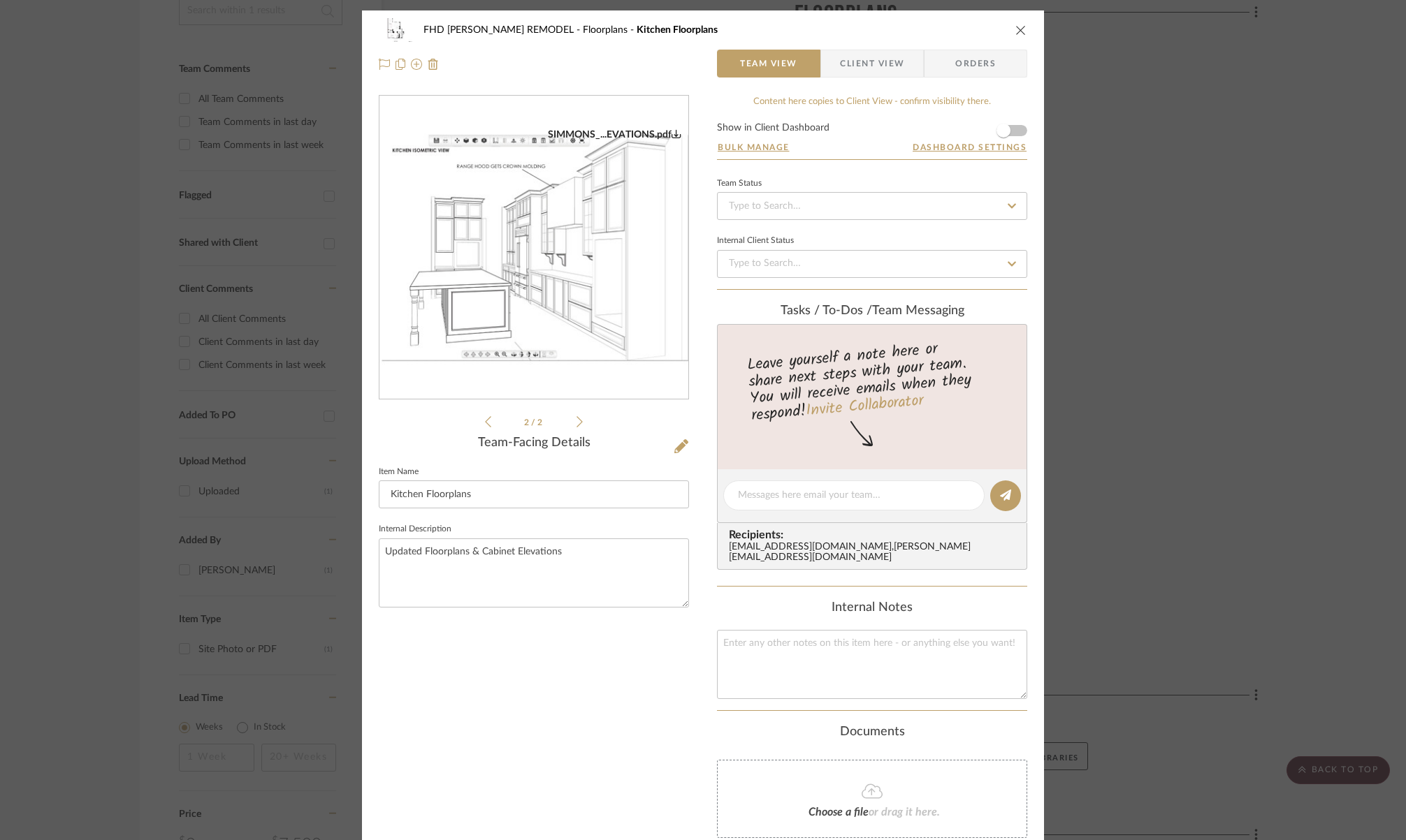
click at [484, 422] on icon at bounding box center [487, 422] width 7 height 12
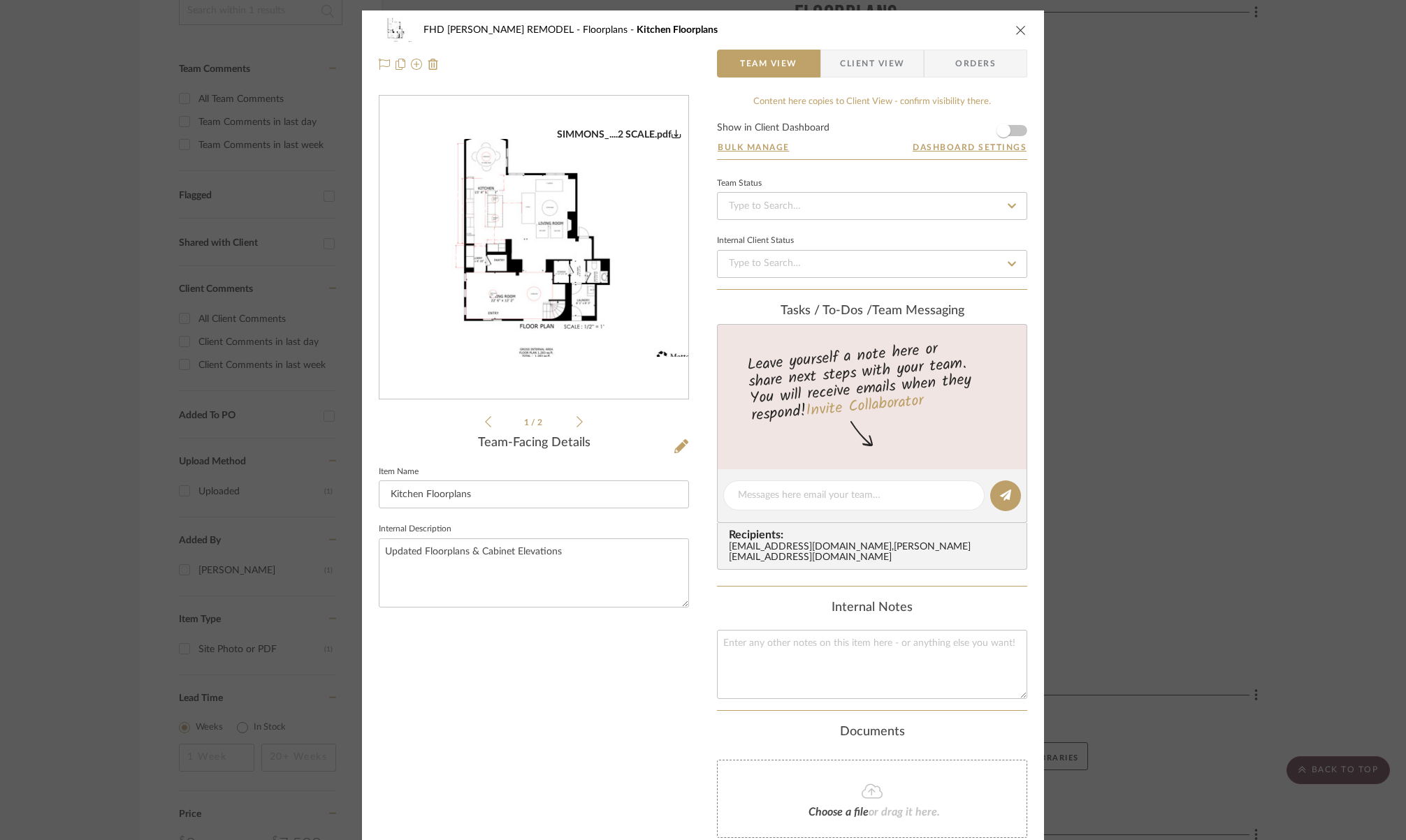
click at [1015, 27] on icon "close" at bounding box center [1021, 30] width 12 height 12
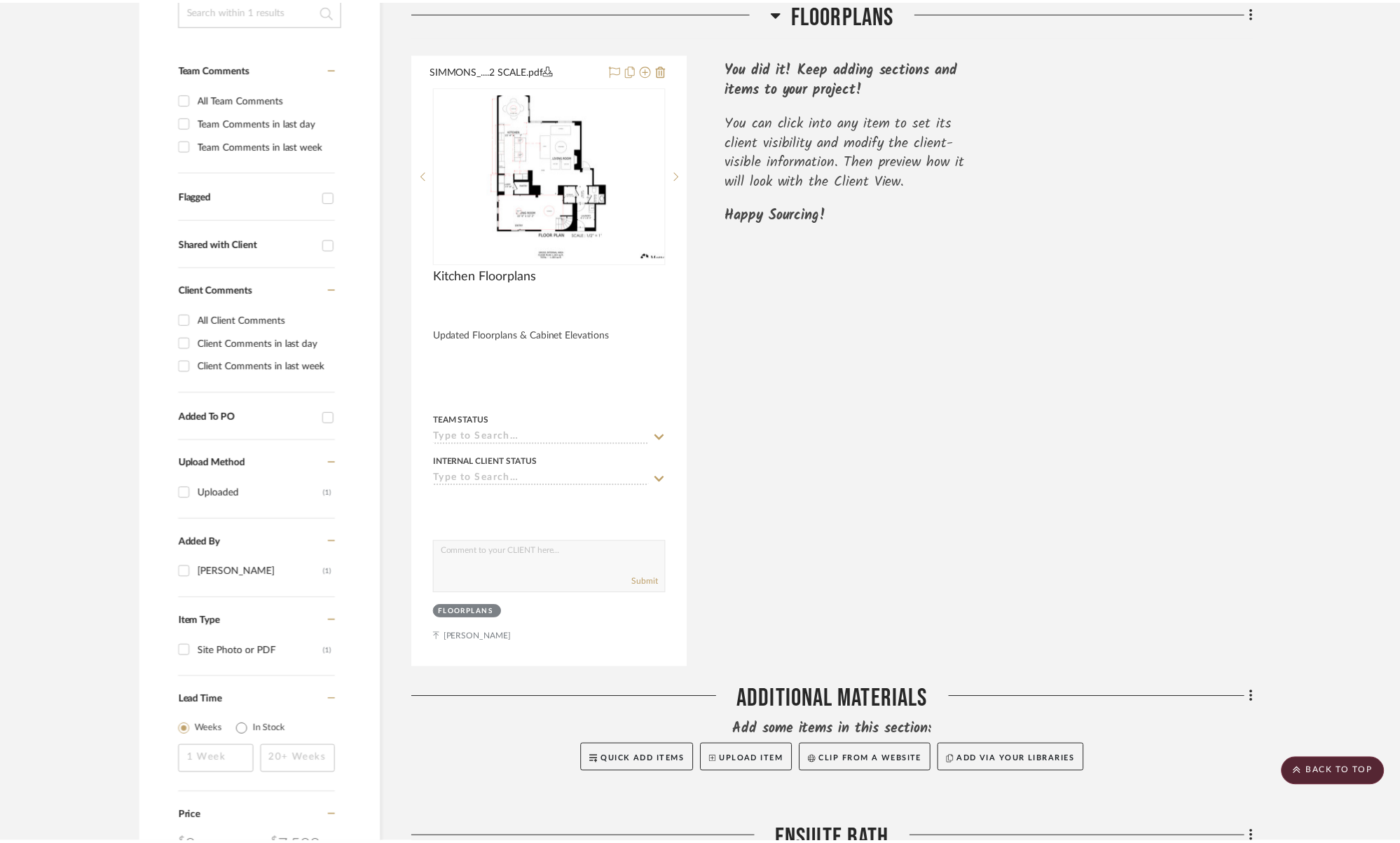
scroll to position [353, 0]
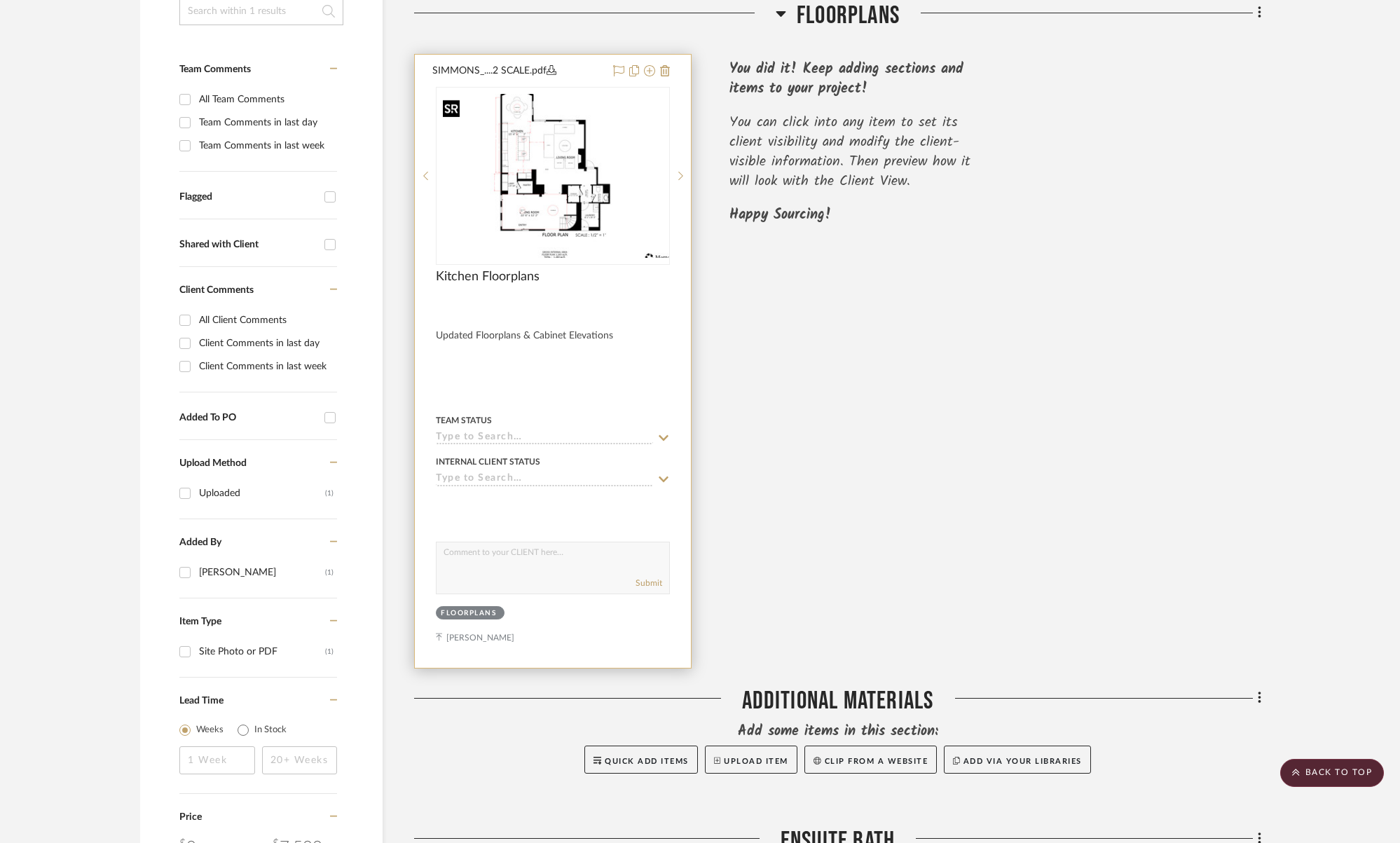
click at [494, 233] on img "0" at bounding box center [553, 176] width 231 height 164
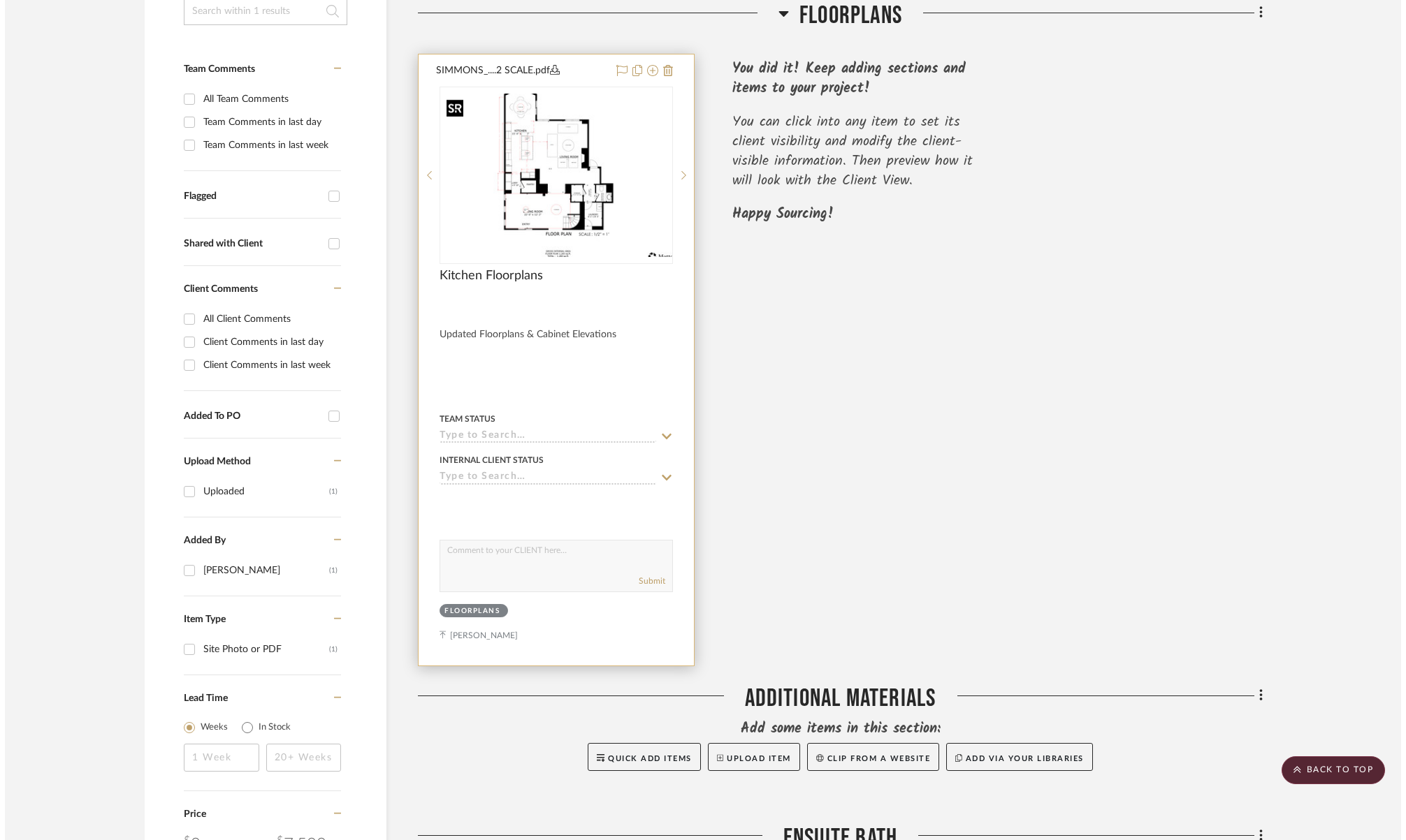
scroll to position [0, 0]
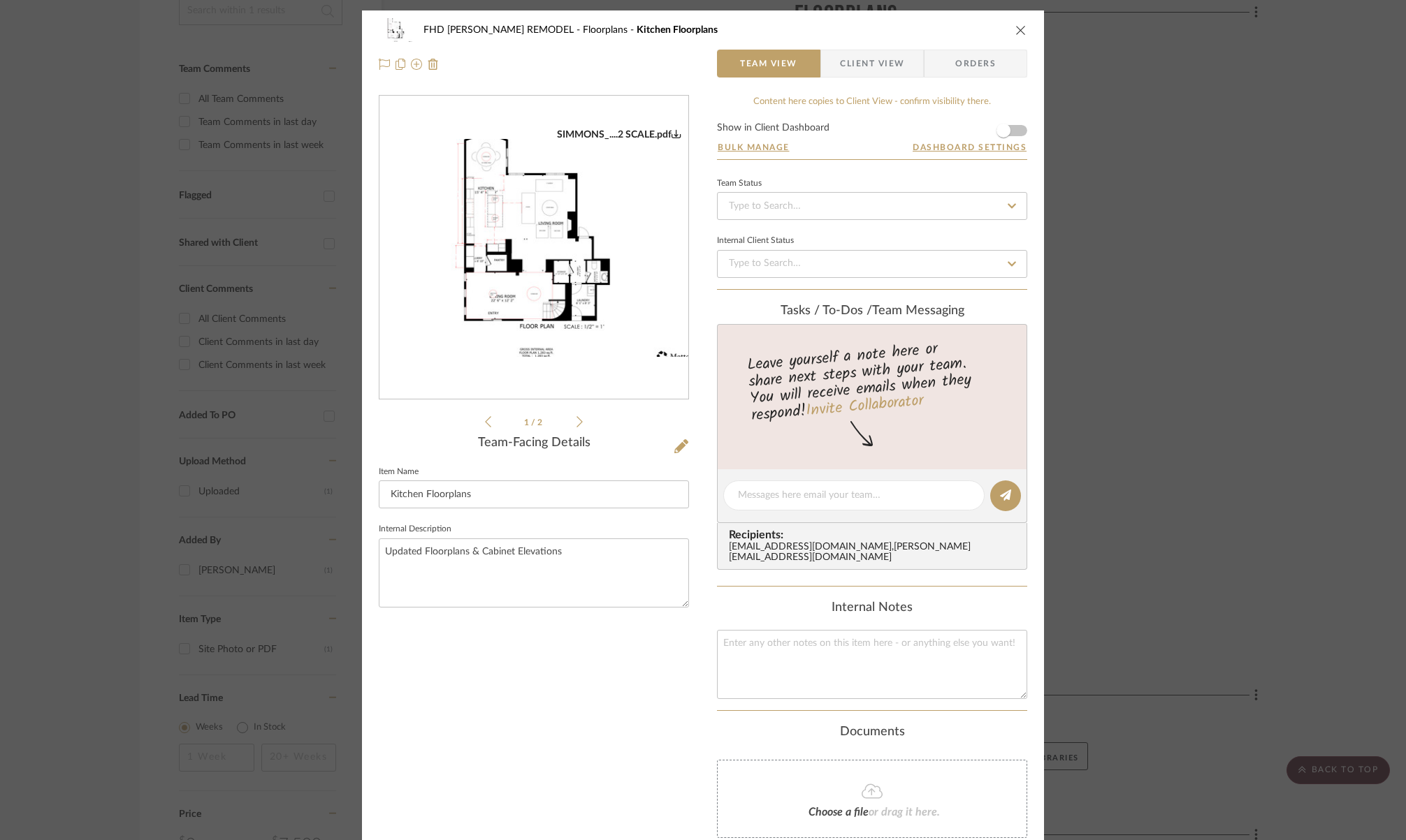
click at [577, 420] on icon at bounding box center [580, 421] width 7 height 12
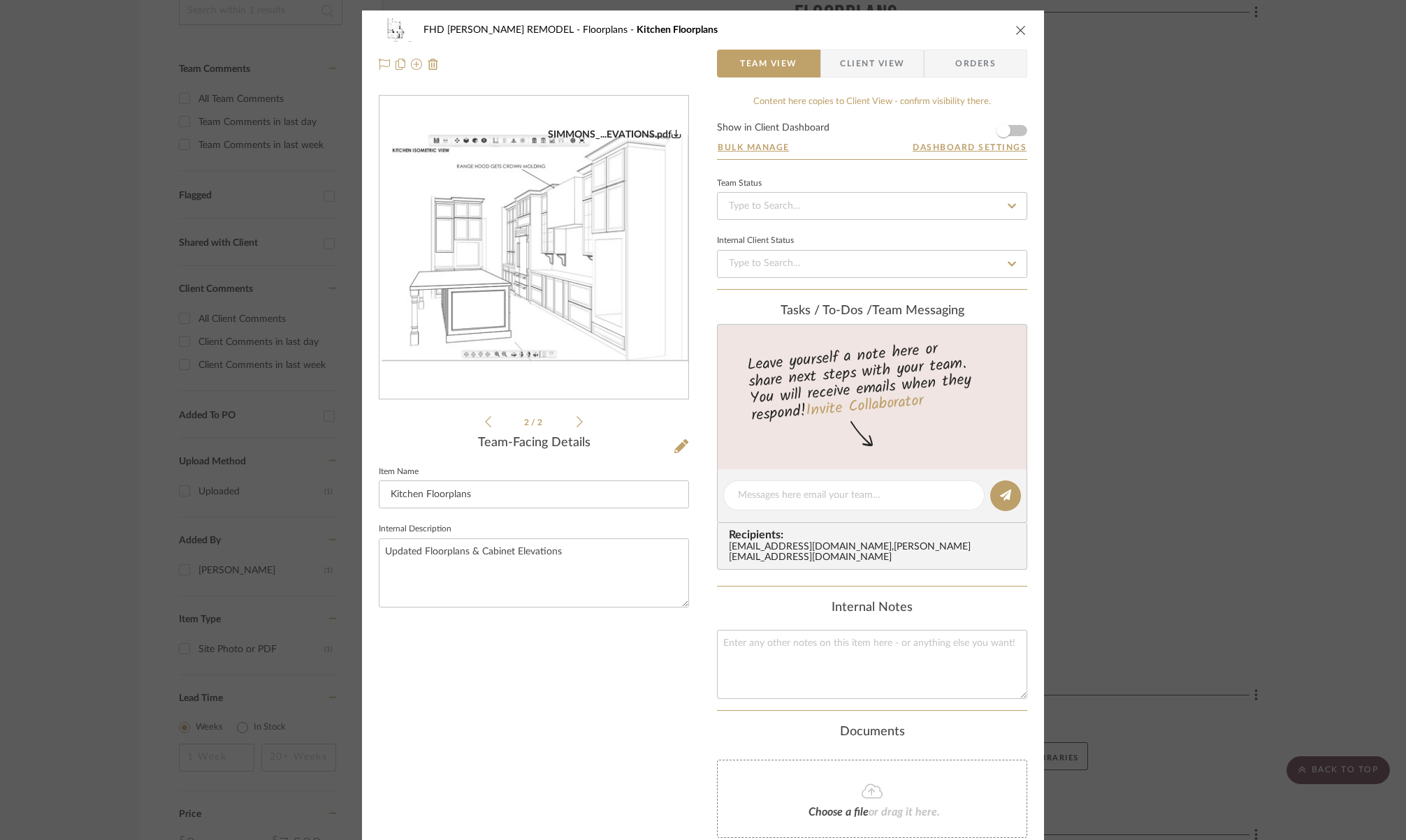
click at [1017, 31] on icon "close" at bounding box center [1021, 30] width 12 height 12
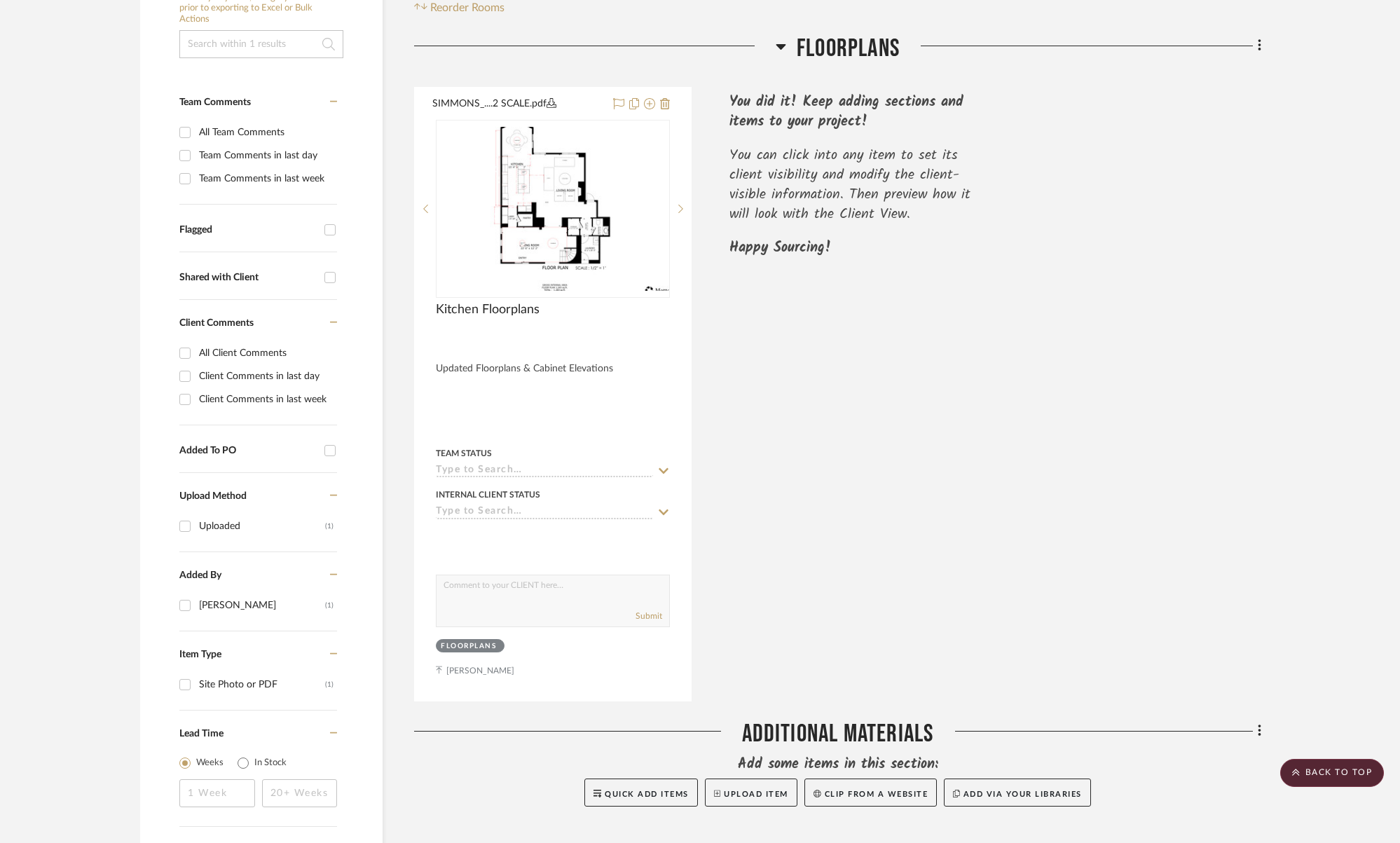
scroll to position [129, 0]
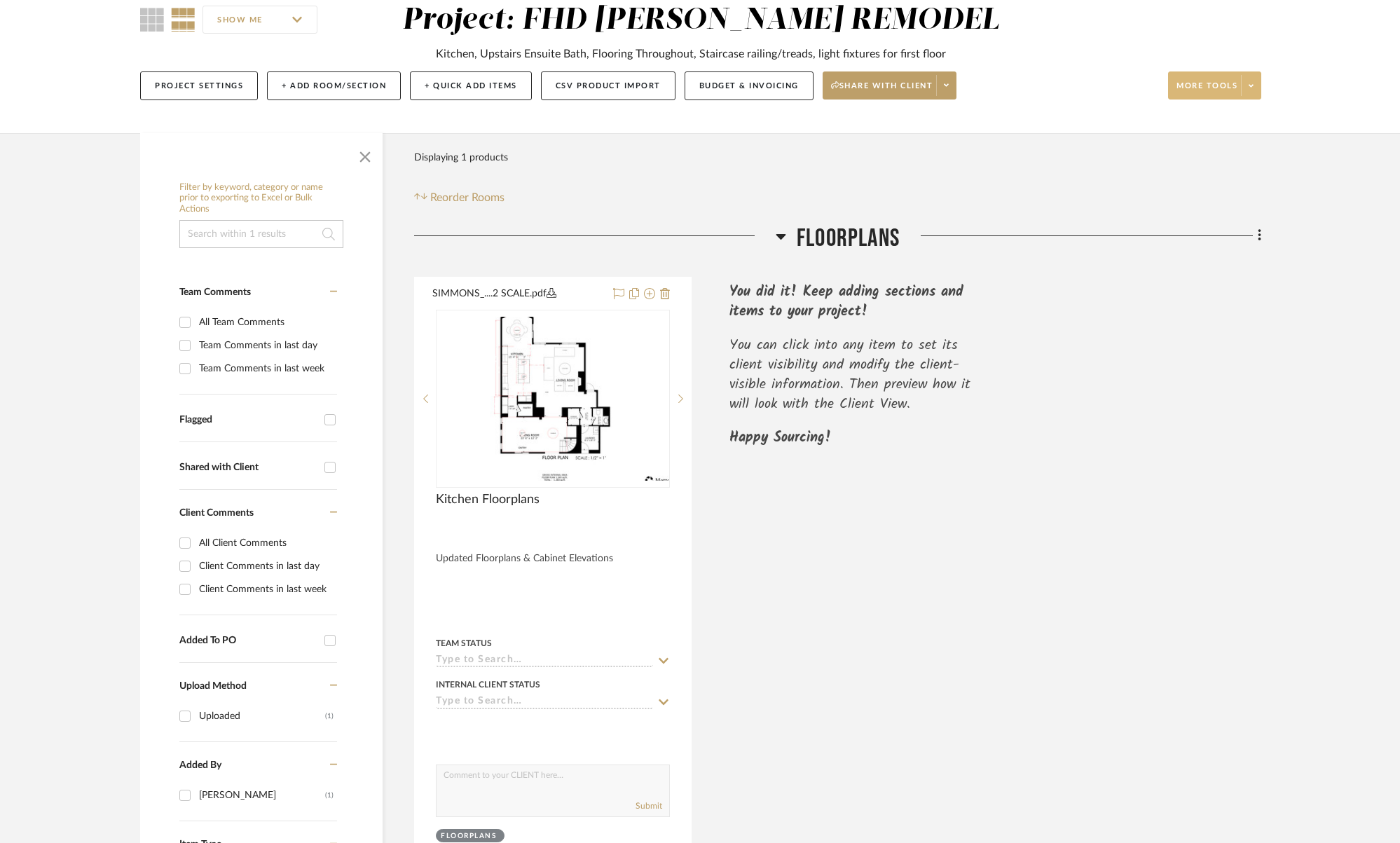
click at [1251, 85] on icon at bounding box center [1251, 86] width 5 height 8
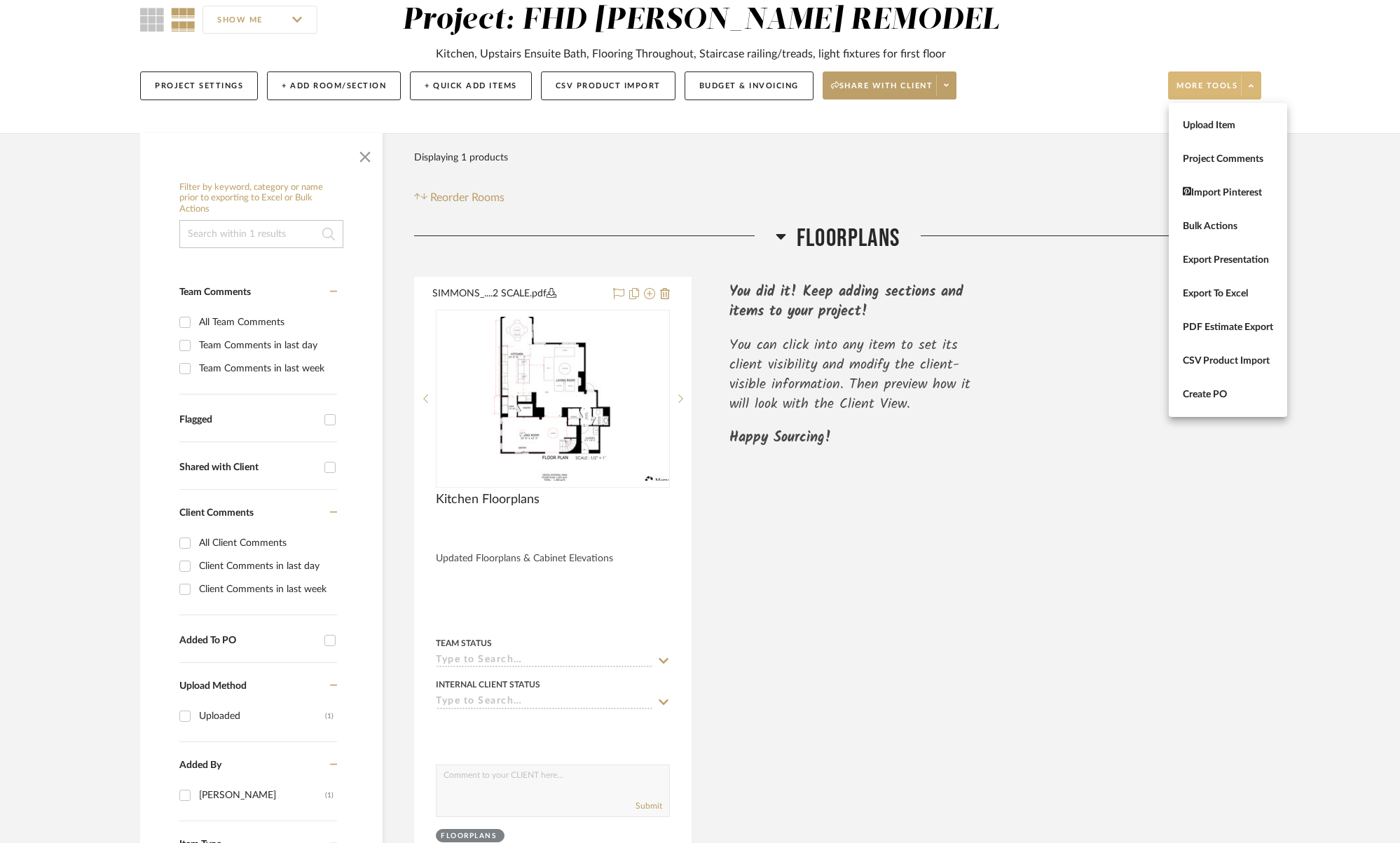
click at [1377, 556] on div at bounding box center [700, 422] width 1400 height 843
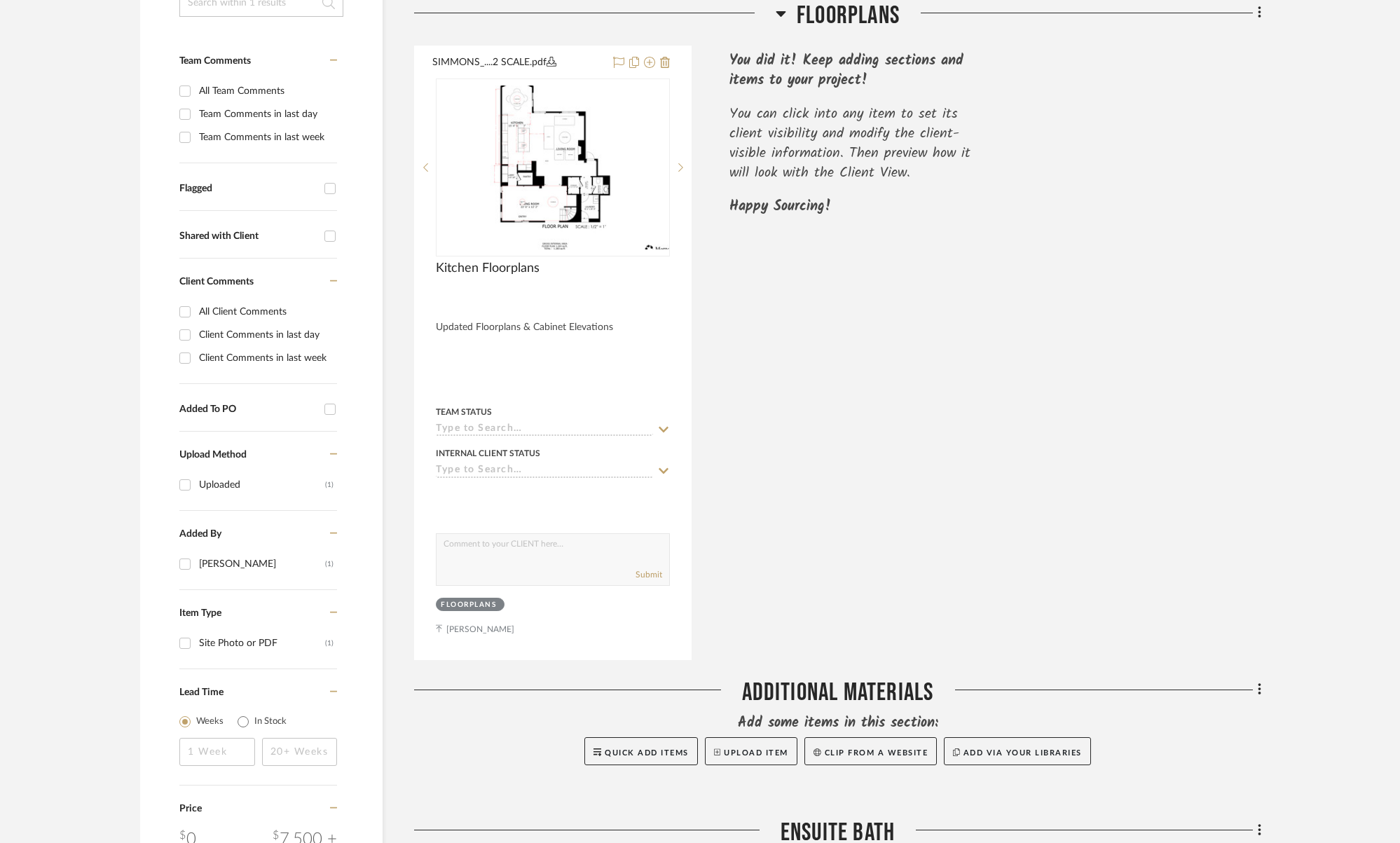
scroll to position [295, 0]
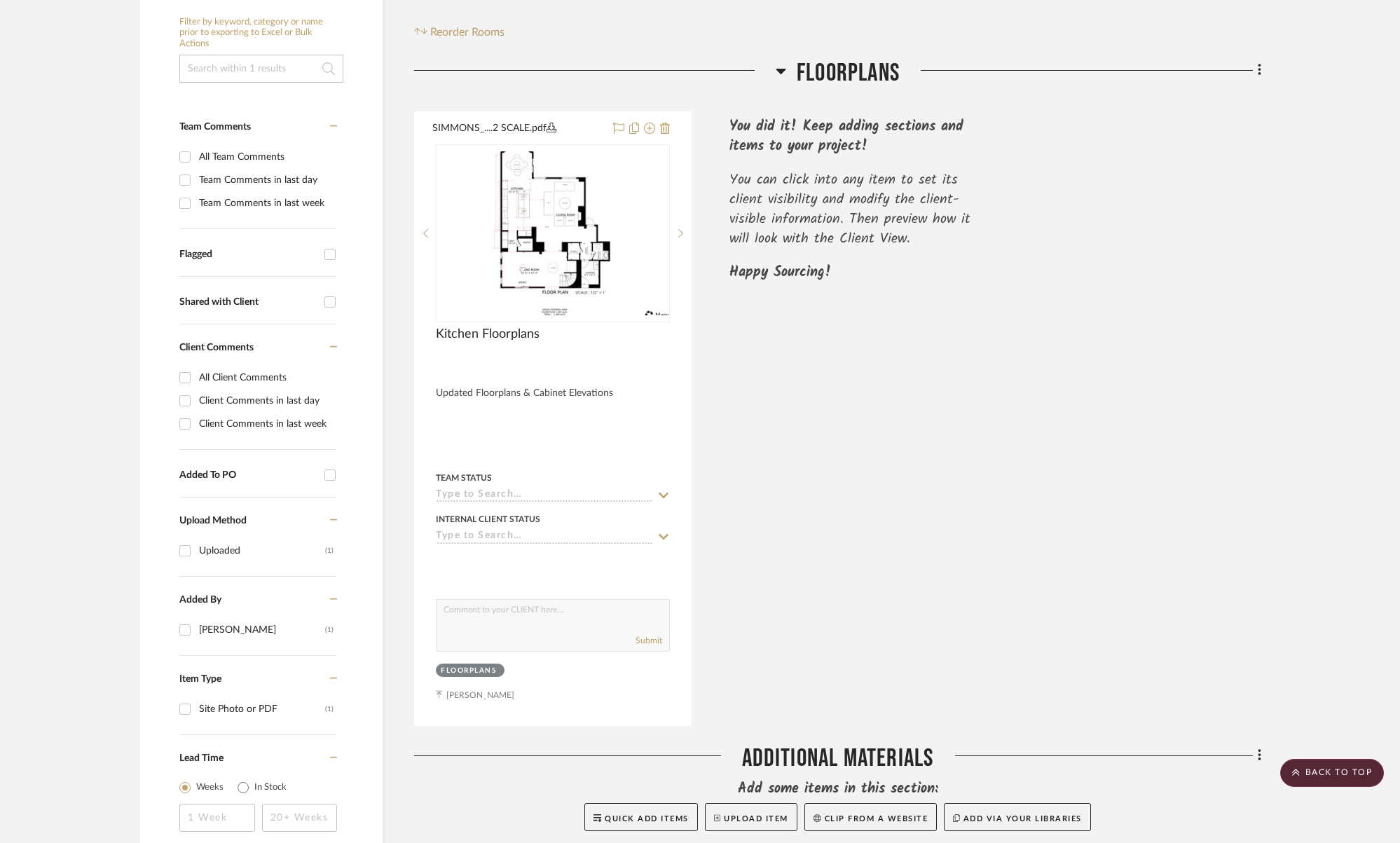
click at [780, 258] on div "You can click into any item to set its client visibility and modify the client-…" at bounding box center [862, 217] width 265 height 93
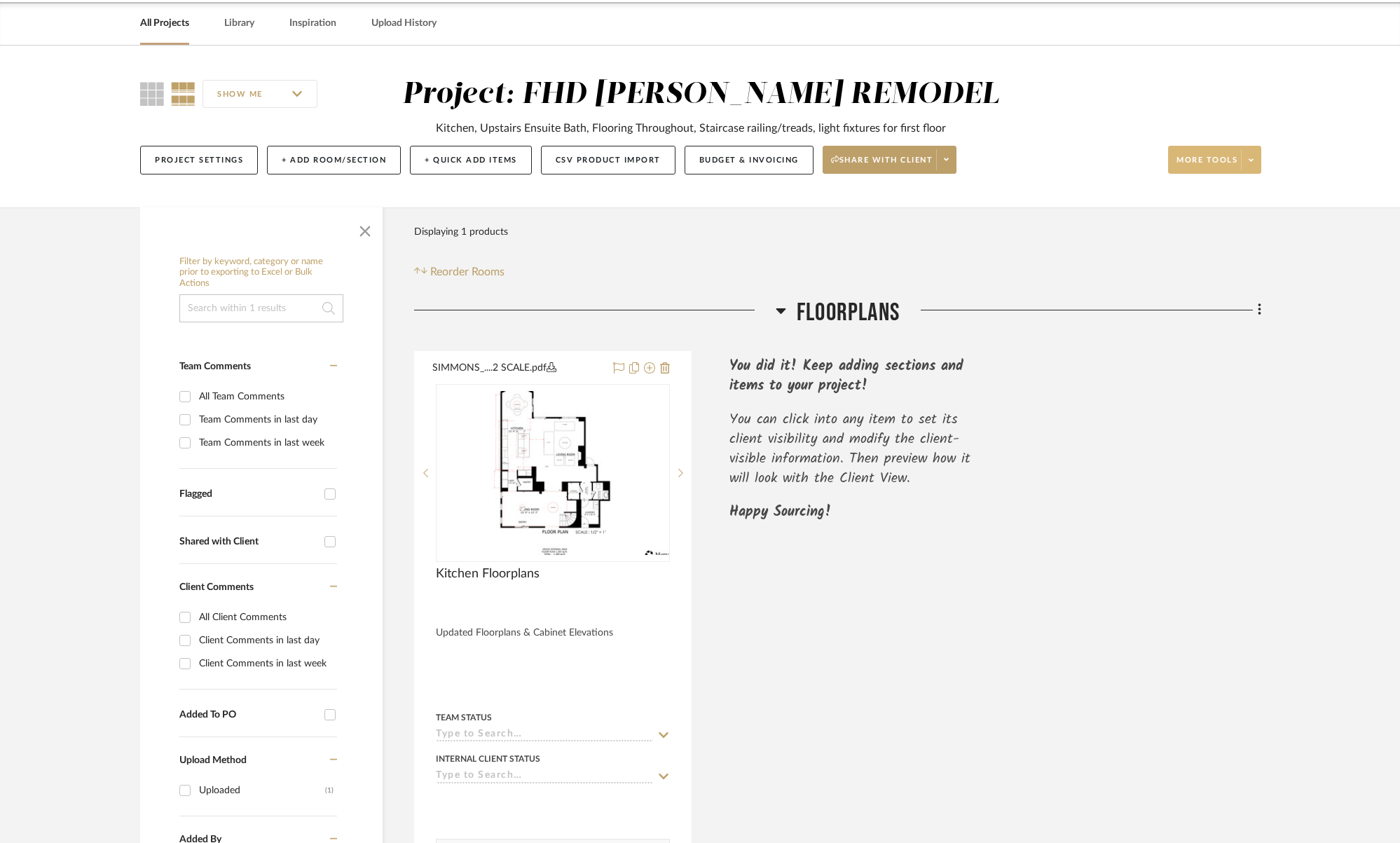
scroll to position [55, 0]
click at [1192, 167] on span "More tools" at bounding box center [1206, 166] width 61 height 21
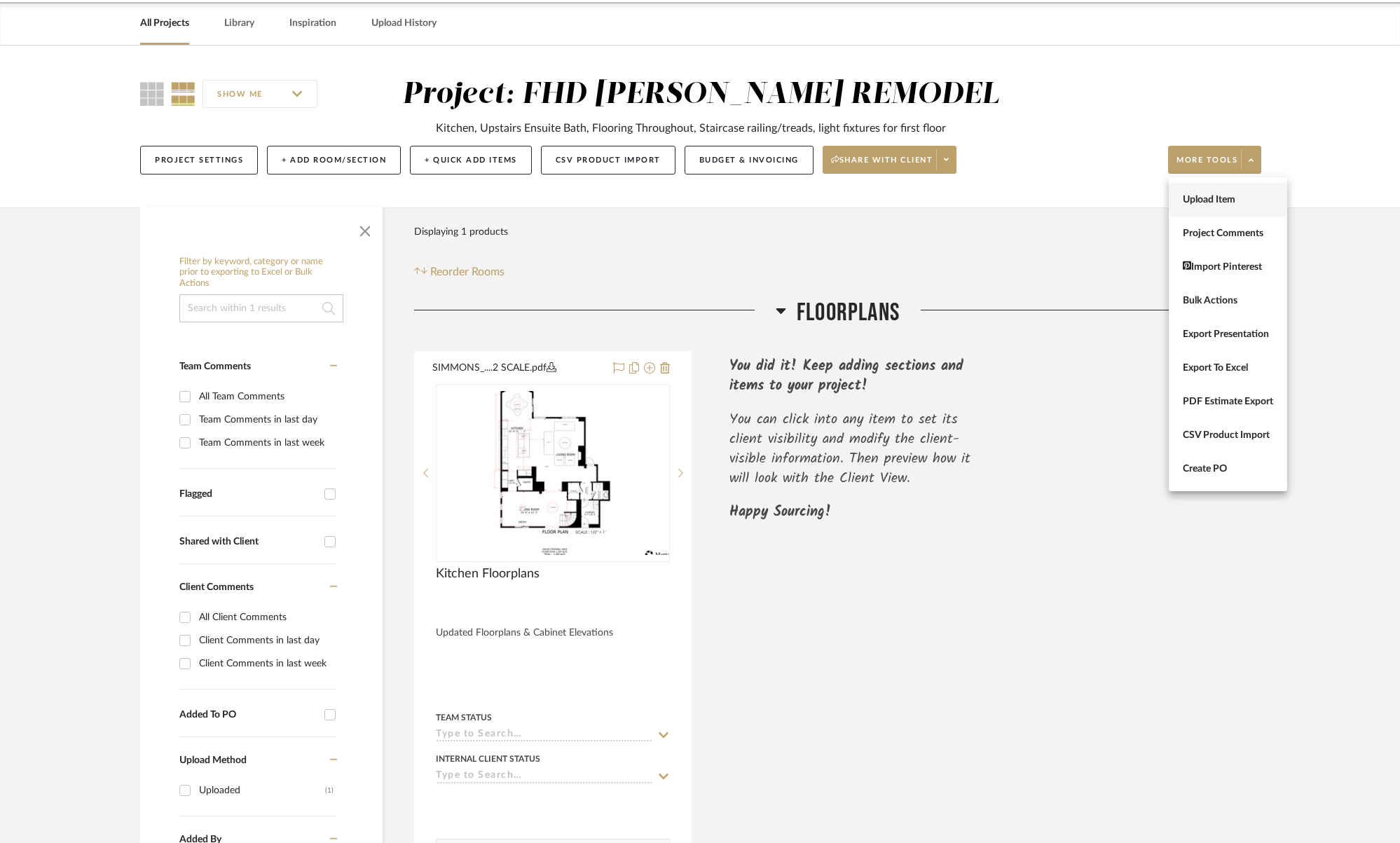
click at [1200, 195] on span "Upload Item" at bounding box center [1228, 200] width 91 height 12
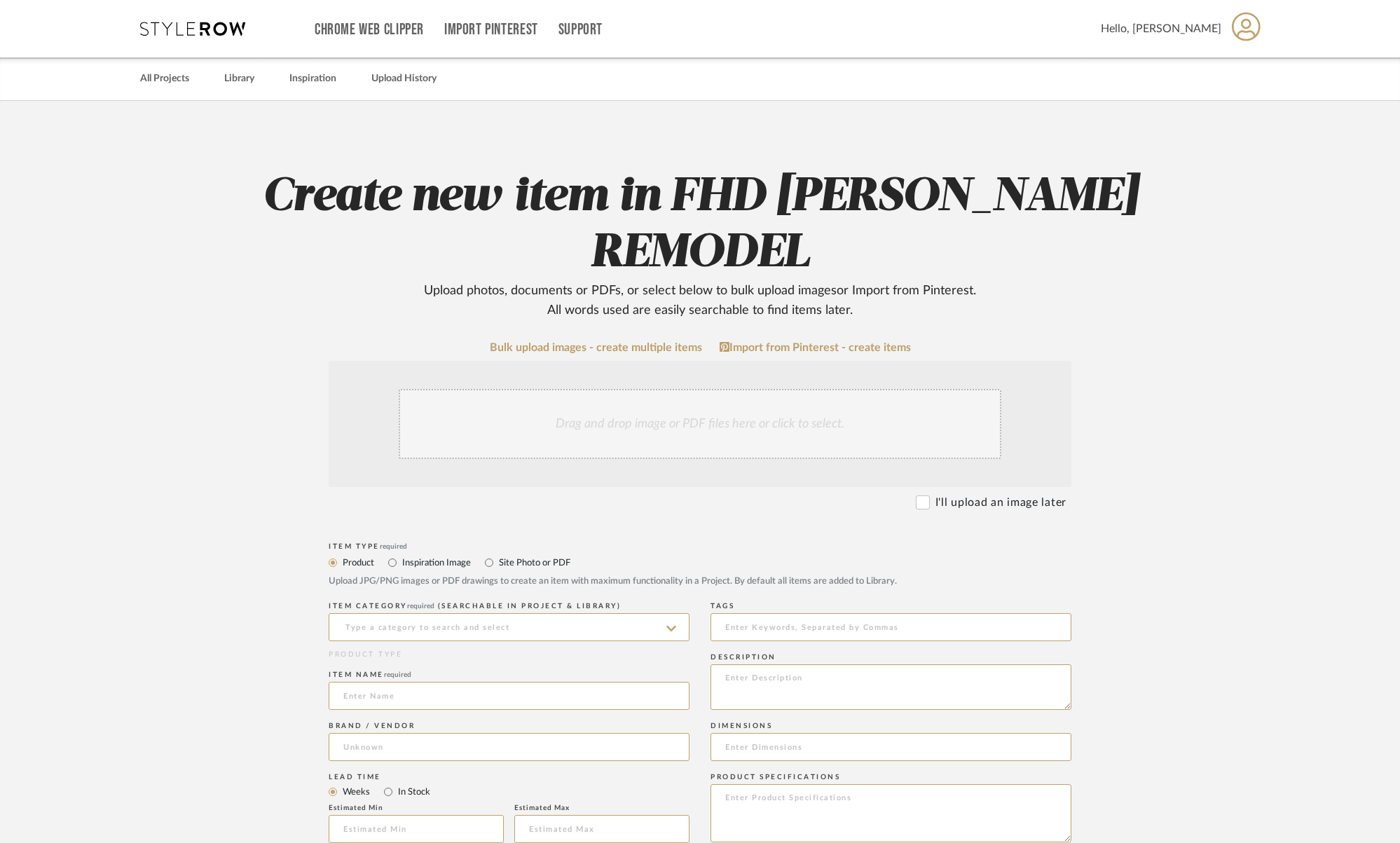
click at [700, 427] on div "Drag and drop image or PDF files here or click to select." at bounding box center [700, 423] width 603 height 70
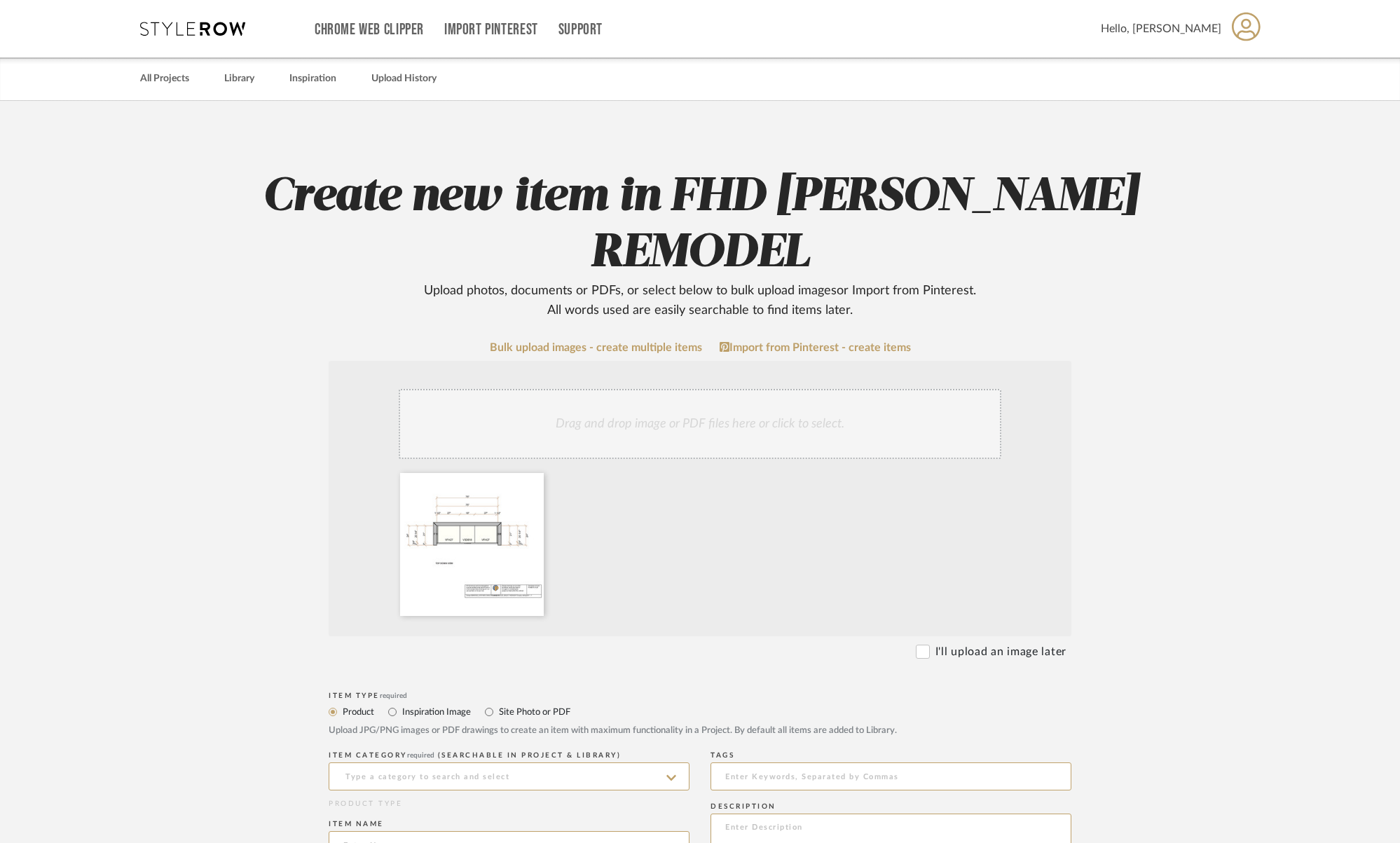
click at [616, 439] on div "Drag and drop image or PDF files here or click to select." at bounding box center [700, 423] width 603 height 70
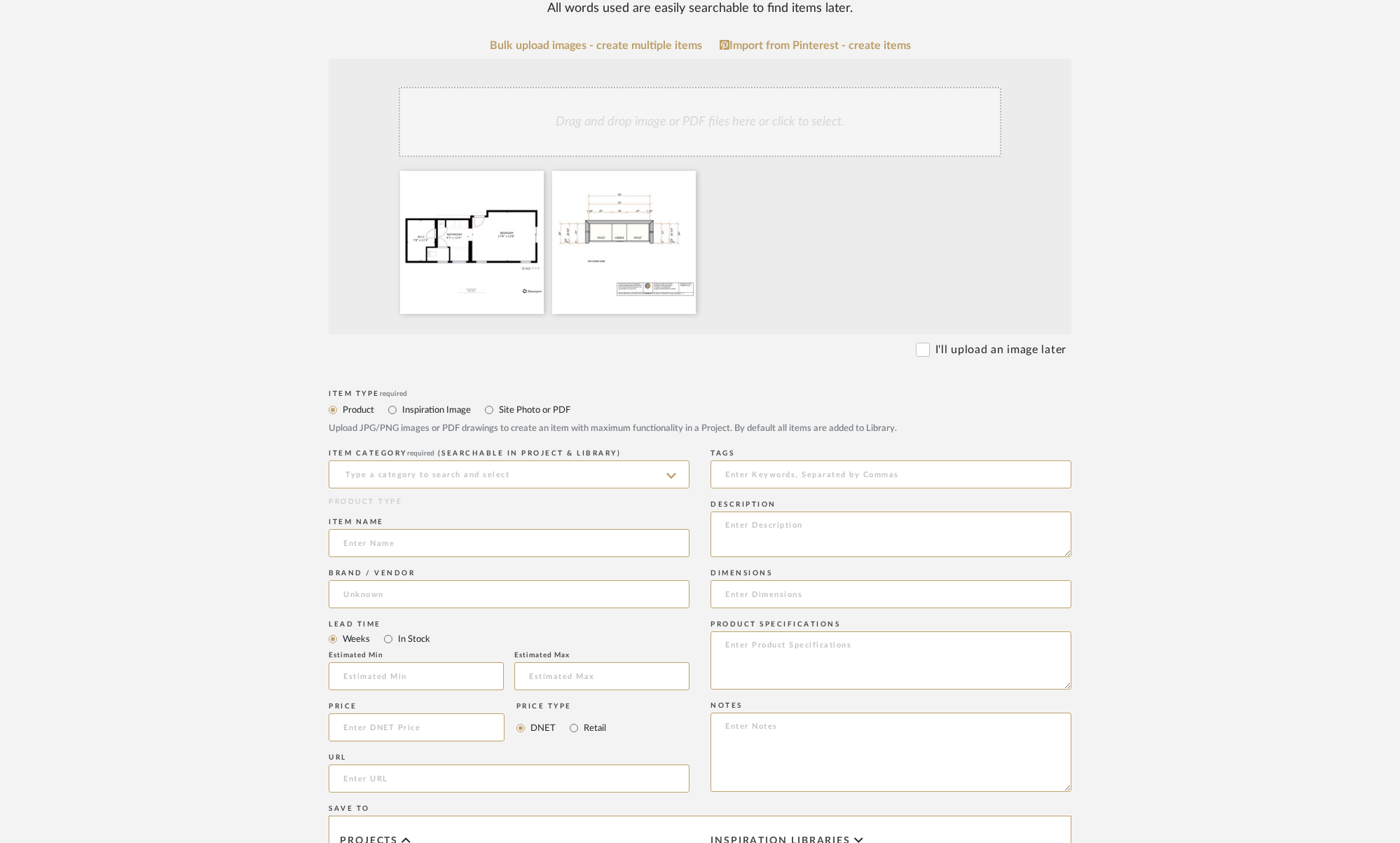
scroll to position [325, 0]
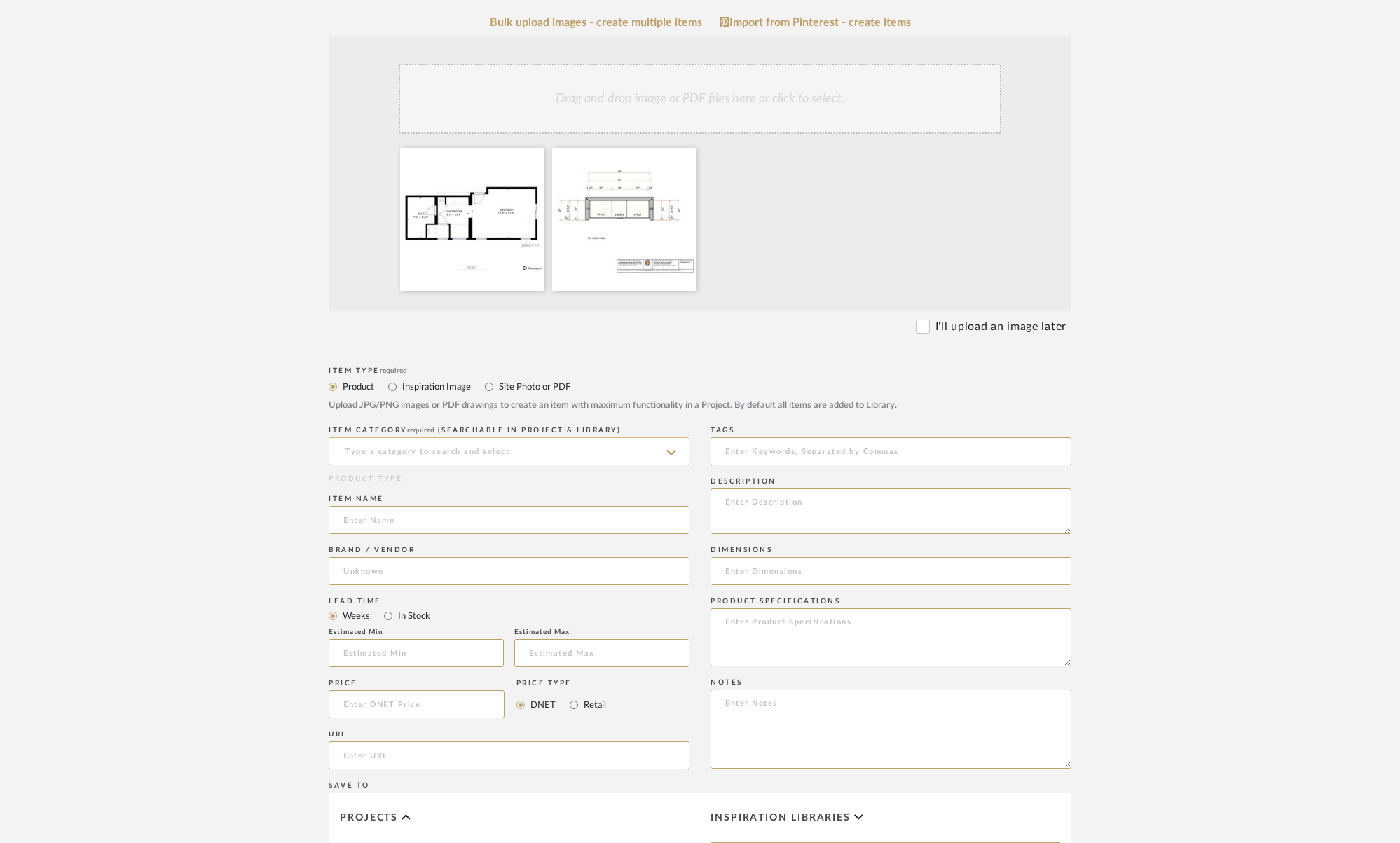
click at [411, 450] on input at bounding box center [509, 451] width 361 height 28
click at [389, 450] on input "Upstairs bath Floorplans" at bounding box center [509, 451] width 361 height 28
type input "Upstairs Bath Floorplans"
click at [393, 388] on input "Inspiration Image" at bounding box center [391, 387] width 16 height 16
click at [356, 446] on input at bounding box center [509, 451] width 361 height 28
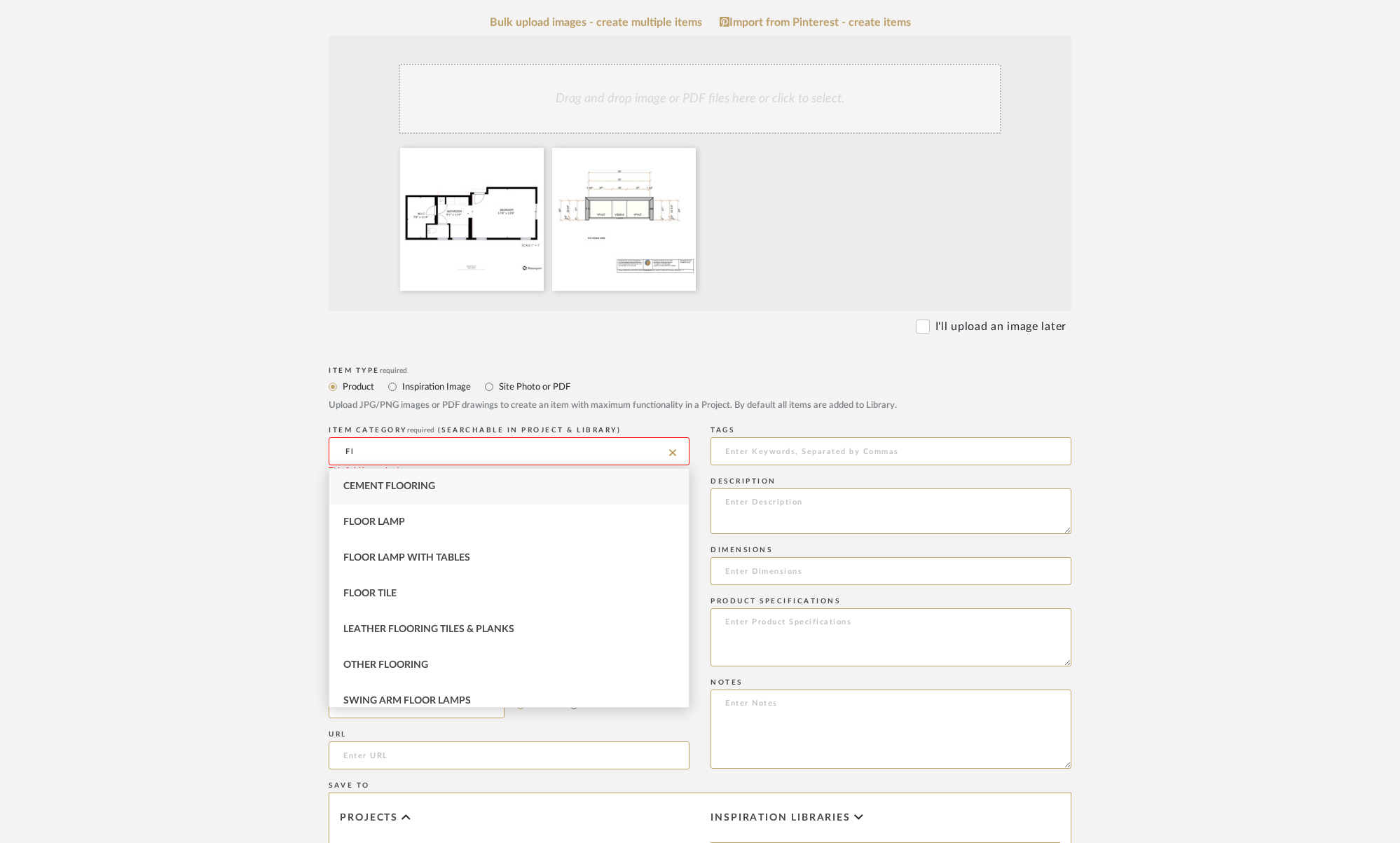
type input "F"
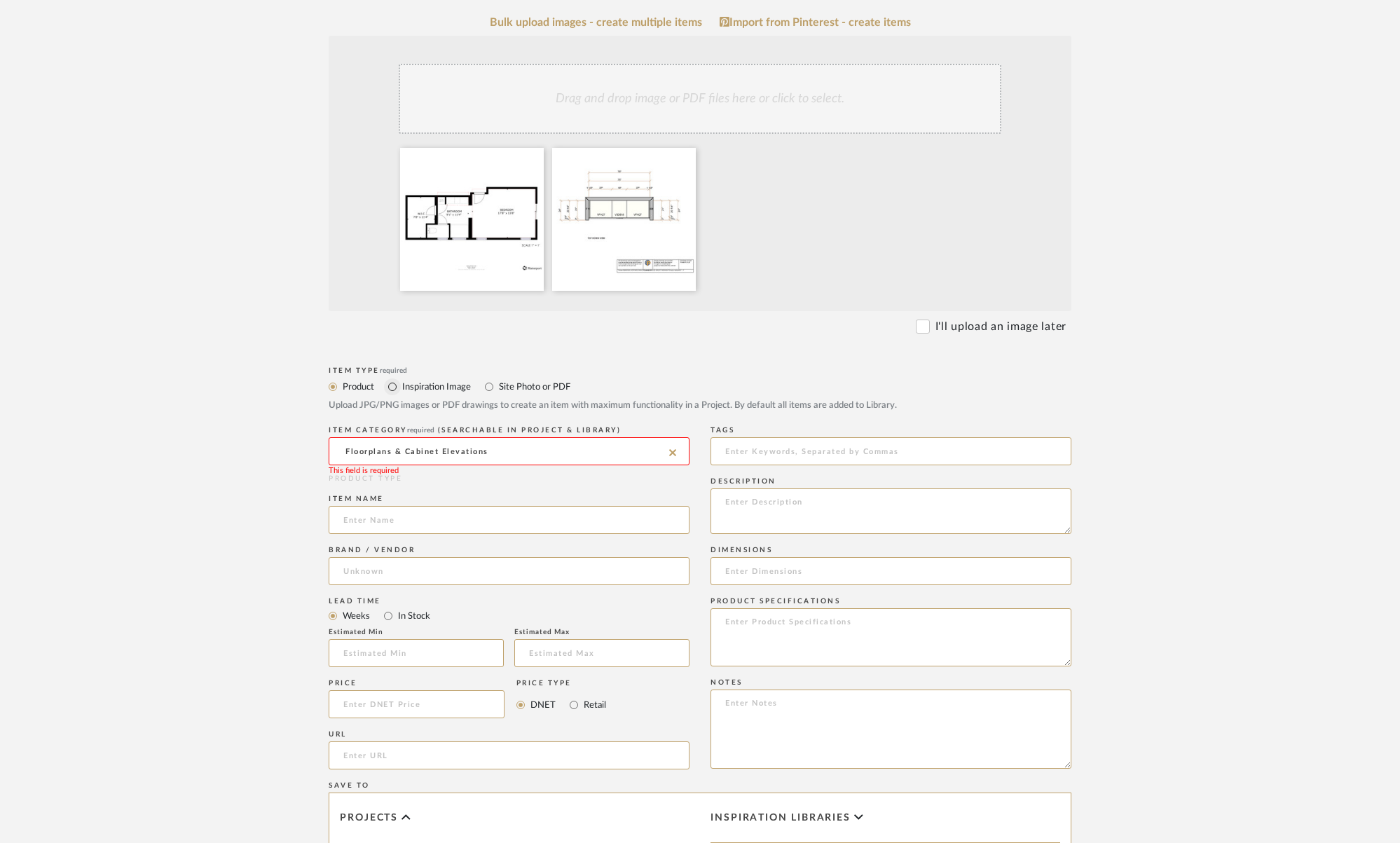
type input "Floorplans & Cabinet Elevations"
click at [392, 387] on input "Inspiration Image" at bounding box center [391, 387] width 16 height 16
click at [489, 389] on input "Site Photo or PDF" at bounding box center [489, 387] width 16 height 16
radio input "true"
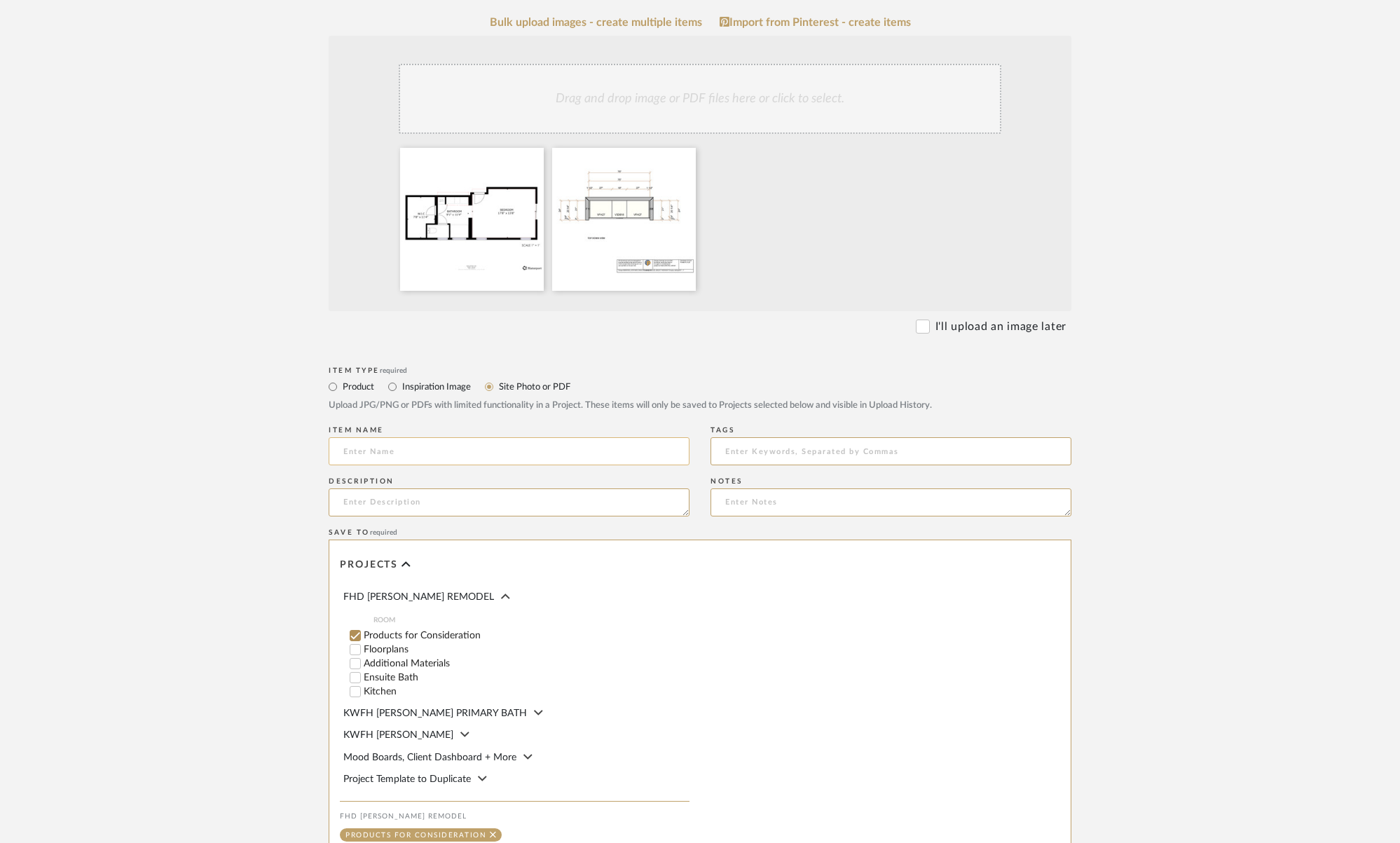
click at [433, 450] on input at bounding box center [509, 451] width 361 height 28
type input "Floo"
click at [357, 648] on input "Floorplans" at bounding box center [355, 650] width 14 height 14
checkbox input "false"
drag, startPoint x: 388, startPoint y: 445, endPoint x: 317, endPoint y: 445, distance: 71.0
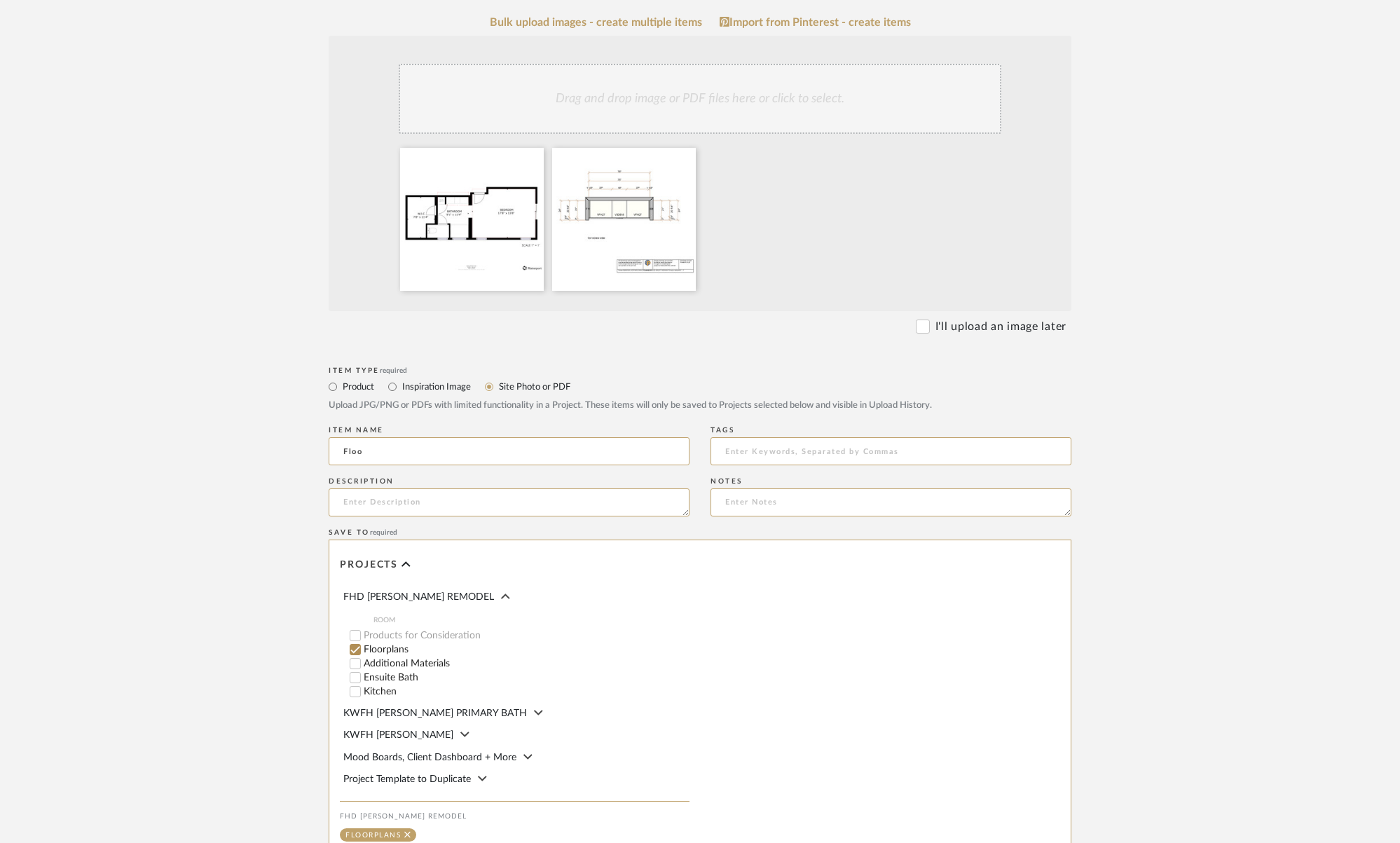
click at [317, 445] on form "Bulk upload images - create multiple items Import from Pinterest - create items…" at bounding box center [700, 472] width 893 height 911
drag, startPoint x: 402, startPoint y: 458, endPoint x: 327, endPoint y: 443, distance: 76.5
click at [327, 443] on form "Bulk upload images - create multiple items Import from Pinterest - create items…" at bounding box center [700, 472] width 893 height 911
type input "Floorplans & Cabinet Elevations"
click at [519, 502] on textarea at bounding box center [509, 503] width 361 height 28
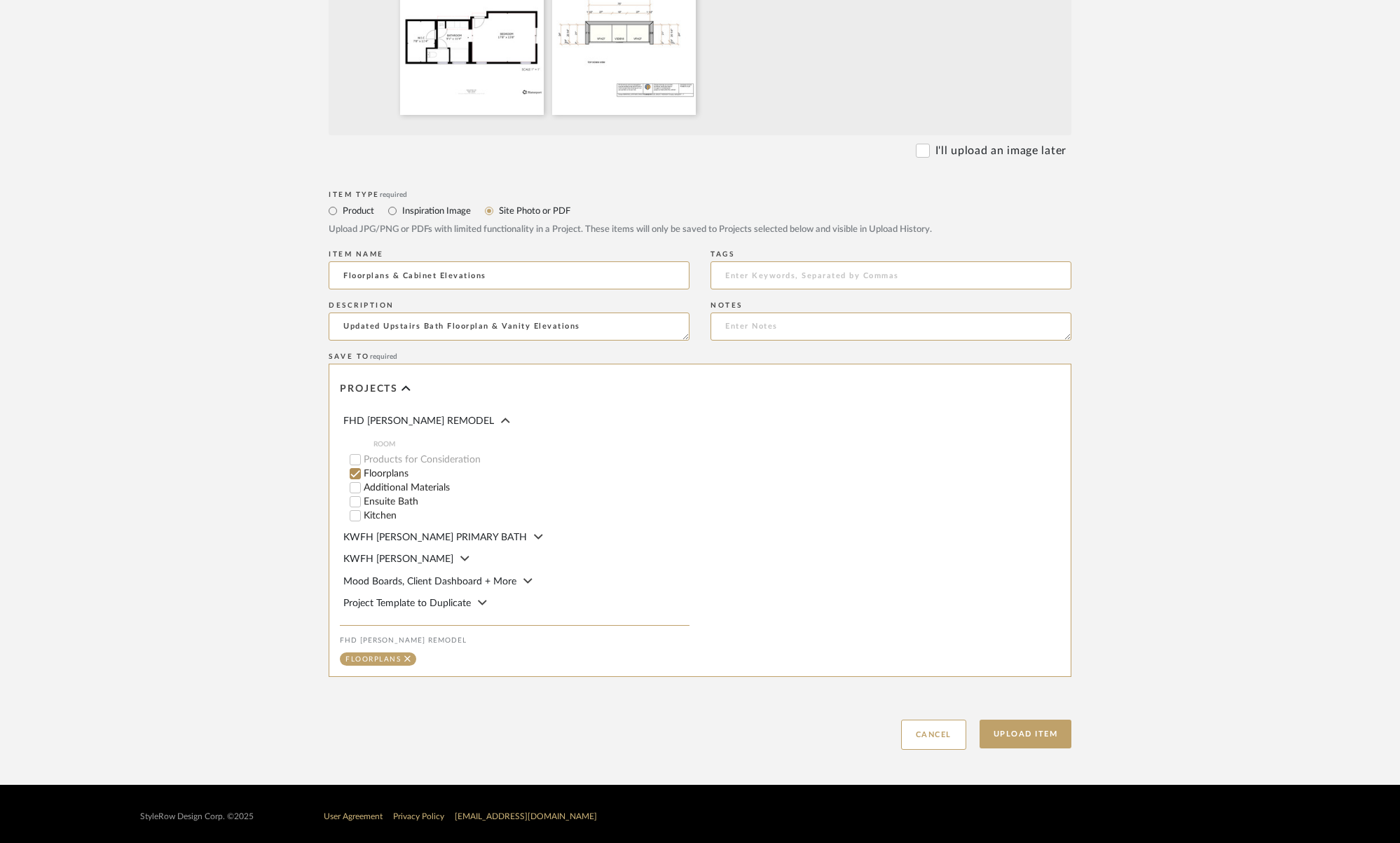
scroll to position [502, 0]
type textarea "Updated Upstairs Bath Floorplan & Vanity Elevations"
click at [1010, 734] on button "Upload Item" at bounding box center [1026, 734] width 93 height 29
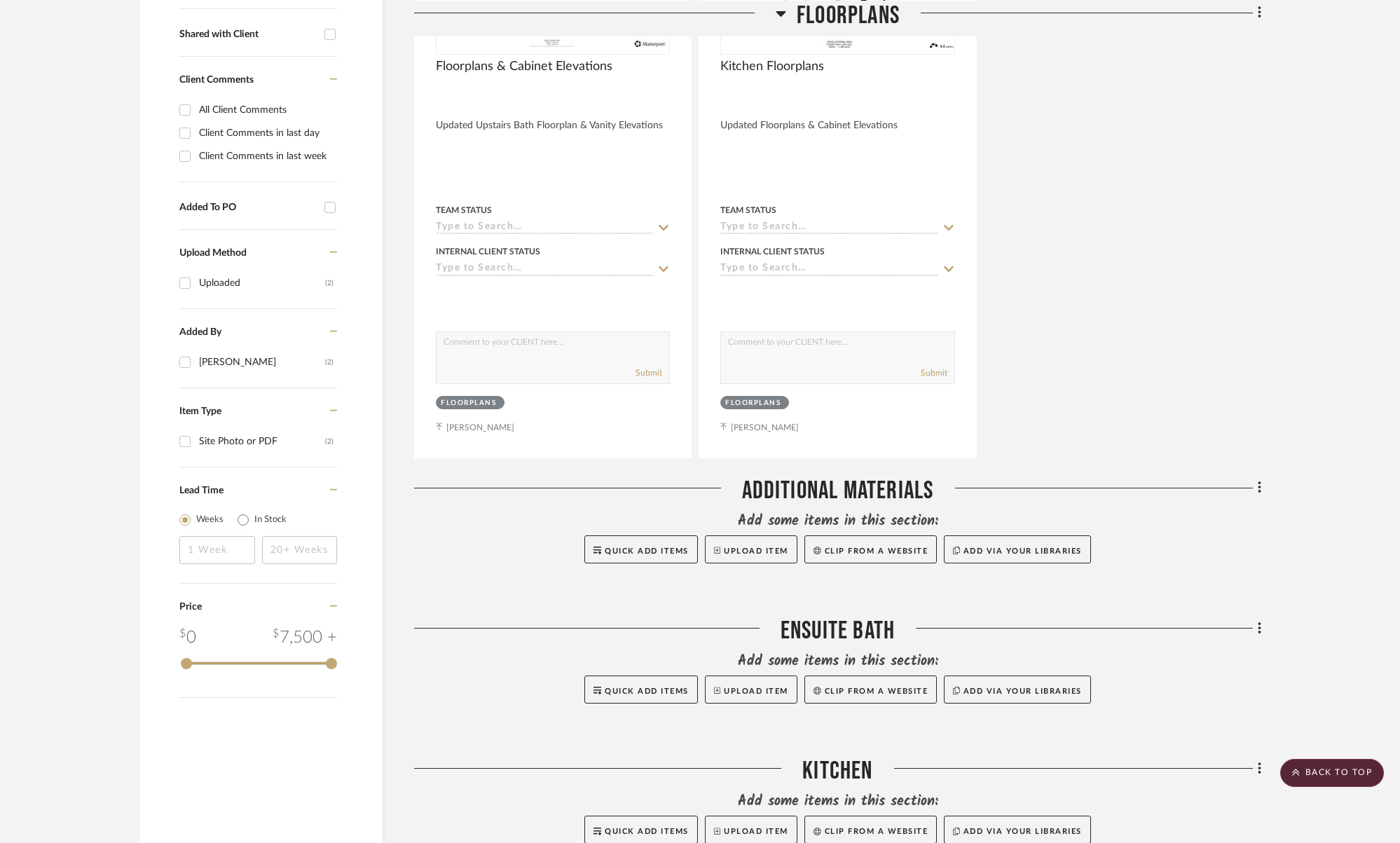
scroll to position [691, 0]
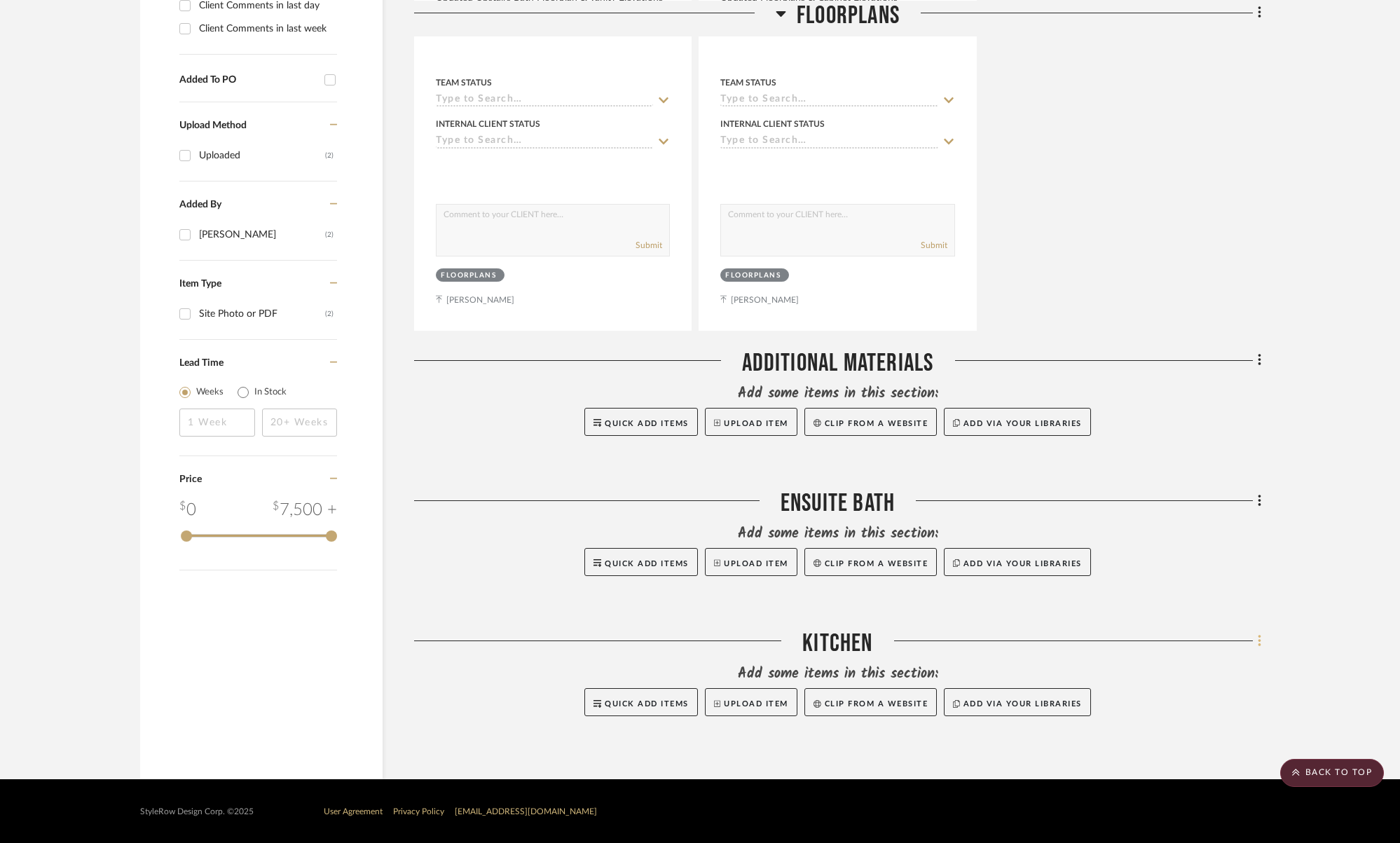
click at [1258, 635] on icon at bounding box center [1260, 641] width 4 height 15
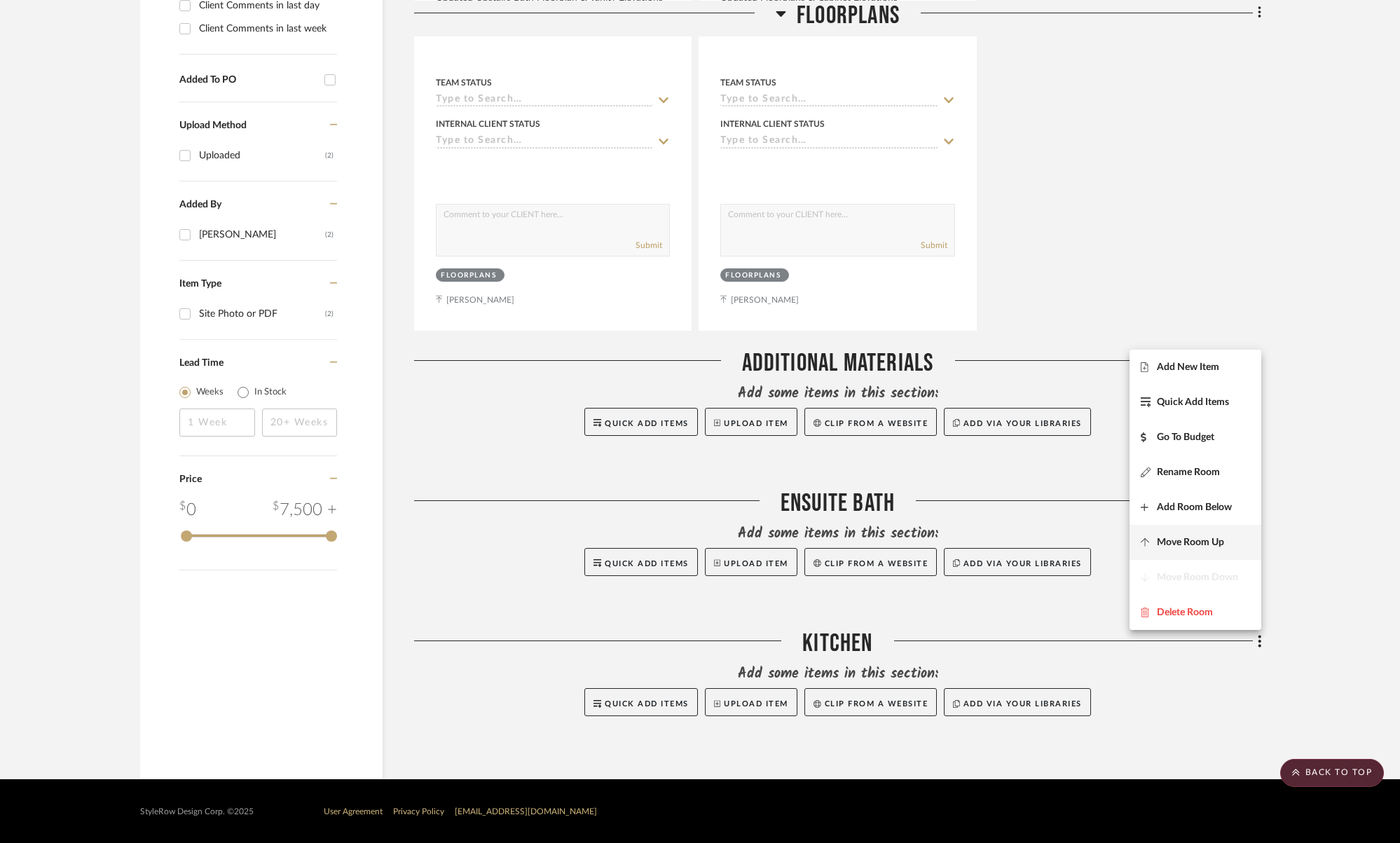
click at [1185, 538] on span "Move Room Up" at bounding box center [1191, 542] width 67 height 12
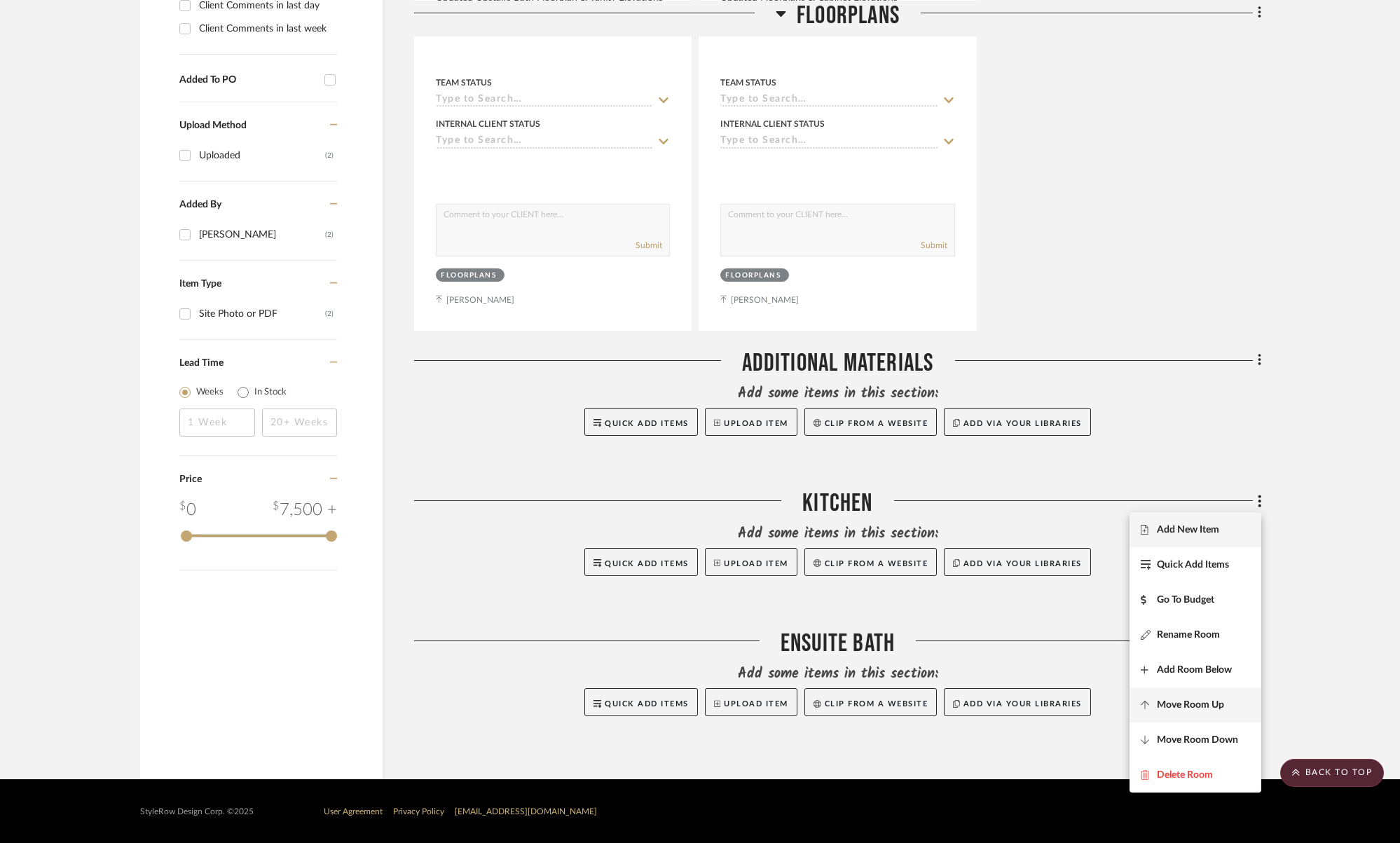
click at [1221, 707] on span "Move Room Up" at bounding box center [1191, 705] width 67 height 12
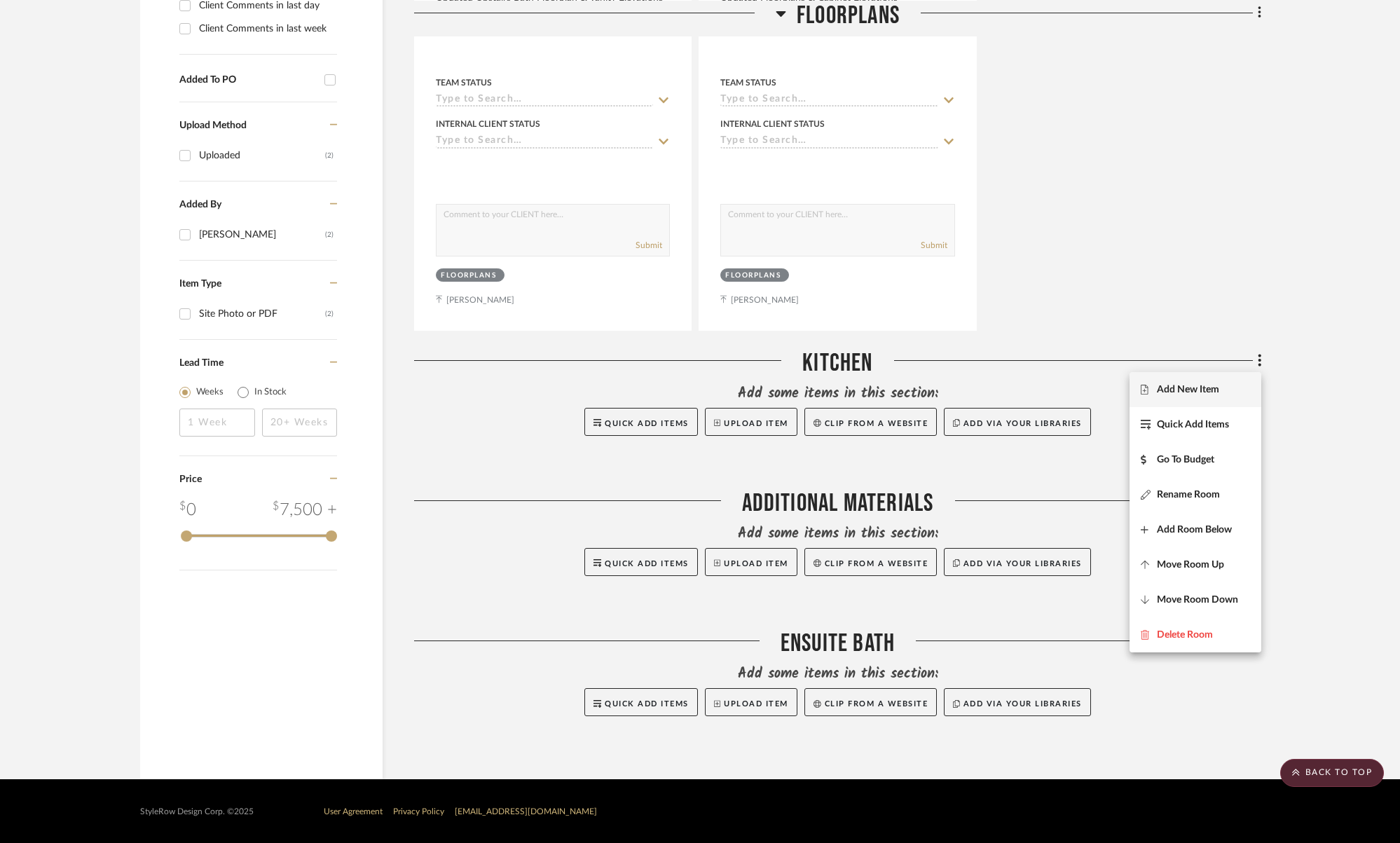
click at [1174, 682] on div at bounding box center [700, 422] width 1400 height 843
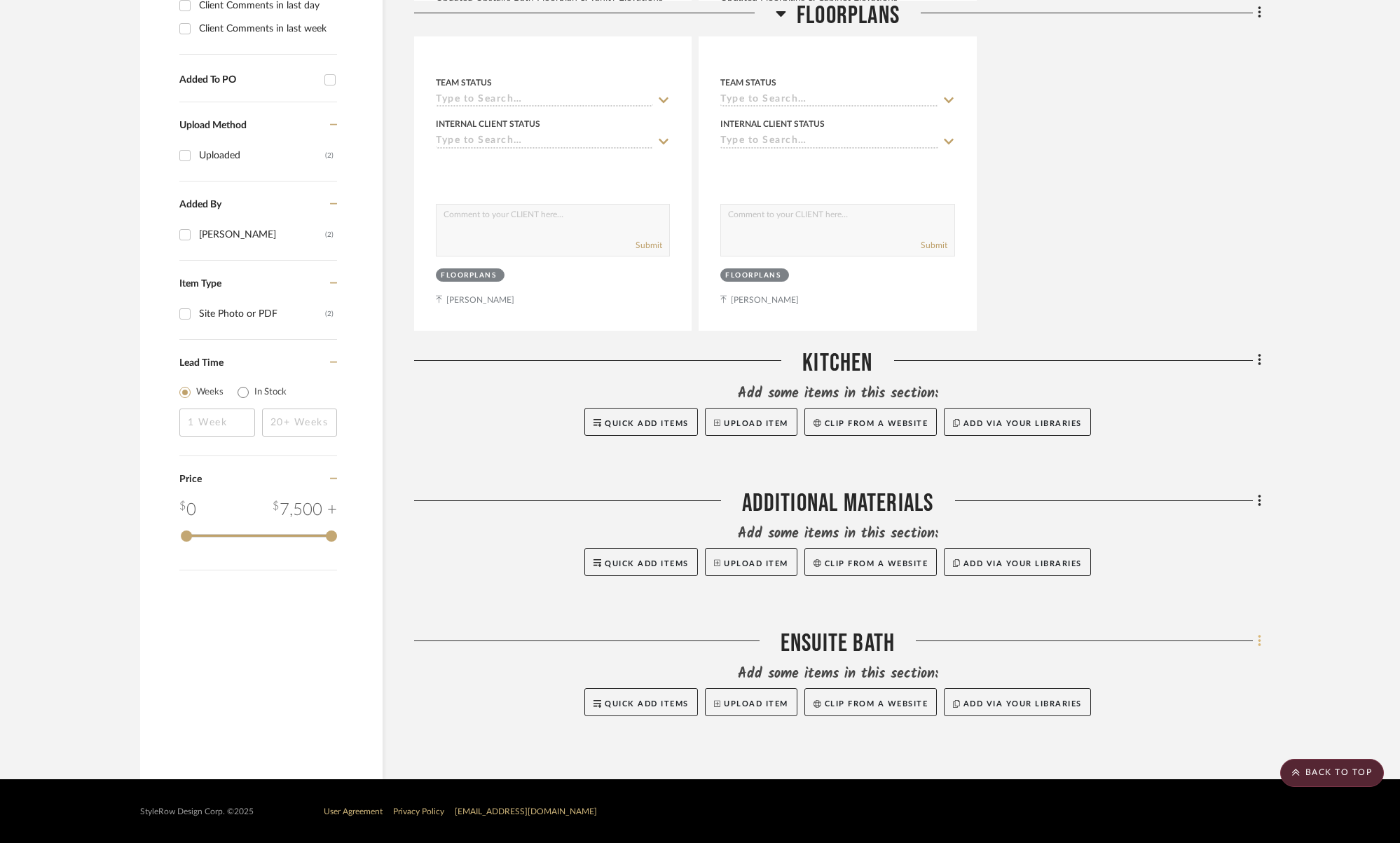
click at [1259, 643] on icon at bounding box center [1260, 641] width 4 height 15
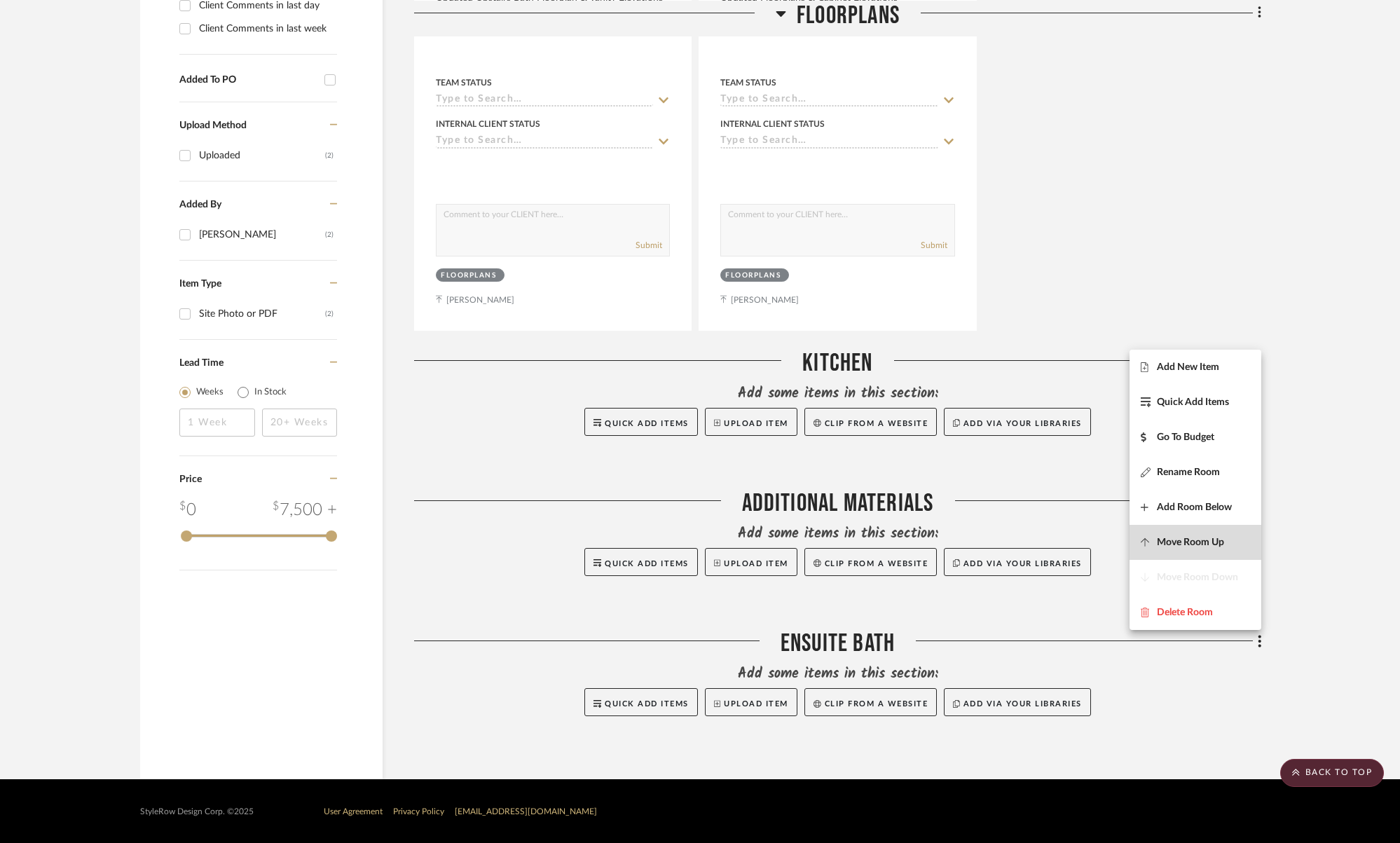
click at [1223, 543] on span "Move Room Up" at bounding box center [1191, 542] width 67 height 12
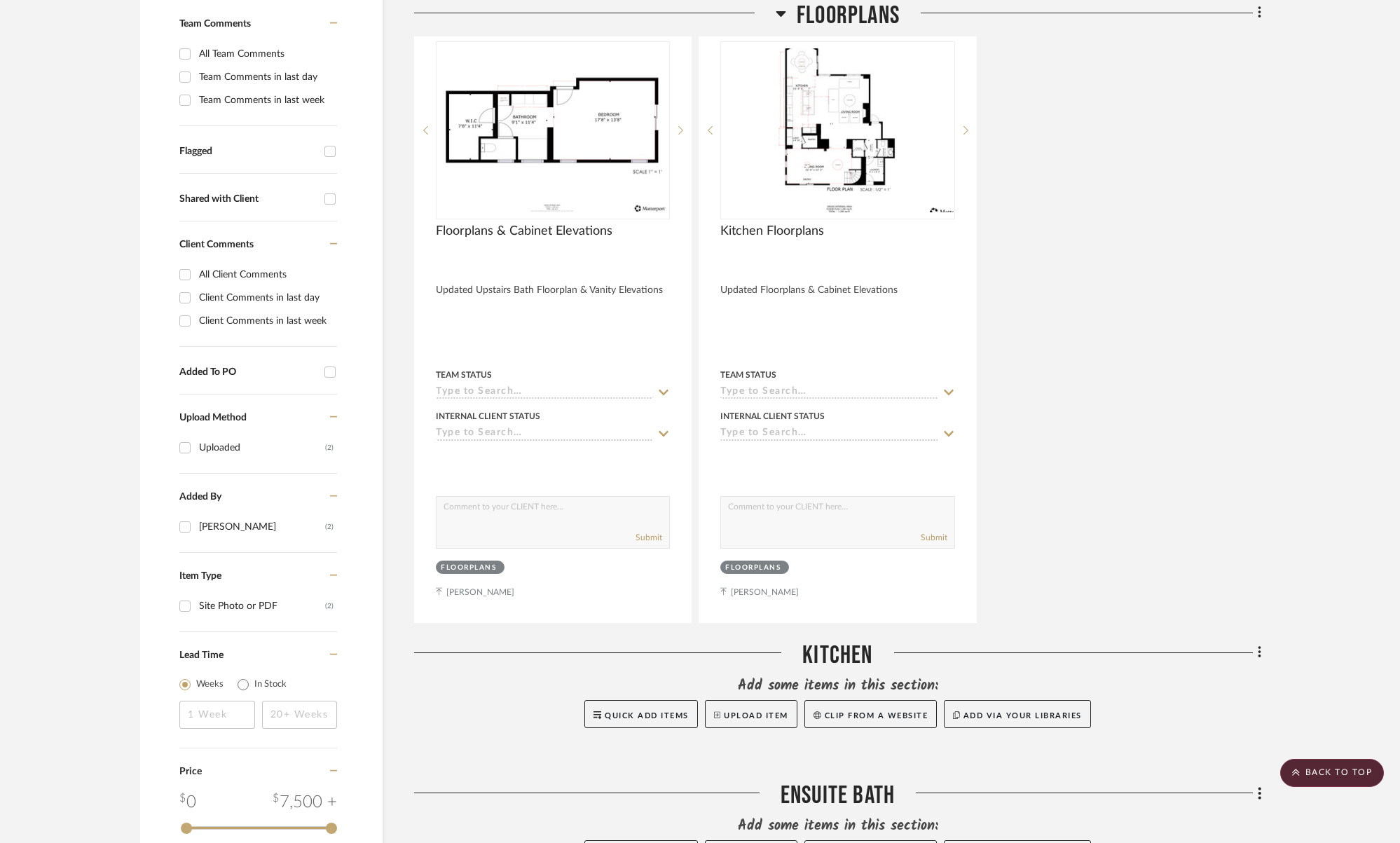
scroll to position [0, 0]
